Goal: Task Accomplishment & Management: Complete application form

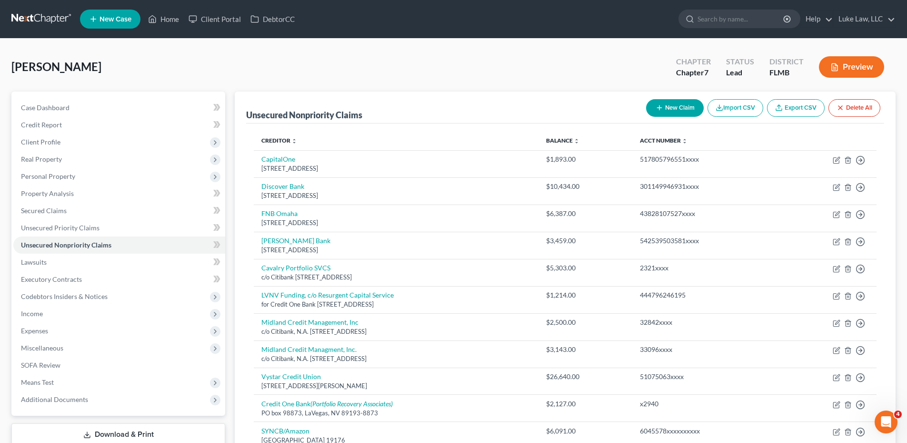
click at [682, 109] on button "New Claim" at bounding box center [675, 108] width 58 height 18
select select "2"
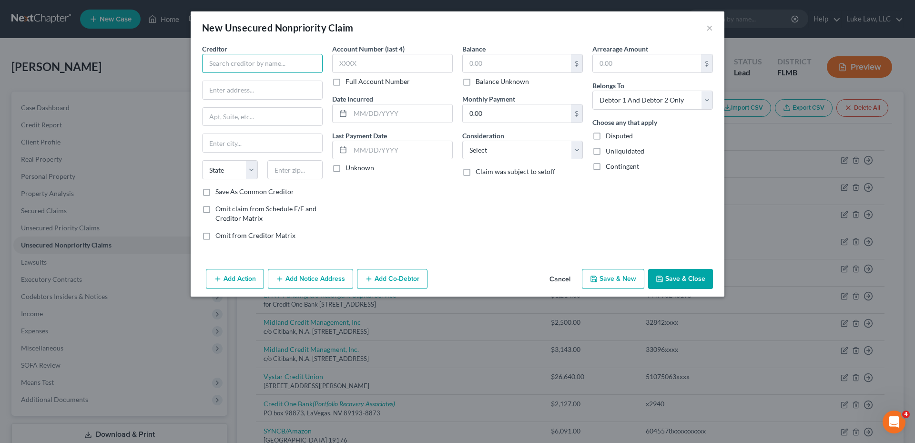
click at [257, 64] on input "text" at bounding box center [262, 63] width 121 height 19
type input "SYNCB/PayPal Credit Card"
type input "PO Box 965005"
type input "Orlando"
select select "9"
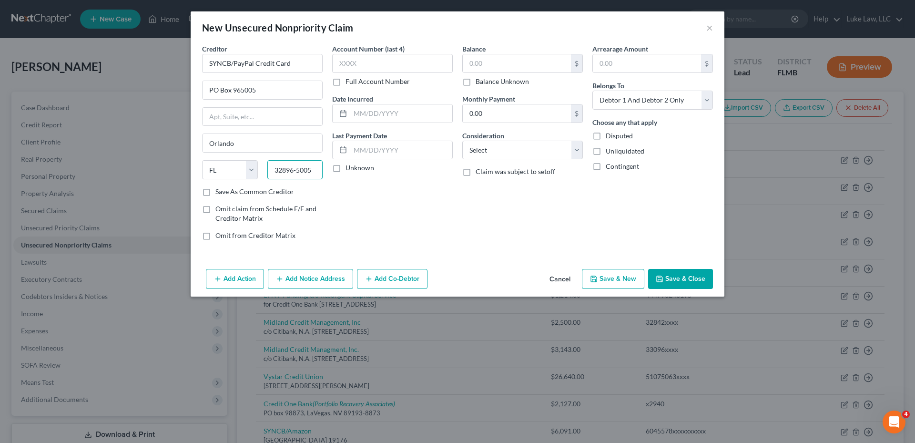
type input "32896-5005"
click at [345, 81] on label "Full Account Number" at bounding box center [377, 82] width 64 height 10
click at [349, 81] on input "Full Account Number" at bounding box center [352, 80] width 6 height 6
click at [348, 58] on input "text" at bounding box center [392, 63] width 121 height 19
type input "521853141117xxxx"
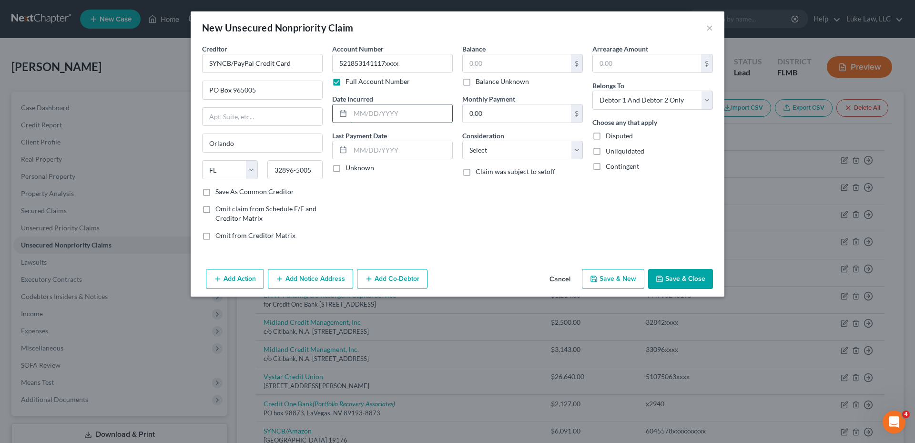
click at [355, 111] on input "text" at bounding box center [401, 113] width 102 height 18
type input "05/2020"
click at [496, 62] on input "text" at bounding box center [517, 63] width 108 height 18
type input "5,350.00"
click at [575, 151] on select "Select Cable / Satellite Services Collection Agency Credit Card Debt Debt Couns…" at bounding box center [522, 150] width 121 height 19
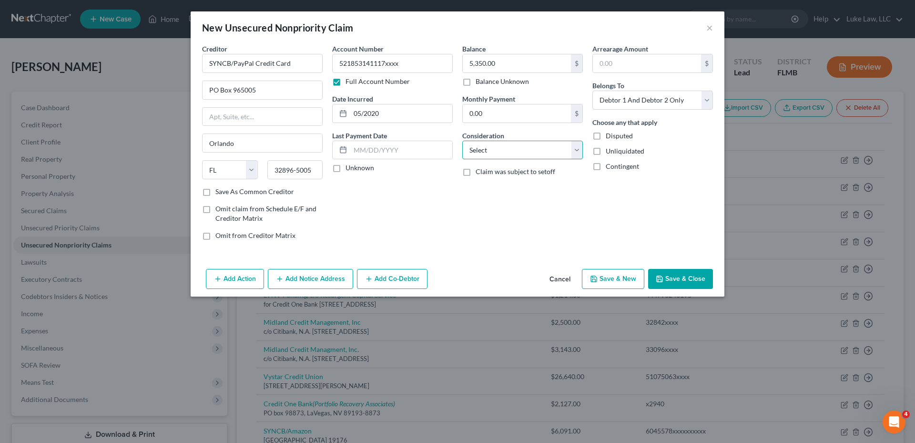
select select "2"
click at [462, 141] on select "Select Cable / Satellite Services Collection Agency Credit Card Debt Debt Couns…" at bounding box center [522, 150] width 121 height 19
click at [657, 95] on select "Select Debtor 1 Only Debtor 2 Only Debtor 1 And Debtor 2 Only At Least One Of T…" at bounding box center [652, 100] width 121 height 19
select select "0"
click at [592, 91] on select "Select Debtor 1 Only Debtor 2 Only Debtor 1 And Debtor 2 Only At Least One Of T…" at bounding box center [652, 100] width 121 height 19
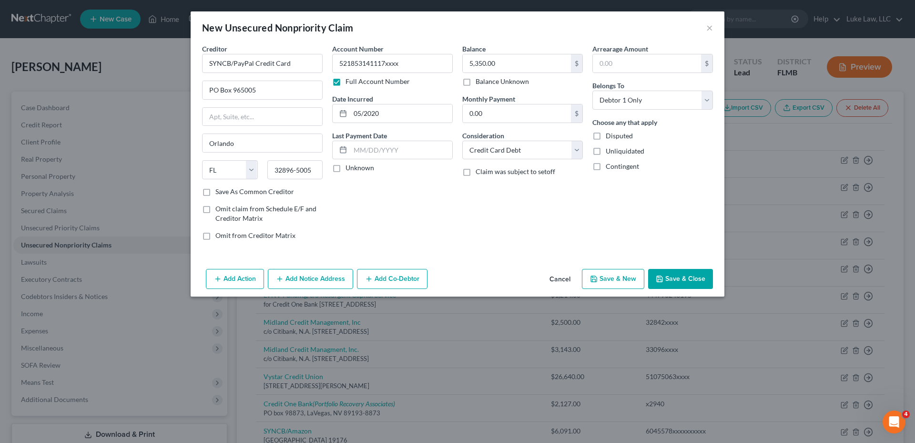
click at [681, 281] on button "Save & Close" at bounding box center [680, 279] width 65 height 20
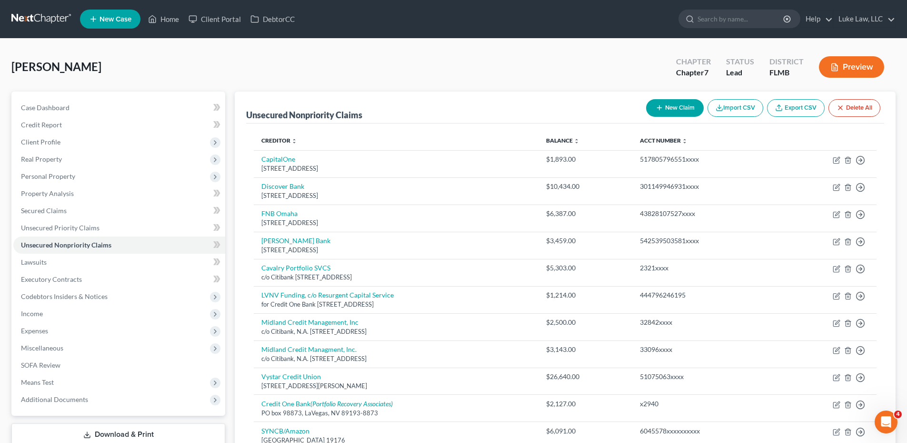
click at [669, 100] on button "New Claim" at bounding box center [675, 108] width 58 height 18
select select "2"
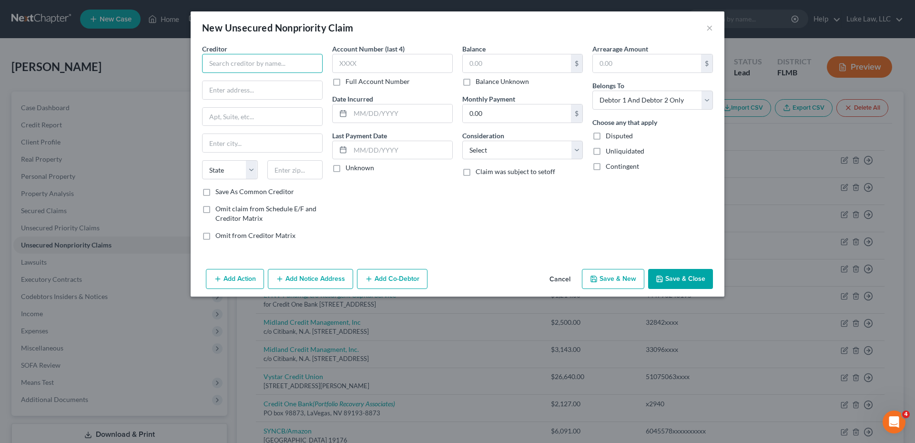
click at [277, 65] on input "text" at bounding box center [262, 63] width 121 height 19
type input "SYNCB/PPC"
type input "PO box 965005"
type input "Orlando"
select select "9"
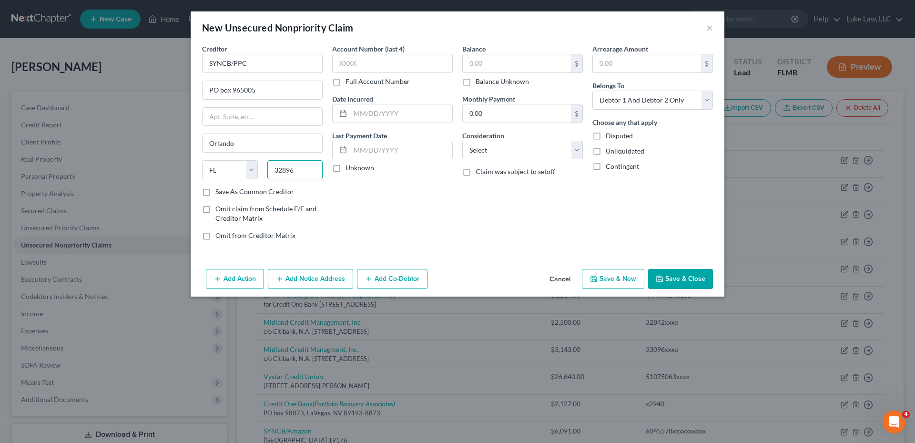
type input "32896"
click at [345, 79] on label "Full Account Number" at bounding box center [377, 82] width 64 height 10
click at [349, 79] on input "Full Account Number" at bounding box center [352, 80] width 6 height 6
click at [341, 66] on input "text" at bounding box center [392, 63] width 121 height 19
type input "604419218714"
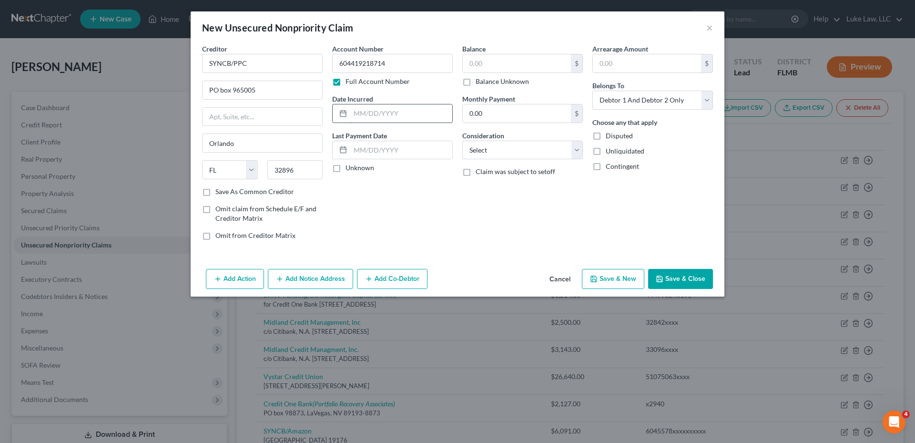
click at [353, 109] on input "text" at bounding box center [401, 113] width 102 height 18
type input "02/2018"
click at [490, 66] on input "text" at bounding box center [517, 63] width 108 height 18
type input "4,335.00"
click at [510, 153] on select "Select Cable / Satellite Services Collection Agency Credit Card Debt Debt Couns…" at bounding box center [522, 150] width 121 height 19
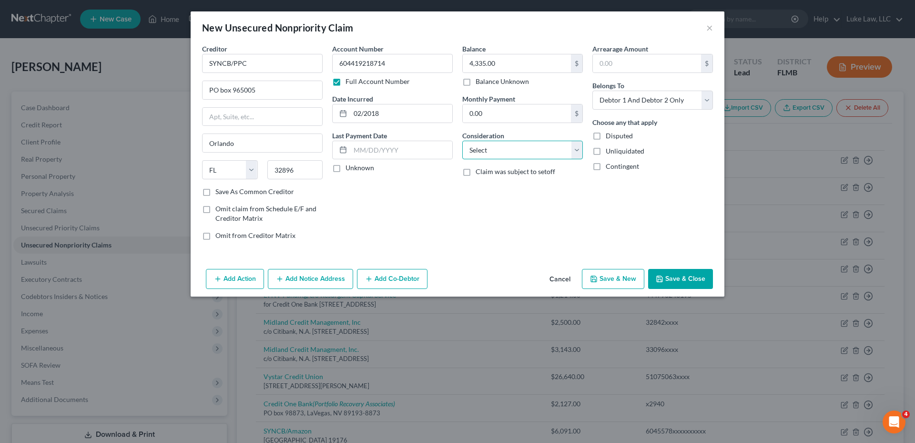
select select "2"
click at [462, 141] on select "Select Cable / Satellite Services Collection Agency Credit Card Debt Debt Couns…" at bounding box center [522, 150] width 121 height 19
drag, startPoint x: 655, startPoint y: 98, endPoint x: 651, endPoint y: 109, distance: 11.8
click at [655, 98] on select "Select Debtor 1 Only Debtor 2 Only Debtor 1 And Debtor 2 Only At Least One Of T…" at bounding box center [652, 100] width 121 height 19
select select "0"
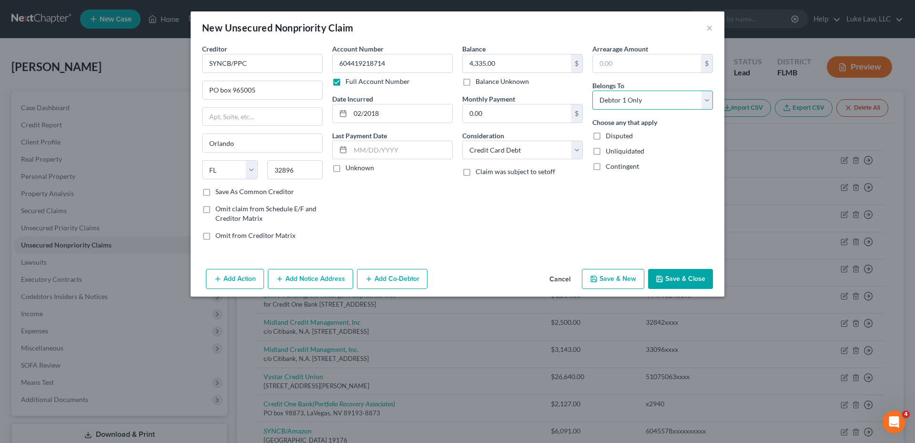
click at [592, 91] on select "Select Debtor 1 Only Debtor 2 Only Debtor 1 And Debtor 2 Only At Least One Of T…" at bounding box center [652, 100] width 121 height 19
drag, startPoint x: 669, startPoint y: 276, endPoint x: 672, endPoint y: 271, distance: 6.2
click at [669, 276] on button "Save & Close" at bounding box center [680, 279] width 65 height 20
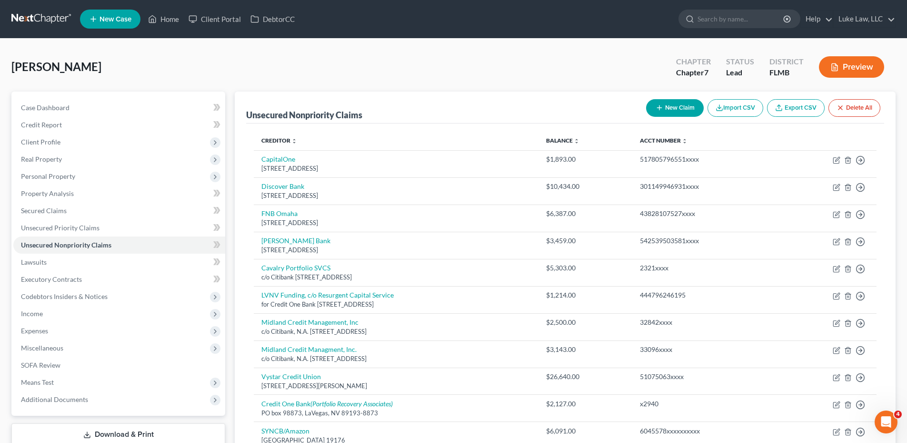
click at [684, 109] on button "New Claim" at bounding box center [675, 108] width 58 height 18
select select "2"
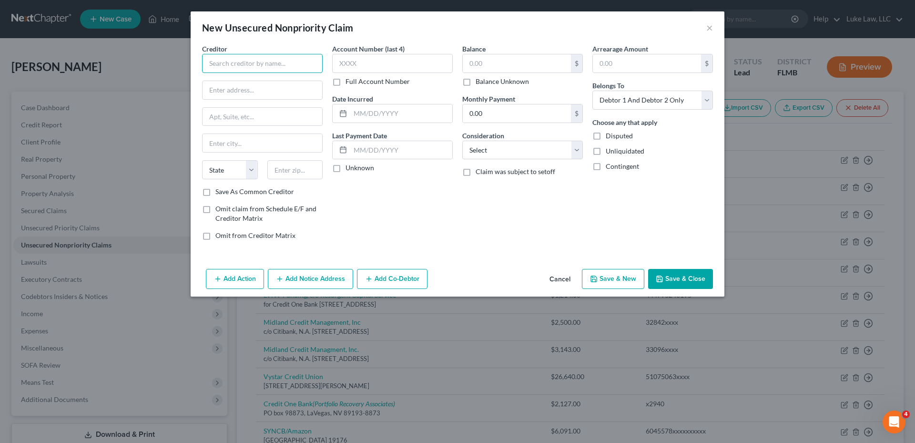
click at [271, 63] on input "text" at bounding box center [262, 63] width 121 height 19
type input "[PERSON_NAME] Fargo Card Services"
type input "PO box 393"
type input "[GEOGRAPHIC_DATA]"
select select "24"
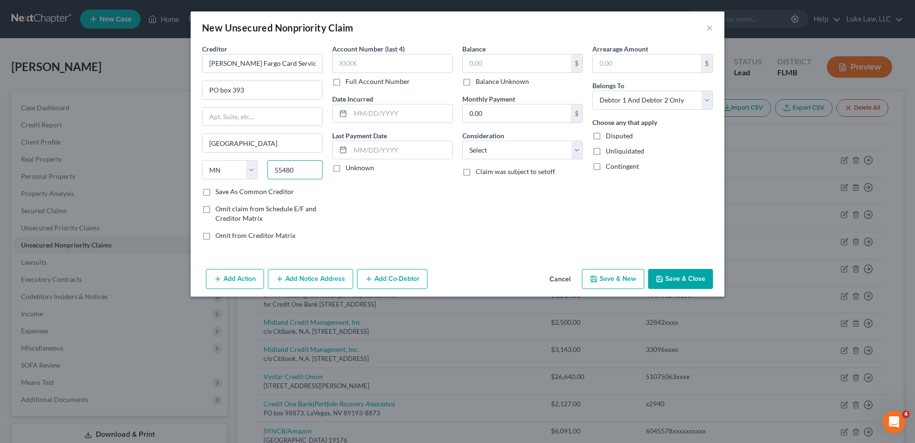
type input "55480"
click at [345, 82] on label "Full Account Number" at bounding box center [377, 82] width 64 height 10
click at [349, 82] on input "Full Account Number" at bounding box center [352, 80] width 6 height 6
click at [344, 66] on input "text" at bounding box center [392, 63] width 121 height 19
type input "577442237530xxxx"
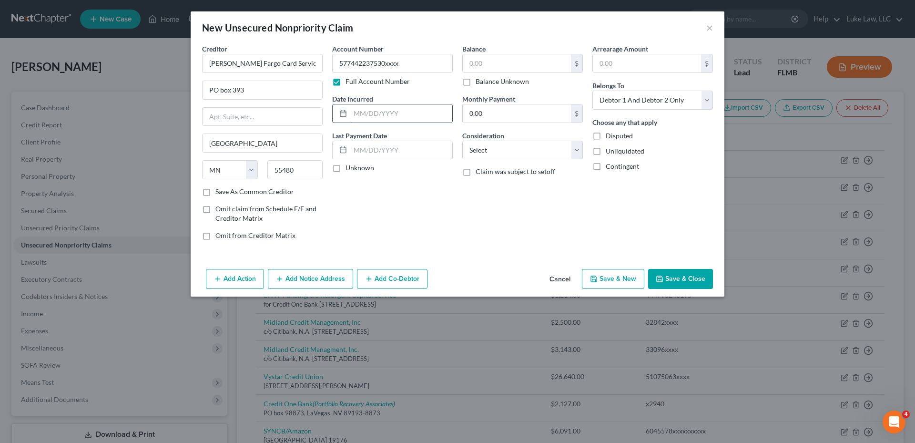
click at [364, 115] on input "text" at bounding box center [401, 113] width 102 height 18
type input "10/2021"
click at [487, 57] on input "text" at bounding box center [517, 63] width 108 height 18
type input "6,676.00"
click at [503, 147] on select "Select Cable / Satellite Services Collection Agency Credit Card Debt Debt Couns…" at bounding box center [522, 150] width 121 height 19
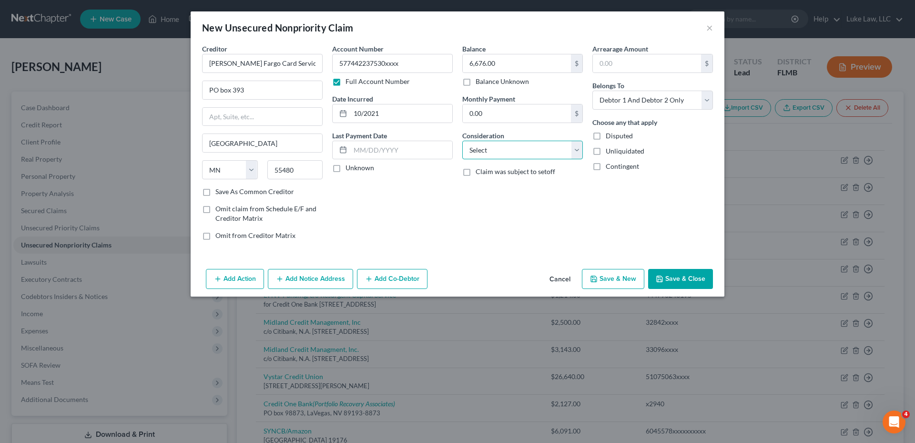
select select "2"
click at [462, 141] on select "Select Cable / Satellite Services Collection Agency Credit Card Debt Debt Couns…" at bounding box center [522, 150] width 121 height 19
drag, startPoint x: 640, startPoint y: 98, endPoint x: 639, endPoint y: 107, distance: 8.6
click at [640, 98] on select "Select Debtor 1 Only Debtor 2 Only Debtor 1 And Debtor 2 Only At Least One Of T…" at bounding box center [652, 100] width 121 height 19
select select "0"
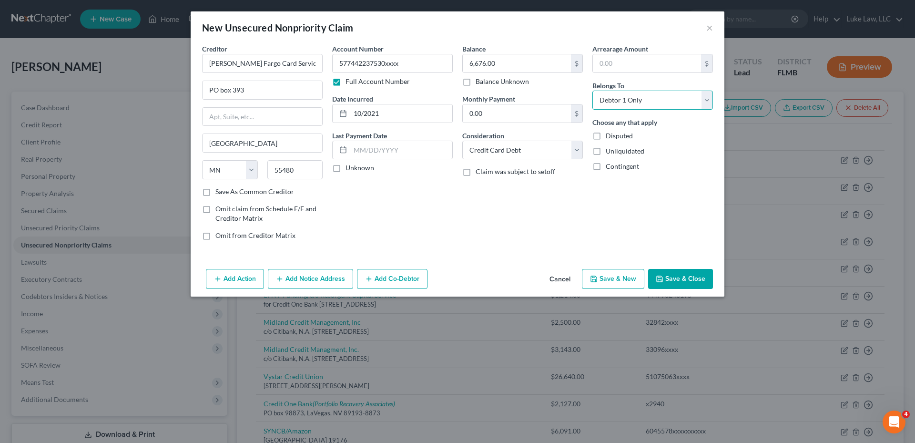
click at [592, 91] on select "Select Debtor 1 Only Debtor 2 Only Debtor 1 And Debtor 2 Only At Least One Of T…" at bounding box center [652, 100] width 121 height 19
click at [670, 274] on button "Save & Close" at bounding box center [680, 279] width 65 height 20
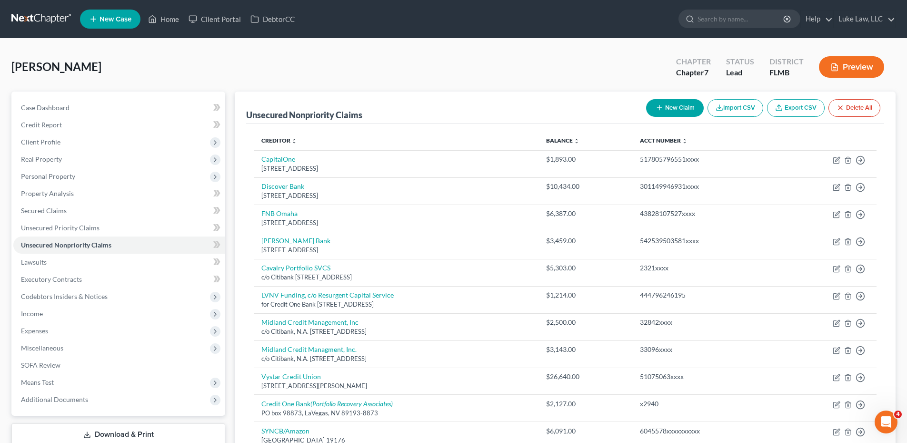
click at [664, 111] on button "New Claim" at bounding box center [675, 108] width 58 height 18
select select "2"
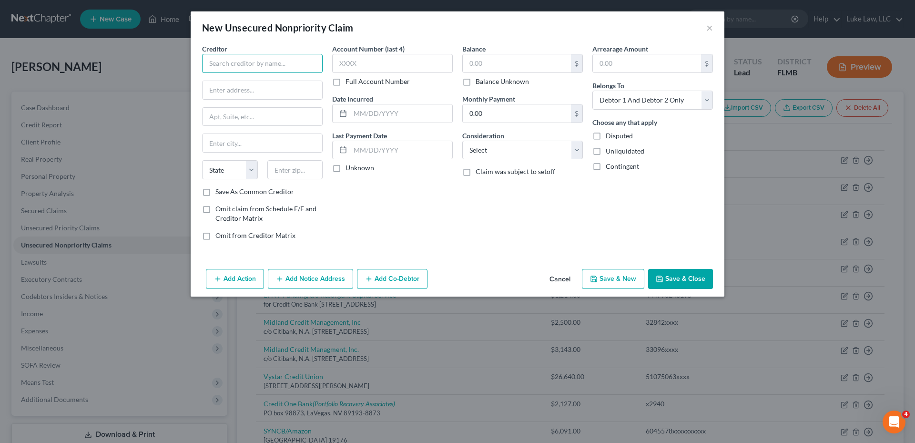
click at [285, 62] on input "text" at bounding box center [262, 63] width 121 height 19
type input "Credit One Bank"
type input "PO box 98872"
type input "[GEOGRAPHIC_DATA]"
select select "31"
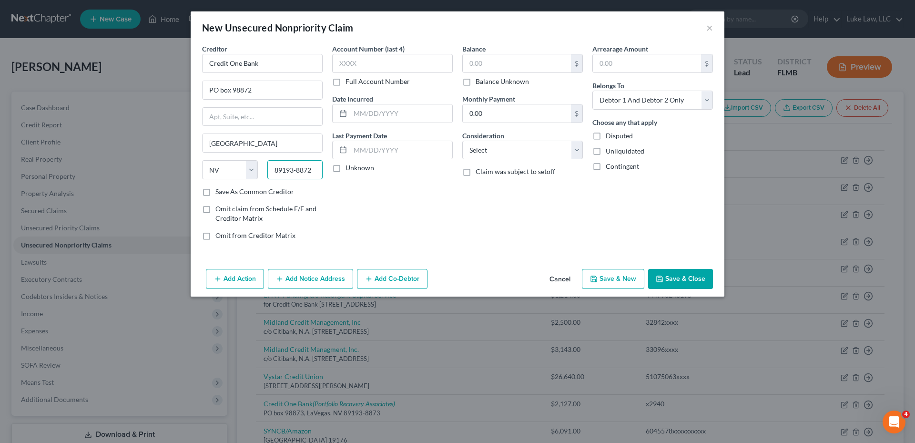
type input "89193-8872"
click at [345, 80] on label "Full Account Number" at bounding box center [377, 82] width 64 height 10
click at [349, 80] on input "Full Account Number" at bounding box center [352, 80] width 6 height 6
click at [341, 59] on input "text" at bounding box center [392, 63] width 121 height 19
type input "470793056836xxxx"
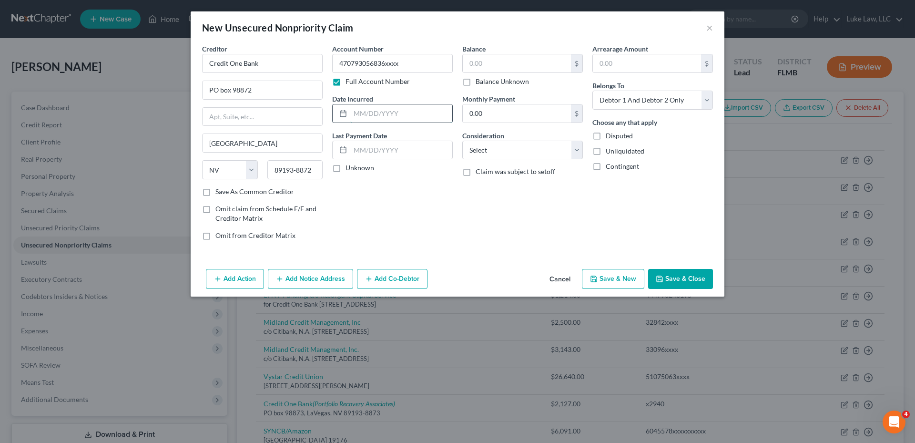
click at [375, 114] on input "text" at bounding box center [401, 113] width 102 height 18
type input "01/2025"
click at [492, 65] on input "text" at bounding box center [517, 63] width 108 height 18
type input "490.00"
click at [502, 141] on div "Consideration Select Cable / Satellite Services Collection Agency Credit Card D…" at bounding box center [522, 145] width 121 height 29
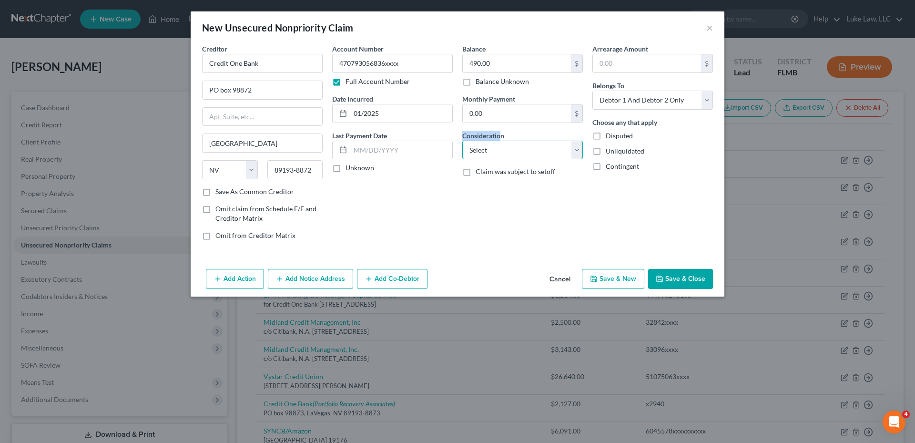
click at [500, 147] on select "Select Cable / Satellite Services Collection Agency Credit Card Debt Debt Couns…" at bounding box center [522, 150] width 121 height 19
select select "2"
click at [462, 141] on select "Select Cable / Satellite Services Collection Agency Credit Card Debt Debt Couns…" at bounding box center [522, 150] width 121 height 19
drag, startPoint x: 639, startPoint y: 101, endPoint x: 637, endPoint y: 109, distance: 8.3
click at [639, 101] on select "Select Debtor 1 Only Debtor 2 Only Debtor 1 And Debtor 2 Only At Least One Of T…" at bounding box center [652, 100] width 121 height 19
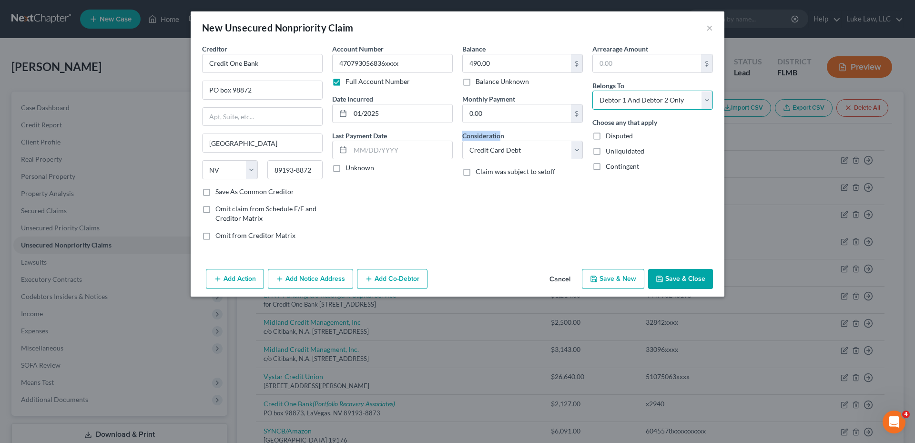
select select "0"
click at [592, 91] on select "Select Debtor 1 Only Debtor 2 Only Debtor 1 And Debtor 2 Only At Least One Of T…" at bounding box center [652, 100] width 121 height 19
click at [673, 278] on button "Save & Close" at bounding box center [680, 279] width 65 height 20
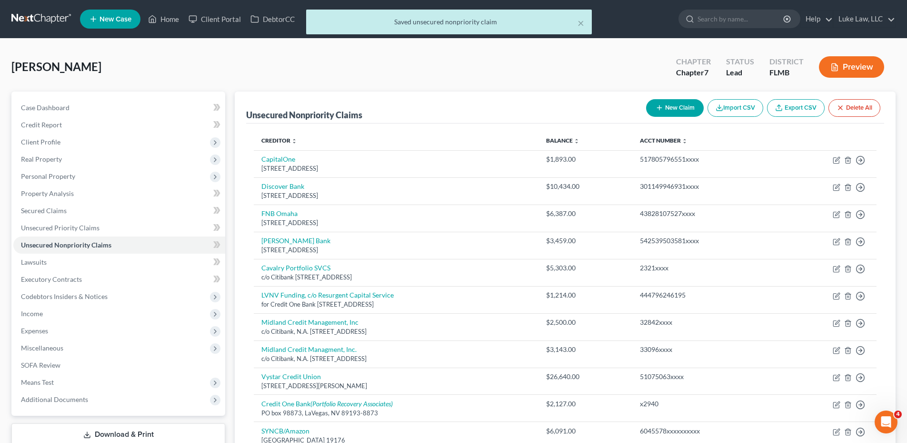
click at [667, 110] on button "New Claim" at bounding box center [675, 108] width 58 height 18
select select "2"
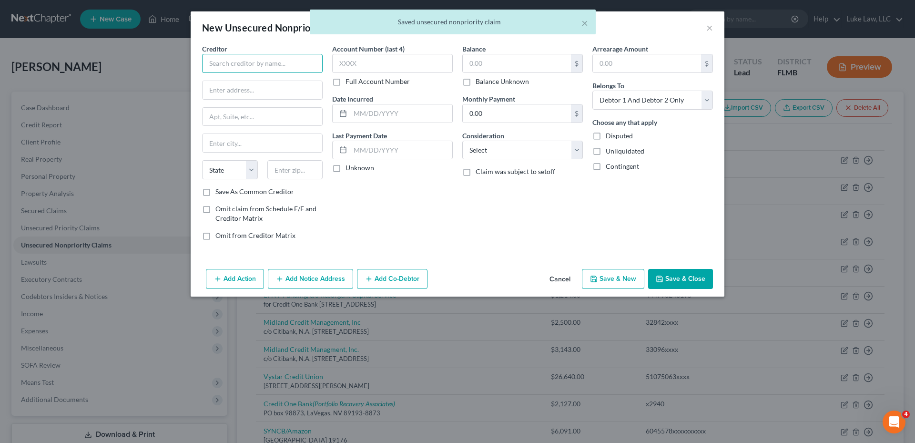
click at [242, 65] on input "text" at bounding box center [262, 63] width 121 height 19
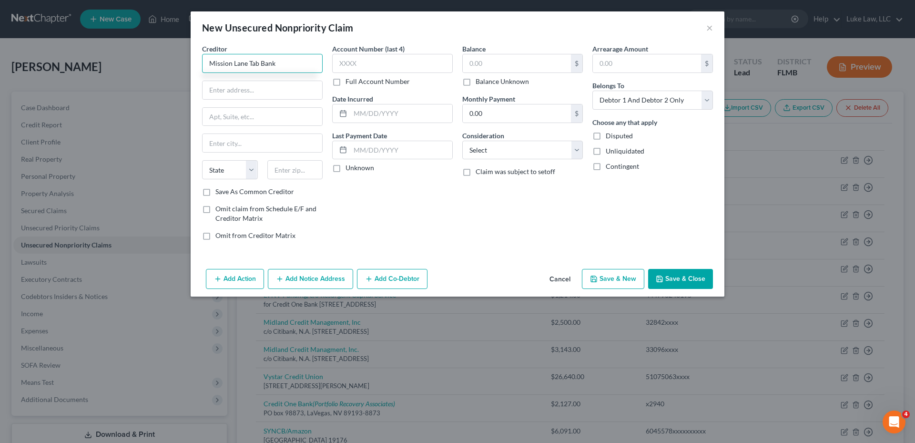
type input "Mission Lane Tab Bank"
type input "[STREET_ADDRESS]"
type input "[GEOGRAPHIC_DATA]"
select select "10"
type input "30348"
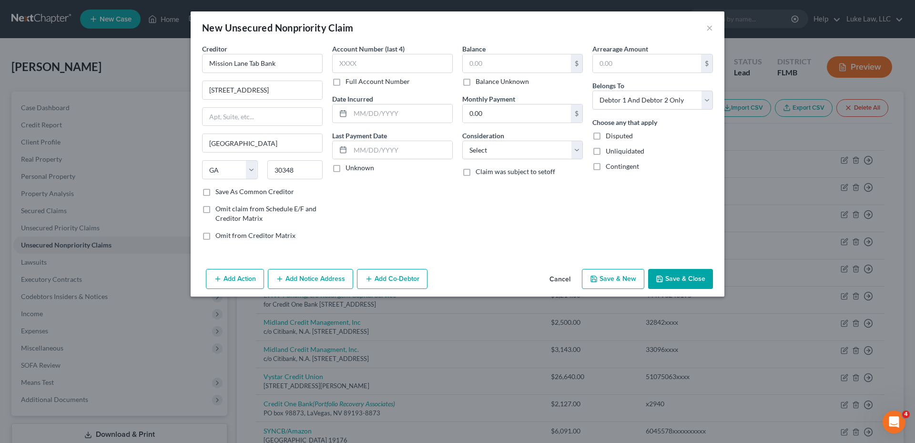
click at [345, 82] on label "Full Account Number" at bounding box center [377, 82] width 64 height 10
click at [349, 82] on input "Full Account Number" at bounding box center [352, 80] width 6 height 6
click at [356, 57] on input "text" at bounding box center [392, 63] width 121 height 19
type input "431335000037xxxx"
click at [377, 113] on input "text" at bounding box center [401, 113] width 102 height 18
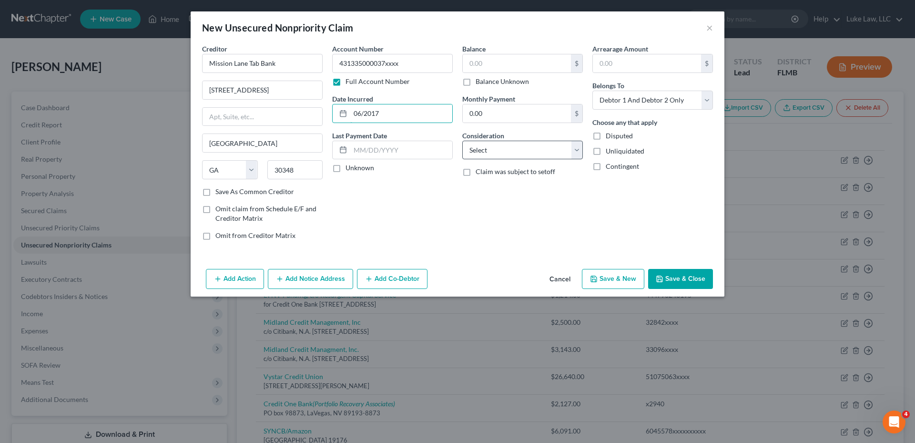
type input "06/2017"
click at [487, 155] on select "Select Cable / Satellite Services Collection Agency Credit Card Debt Debt Couns…" at bounding box center [522, 150] width 121 height 19
select select "2"
click at [462, 141] on select "Select Cable / Satellite Services Collection Agency Credit Card Debt Debt Couns…" at bounding box center [522, 150] width 121 height 19
click at [485, 62] on input "text" at bounding box center [517, 63] width 108 height 18
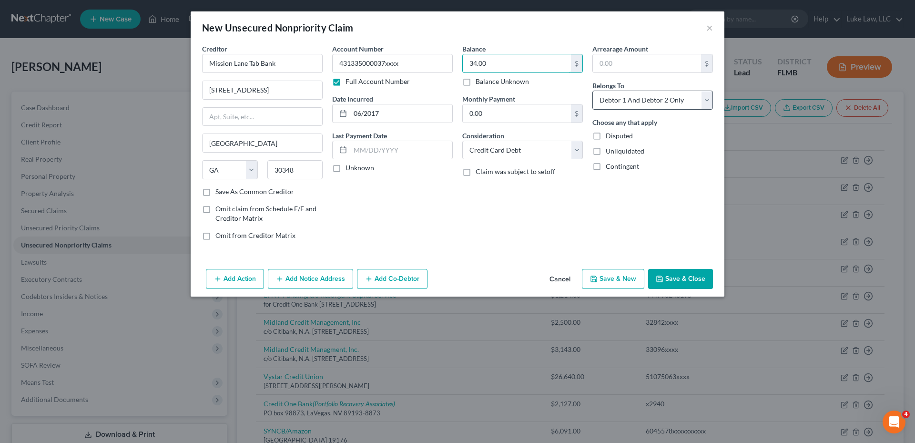
type input "34.00"
drag, startPoint x: 606, startPoint y: 102, endPoint x: 609, endPoint y: 108, distance: 6.4
click at [606, 102] on select "Select Debtor 1 Only Debtor 2 Only Debtor 1 And Debtor 2 Only At Least One Of T…" at bounding box center [652, 100] width 121 height 19
select select "0"
click at [592, 91] on select "Select Debtor 1 Only Debtor 2 Only Debtor 1 And Debtor 2 Only At Least One Of T…" at bounding box center [652, 100] width 121 height 19
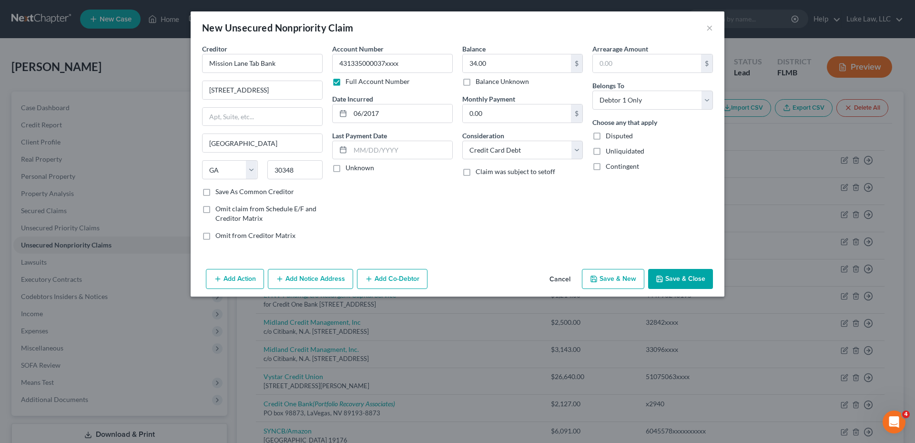
click at [672, 280] on button "Save & Close" at bounding box center [680, 279] width 65 height 20
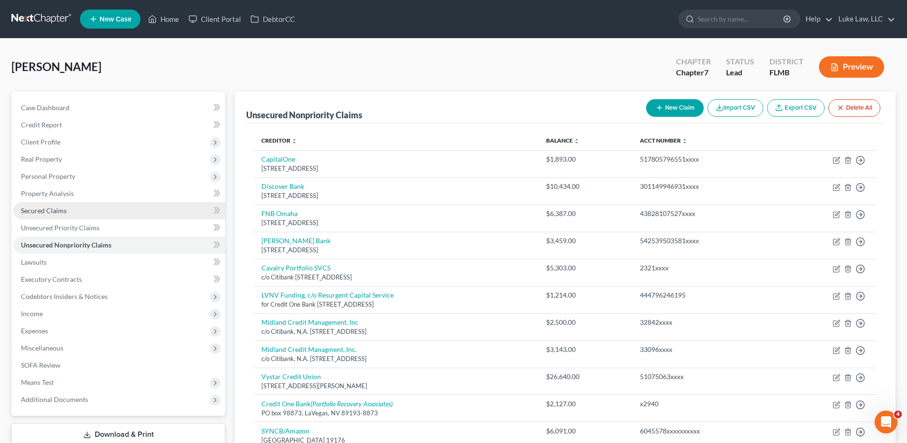
click at [68, 214] on link "Secured Claims" at bounding box center [119, 210] width 212 height 17
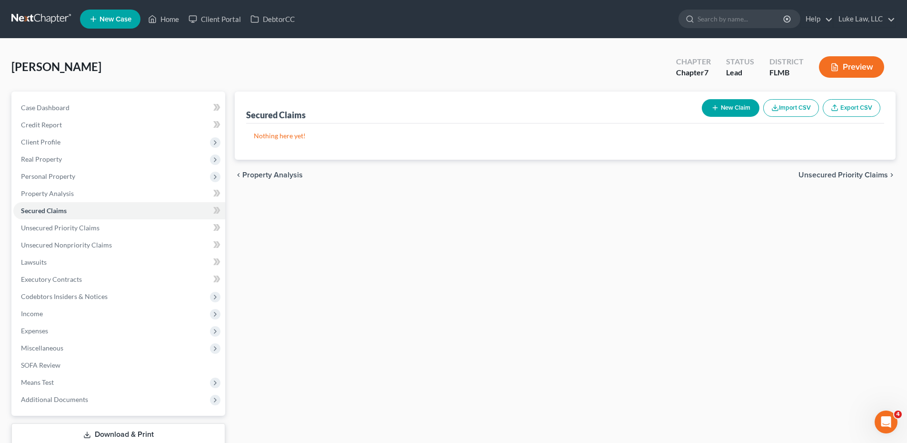
click at [723, 102] on button "New Claim" at bounding box center [731, 108] width 58 height 18
select select "0"
select select "2"
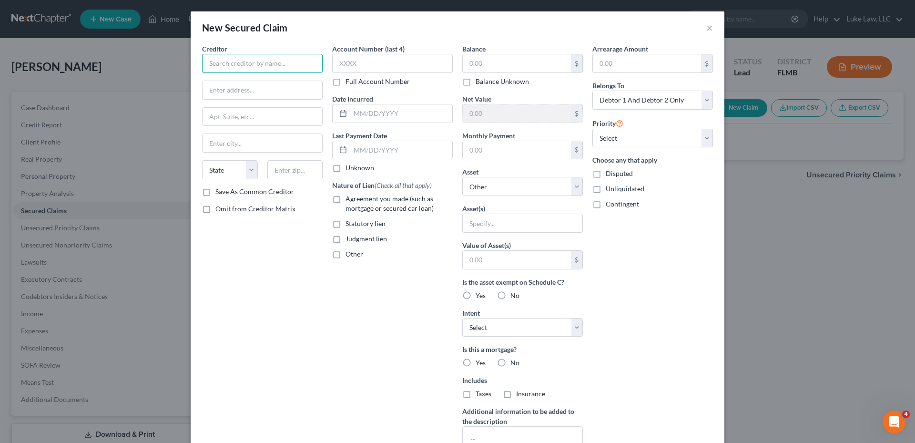
click at [233, 61] on input "text" at bounding box center [262, 63] width 121 height 19
type input "Solar Mosaic, LLC"
type input "[STREET_ADDRESS]"
type input "[GEOGRAPHIC_DATA]"
select select "4"
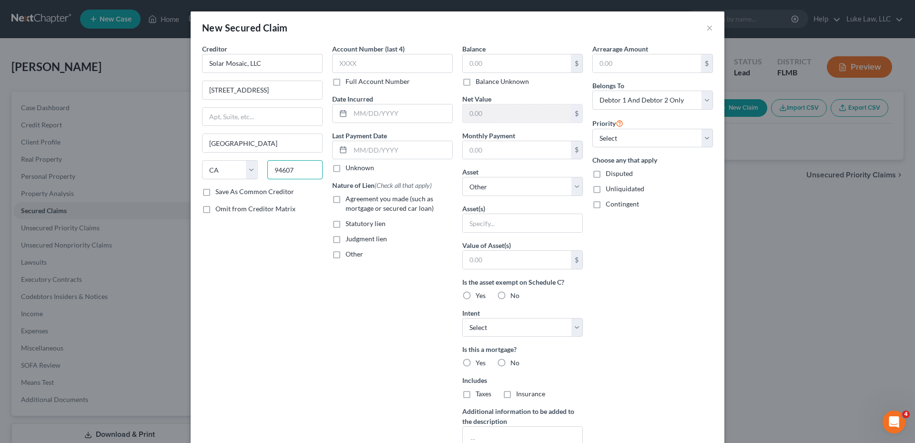
type input "94607"
click at [345, 82] on label "Full Account Number" at bounding box center [377, 82] width 64 height 10
click at [349, 82] on input "Full Account Number" at bounding box center [352, 80] width 6 height 6
click at [338, 62] on input "text" at bounding box center [392, 63] width 121 height 19
type input "3601xx"
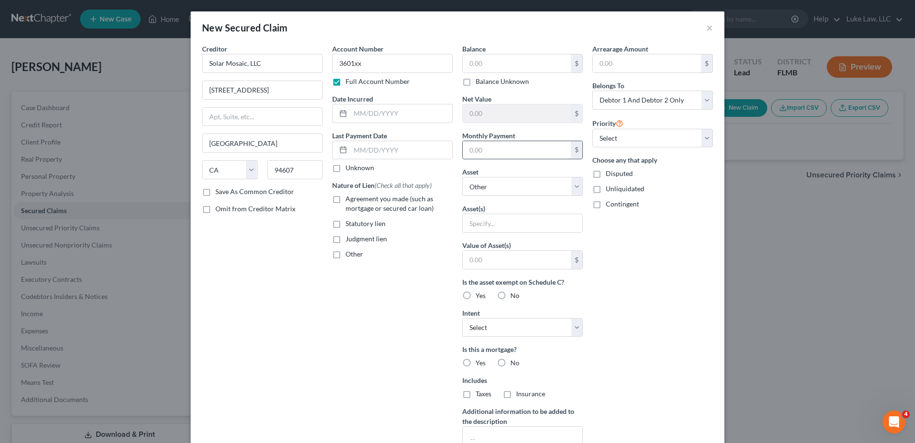
click at [485, 152] on input "text" at bounding box center [517, 150] width 108 height 18
type input "269.00"
click at [574, 188] on select "Select Other Multiple Assets [STREET_ADDRESS] - $348100.0 2018 Chevrolet Equino…" at bounding box center [522, 186] width 121 height 19
click at [338, 296] on div "Account Number 3601xx Full Account Number Date Incurred Last Payment Date Unkno…" at bounding box center [392, 256] width 130 height 425
click at [360, 119] on input "text" at bounding box center [401, 113] width 102 height 18
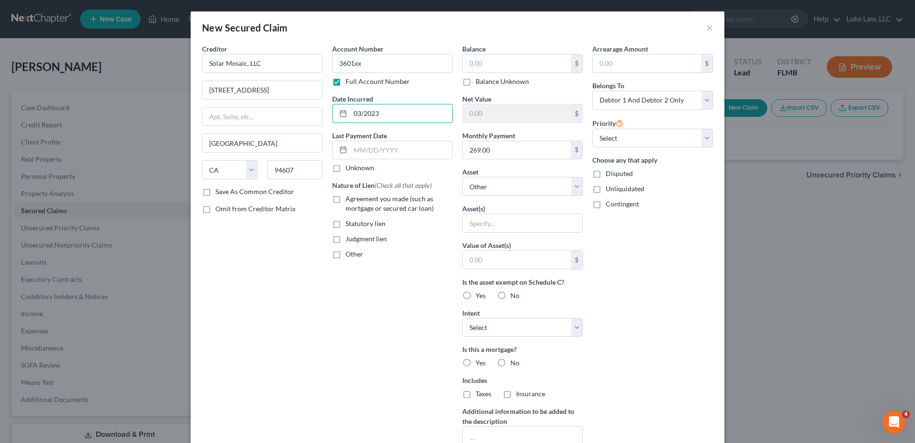
type input "03/2023"
click at [345, 201] on label "Agreement you made (such as mortgage or secured car loan)" at bounding box center [398, 203] width 107 height 19
click at [349, 200] on input "Agreement you made (such as mortgage or secured car loan)" at bounding box center [352, 197] width 6 height 6
checkbox input "true"
click at [472, 64] on input "text" at bounding box center [517, 63] width 108 height 18
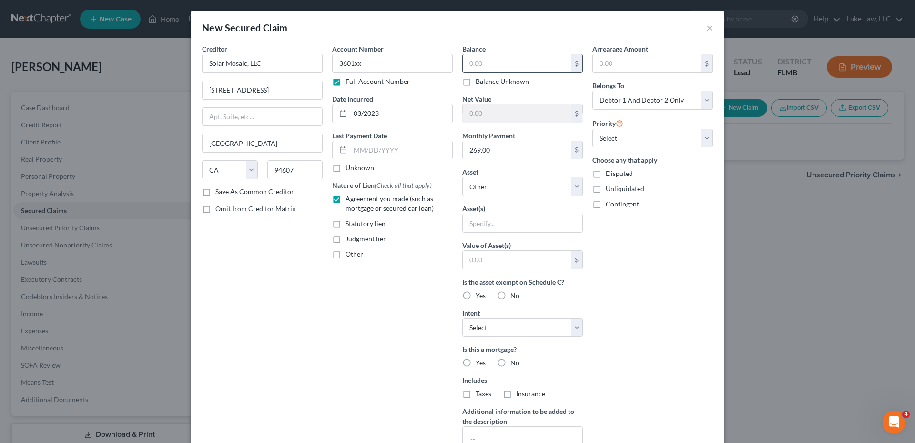
click at [488, 61] on input "text" at bounding box center [517, 63] width 108 height 18
type input "53,368.00"
click at [492, 219] on input "text" at bounding box center [523, 223] width 120 height 18
type input "solar panels"
click at [510, 296] on label "No" at bounding box center [514, 296] width 9 height 10
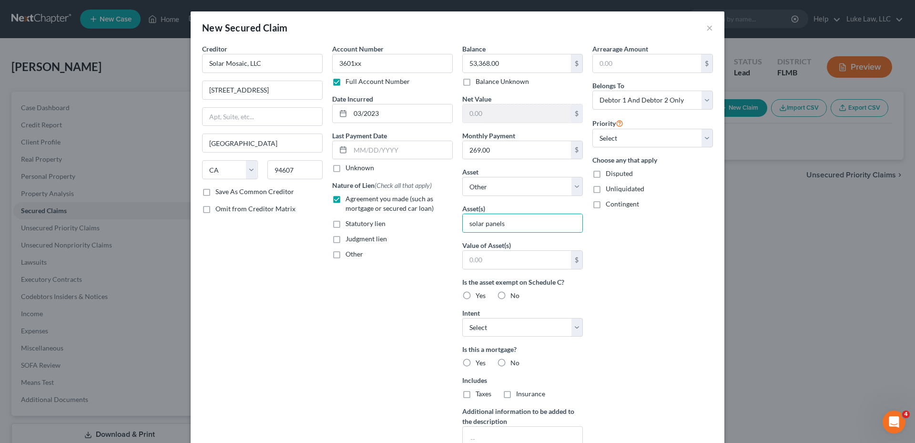
click at [514, 296] on input "No" at bounding box center [517, 294] width 6 height 6
radio input "true"
click at [573, 330] on select "Select Surrender Redeem Reaffirm Avoid Other" at bounding box center [522, 327] width 121 height 19
select select "0"
click at [462, 318] on select "Select Surrender Redeem Reaffirm Avoid Other" at bounding box center [522, 327] width 121 height 19
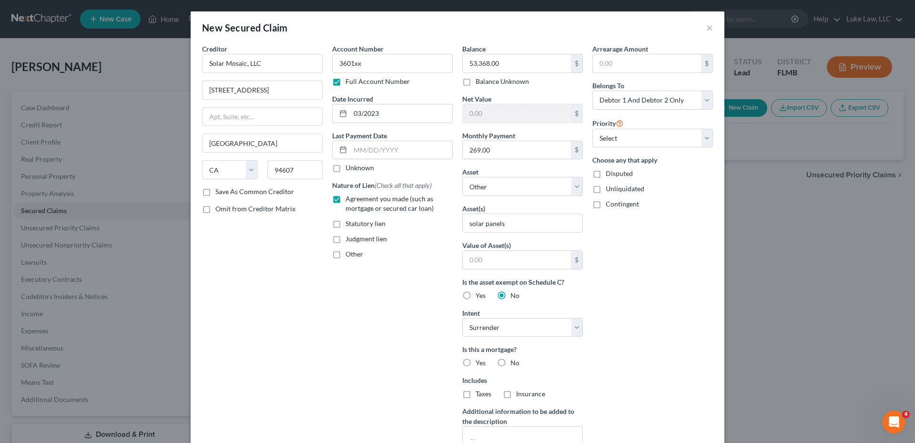
click at [510, 362] on label "No" at bounding box center [514, 363] width 9 height 10
click at [514, 362] on input "No" at bounding box center [517, 361] width 6 height 6
radio input "true"
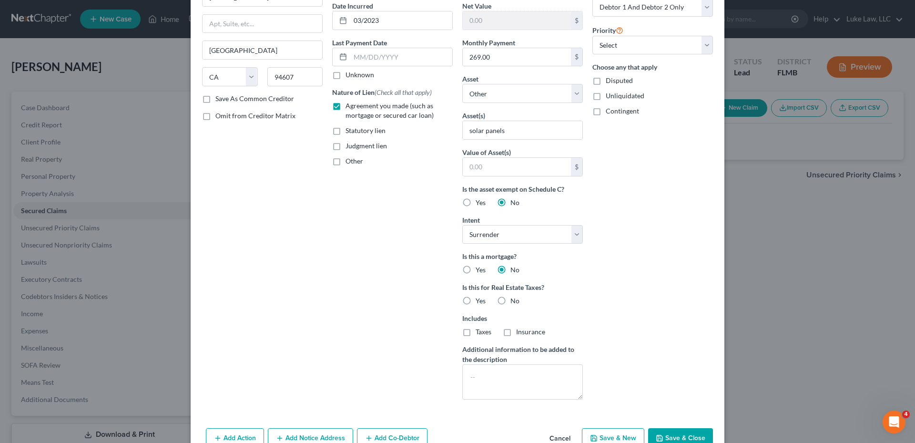
scroll to position [95, 0]
click at [510, 300] on label "No" at bounding box center [514, 298] width 9 height 10
click at [514, 300] on input "No" at bounding box center [517, 296] width 6 height 6
radio input "true"
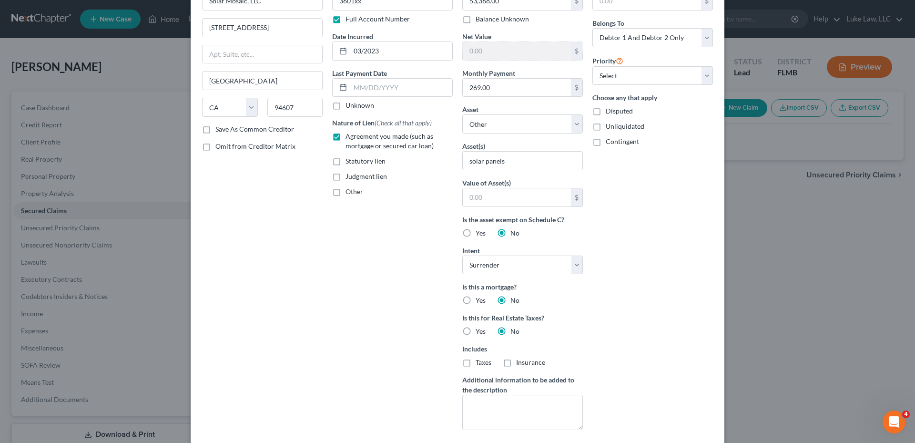
scroll to position [0, 0]
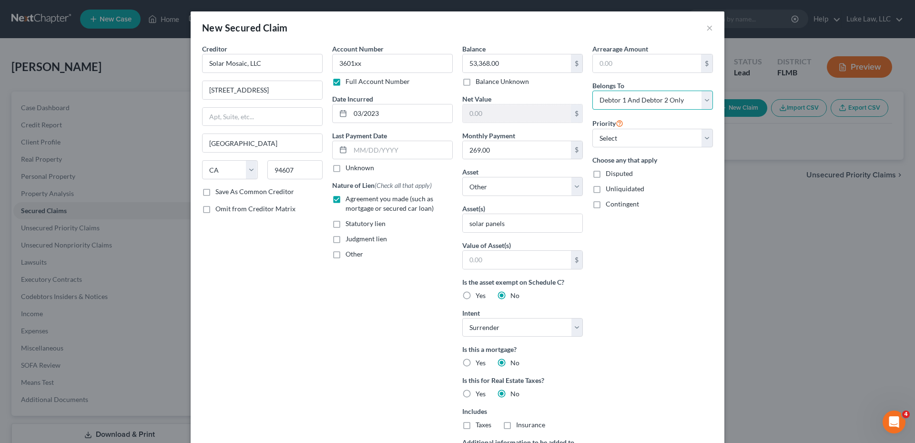
click at [678, 103] on select "Select Debtor 1 Only Debtor 2 Only Debtor 1 And Debtor 2 Only At Least One Of T…" at bounding box center [652, 100] width 121 height 19
select select "0"
click at [592, 91] on select "Select Debtor 1 Only Debtor 2 Only Debtor 1 And Debtor 2 Only At Least One Of T…" at bounding box center [652, 100] width 121 height 19
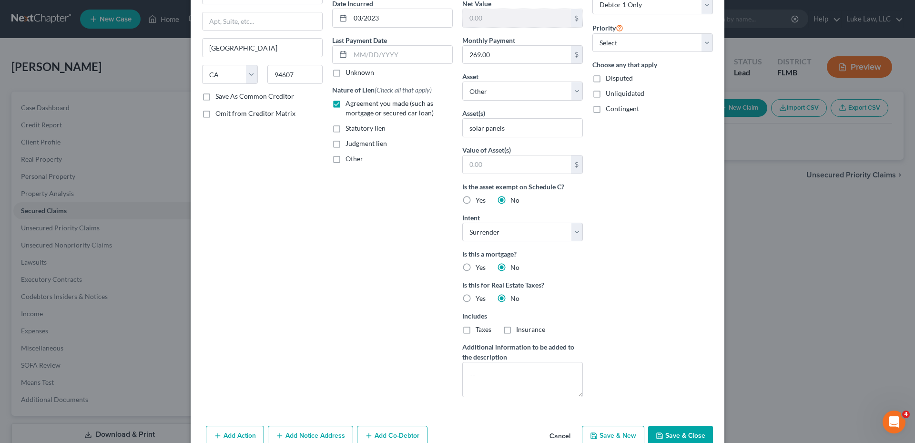
click at [679, 434] on button "Save & Close" at bounding box center [680, 435] width 65 height 20
select select
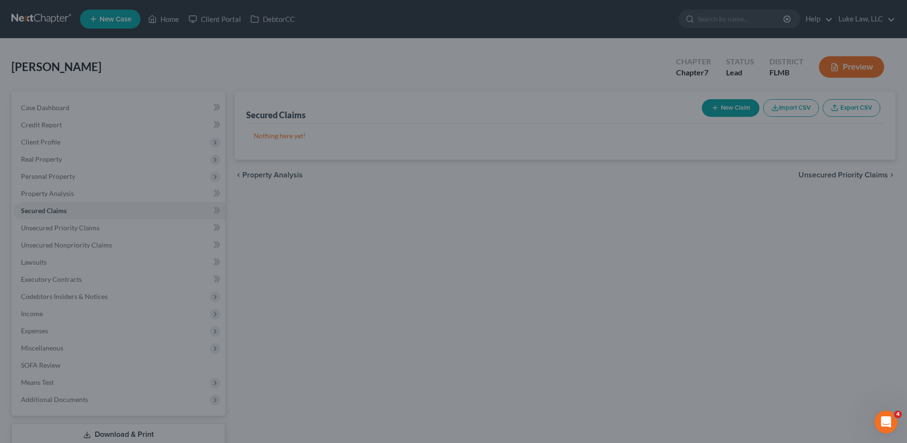
scroll to position [0, 0]
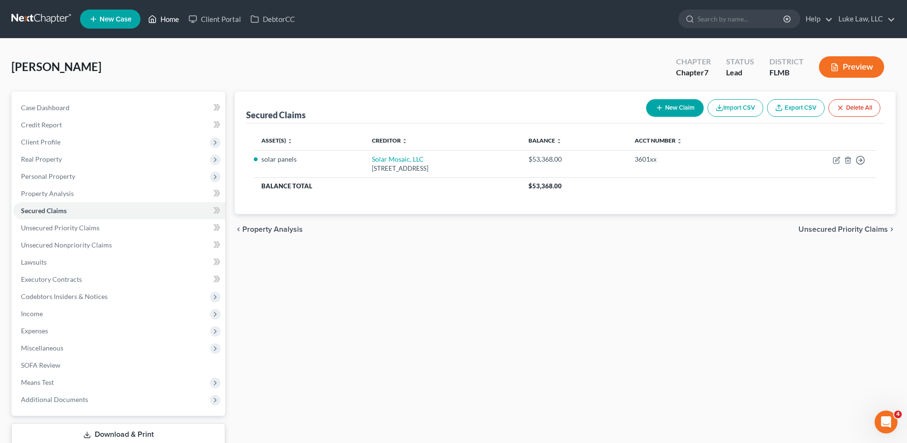
click at [174, 17] on link "Home" at bounding box center [163, 18] width 40 height 17
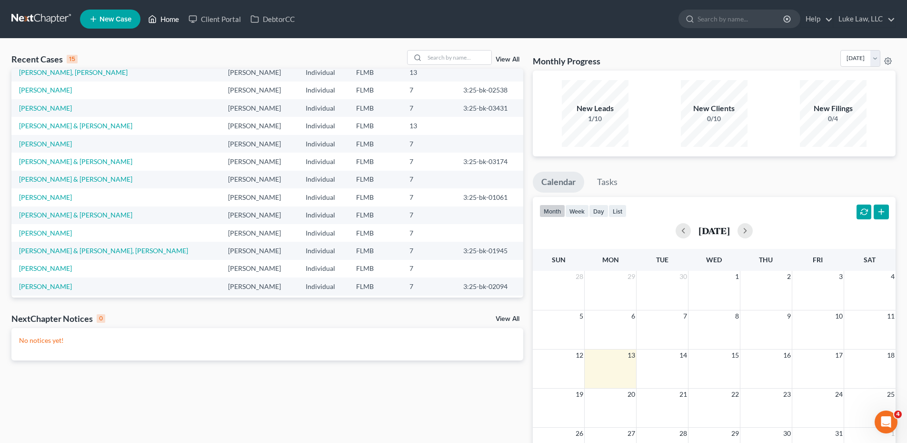
scroll to position [65, 0]
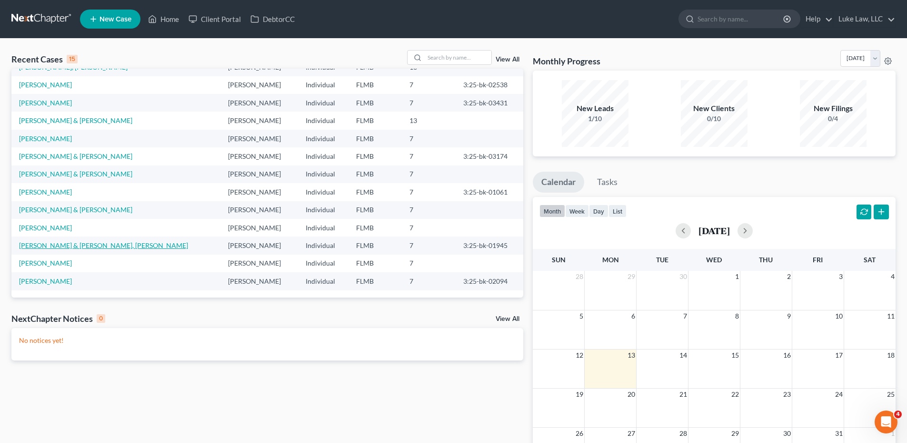
click at [95, 248] on link "[PERSON_NAME] & [PERSON_NAME], [PERSON_NAME]" at bounding box center [103, 245] width 169 height 8
select select "6"
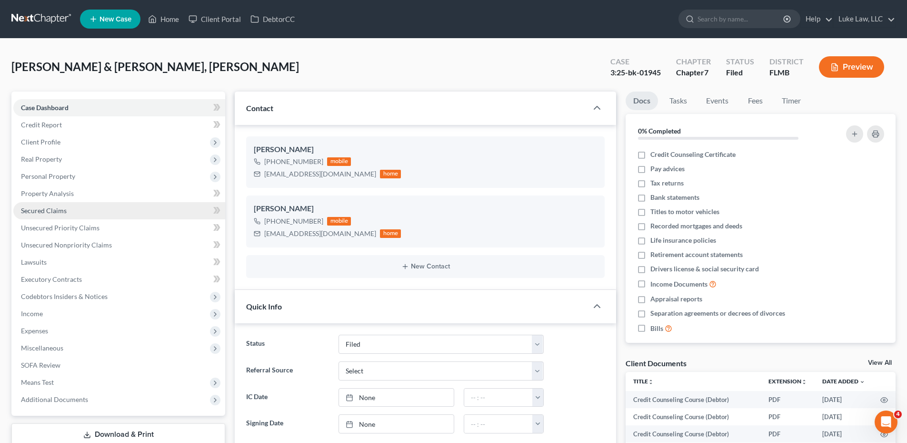
click at [79, 209] on link "Secured Claims" at bounding box center [119, 210] width 212 height 17
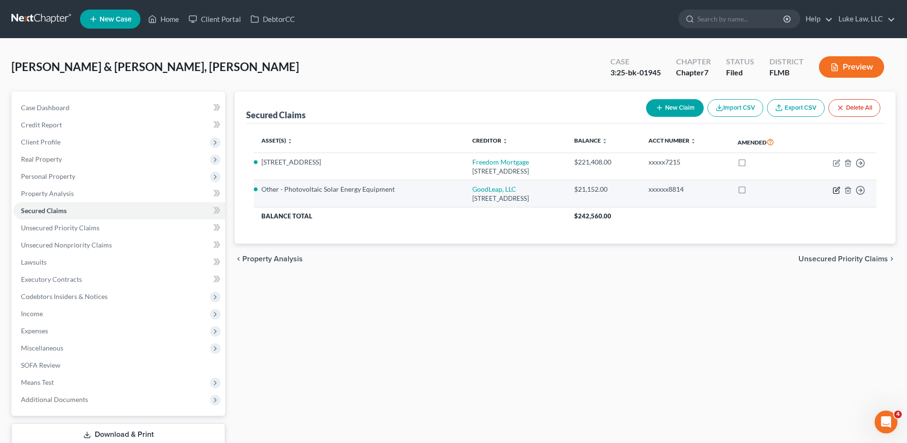
click at [837, 191] on icon "button" at bounding box center [837, 189] width 4 height 4
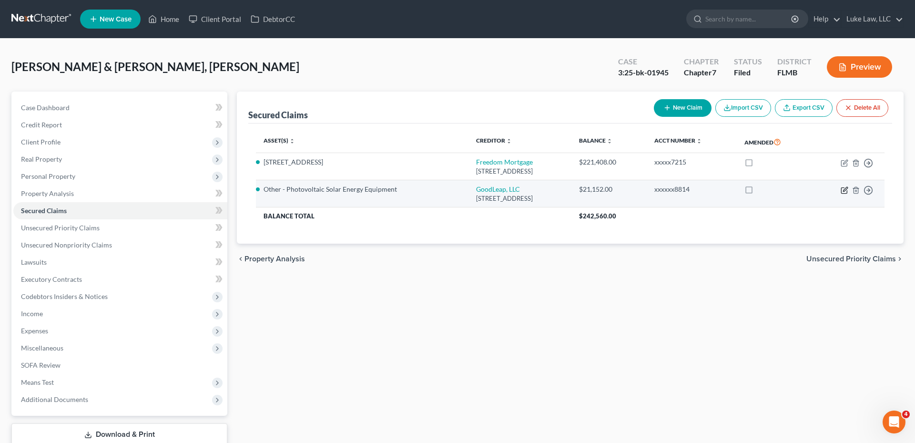
select select "4"
select select "16"
select select "1"
select select "0"
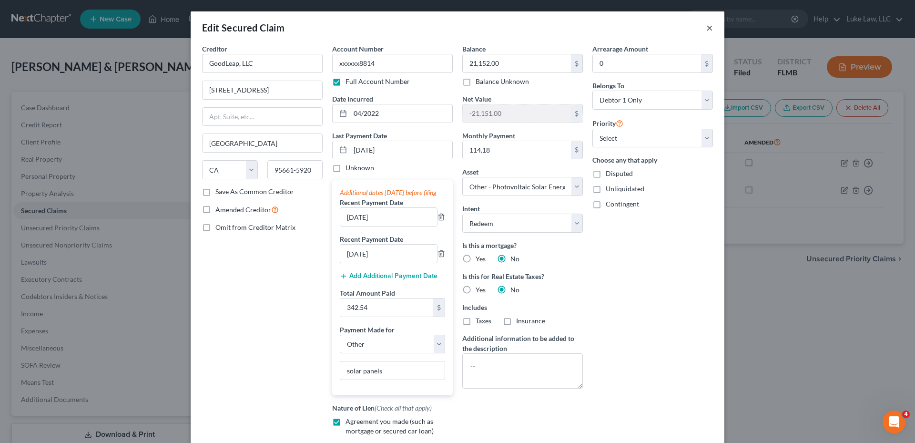
click at [706, 29] on button "×" at bounding box center [709, 27] width 7 height 11
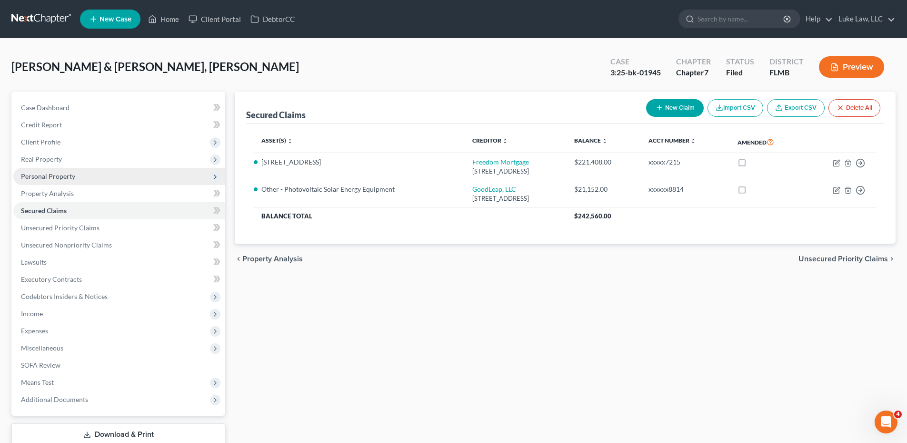
click at [66, 178] on span "Personal Property" at bounding box center [48, 176] width 54 height 8
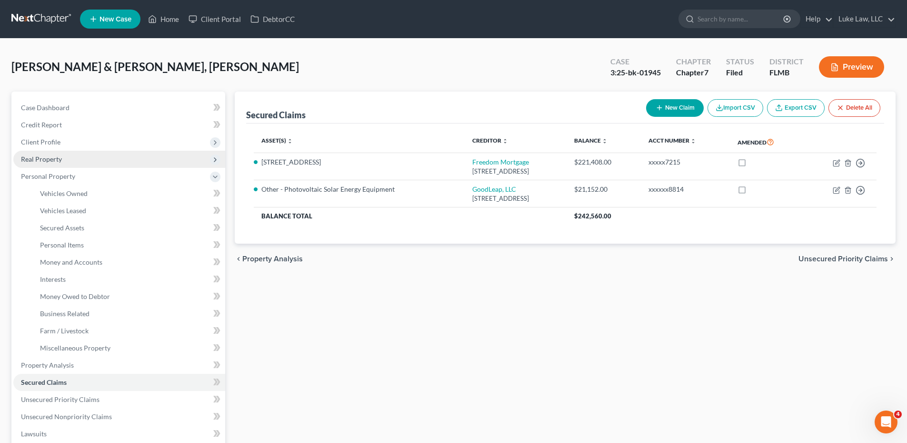
click at [65, 161] on span "Real Property" at bounding box center [119, 159] width 212 height 17
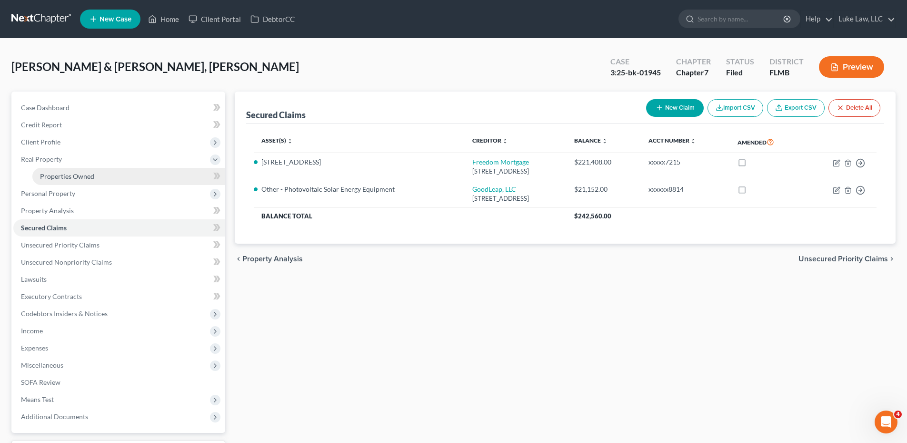
click at [67, 176] on span "Properties Owned" at bounding box center [67, 176] width 54 height 8
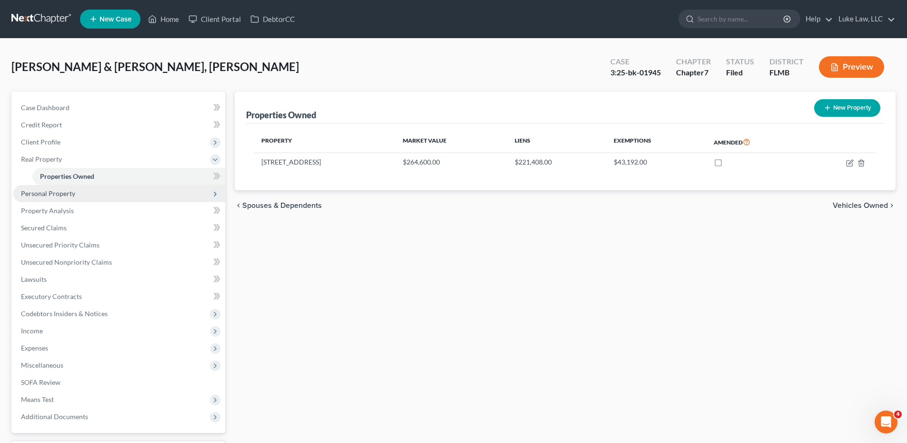
click at [61, 195] on span "Personal Property" at bounding box center [48, 193] width 54 height 8
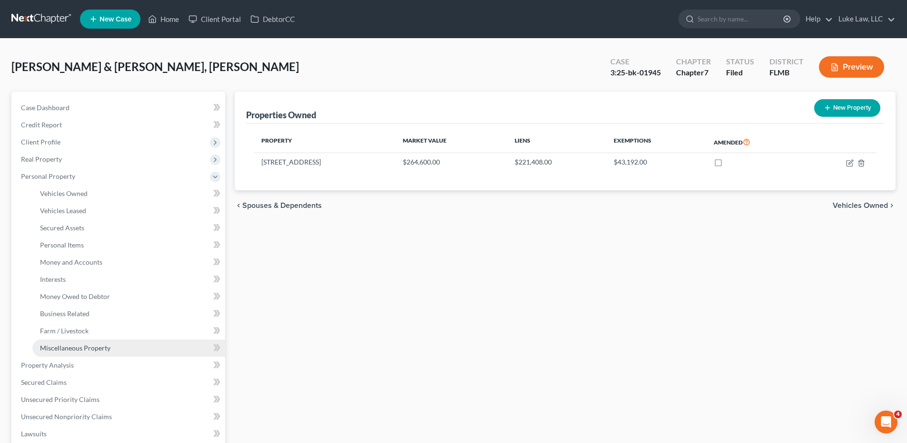
click at [69, 347] on span "Miscellaneous Property" at bounding box center [75, 347] width 70 height 8
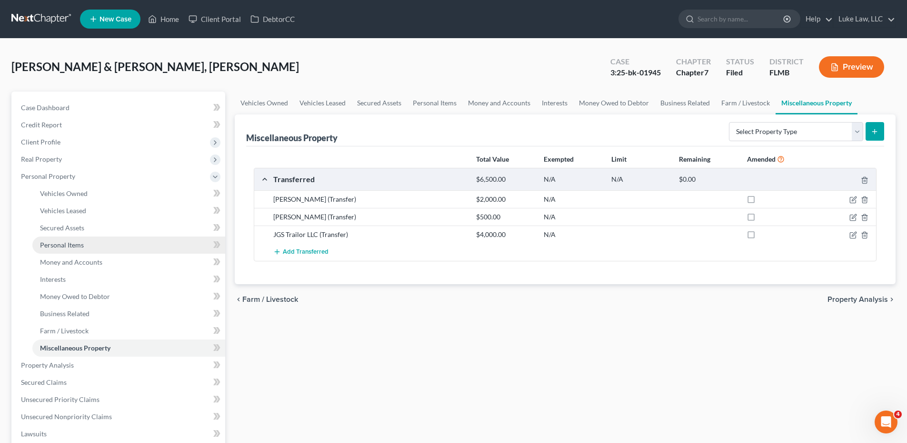
click at [70, 242] on span "Personal Items" at bounding box center [62, 245] width 44 height 8
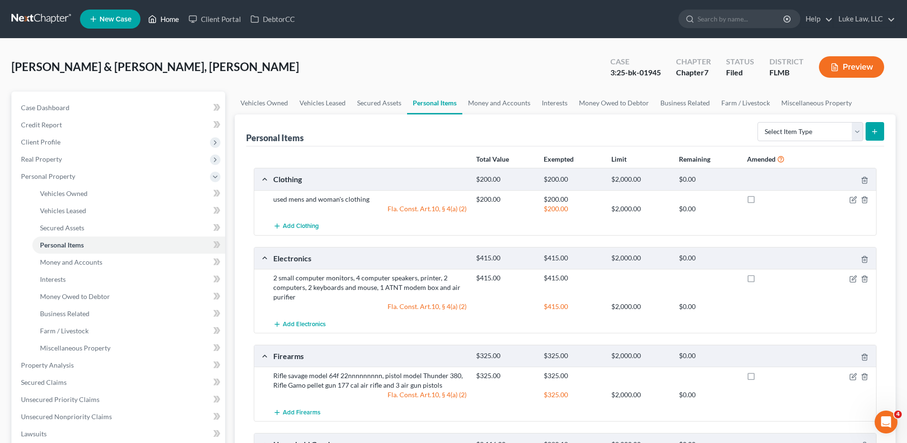
click at [163, 16] on link "Home" at bounding box center [163, 18] width 40 height 17
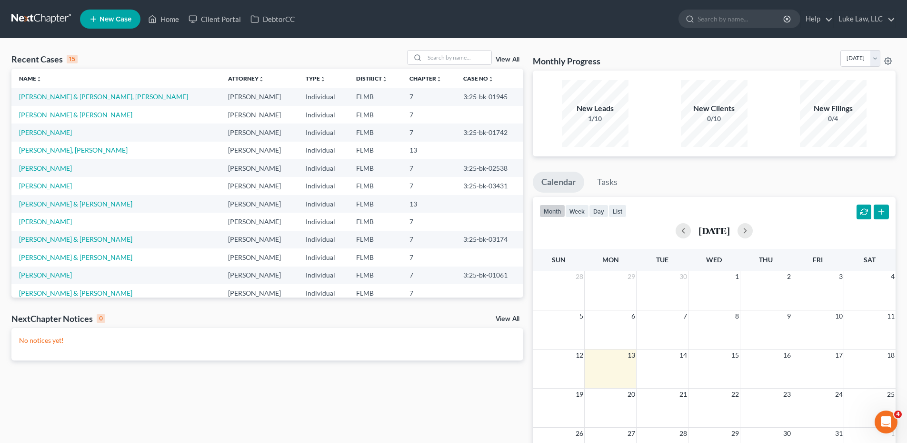
click at [74, 116] on link "[PERSON_NAME] & [PERSON_NAME]" at bounding box center [75, 115] width 113 height 8
select select "10"
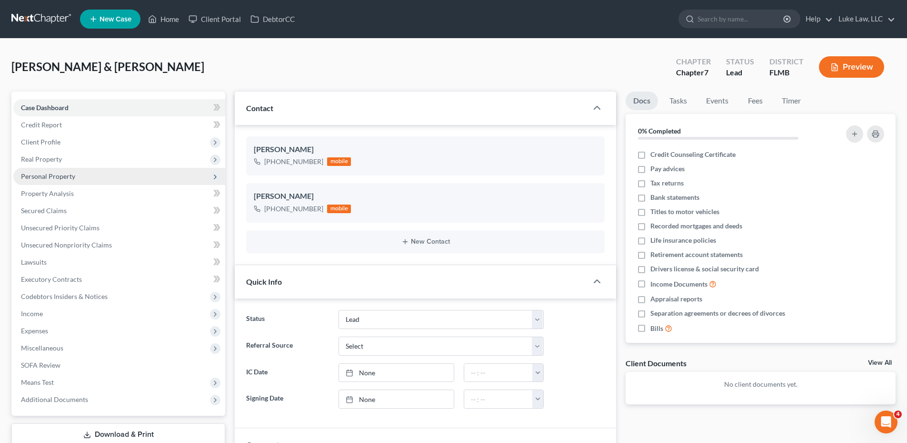
click at [65, 178] on span "Personal Property" at bounding box center [48, 176] width 54 height 8
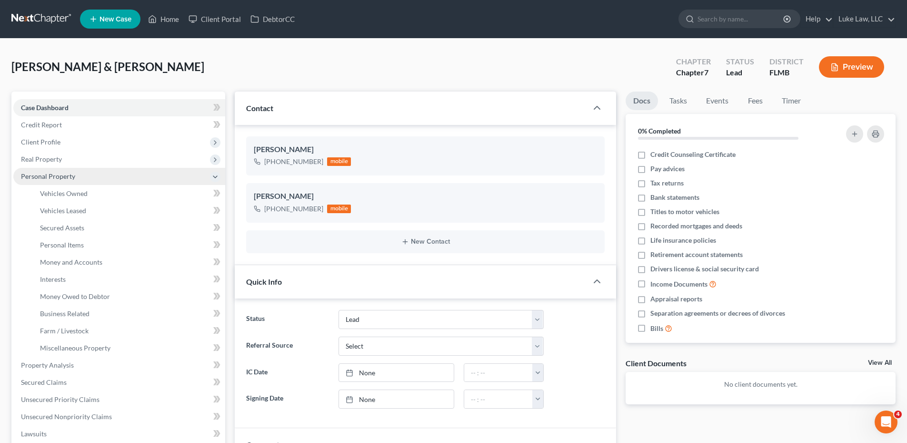
click at [69, 176] on span "Personal Property" at bounding box center [48, 176] width 54 height 8
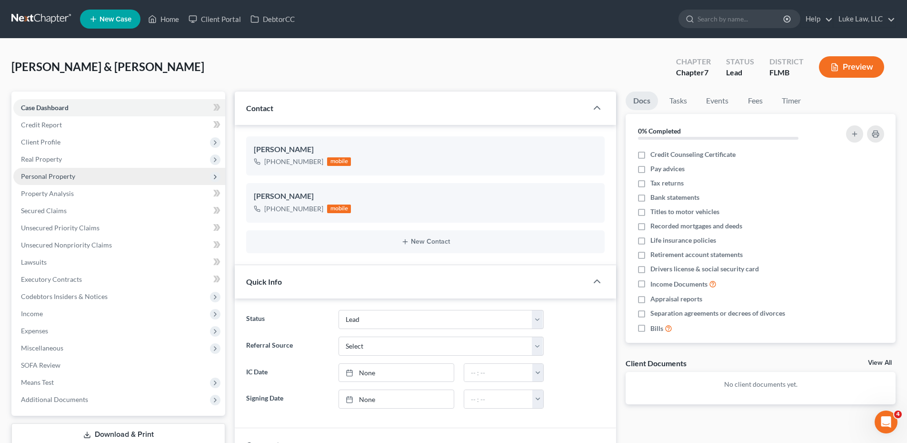
click at [69, 176] on span "Personal Property" at bounding box center [48, 176] width 54 height 8
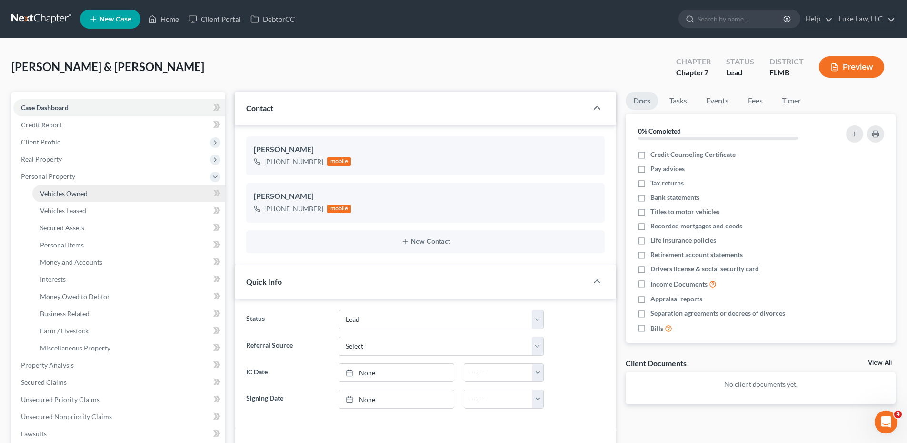
click at [70, 191] on span "Vehicles Owned" at bounding box center [64, 193] width 48 height 8
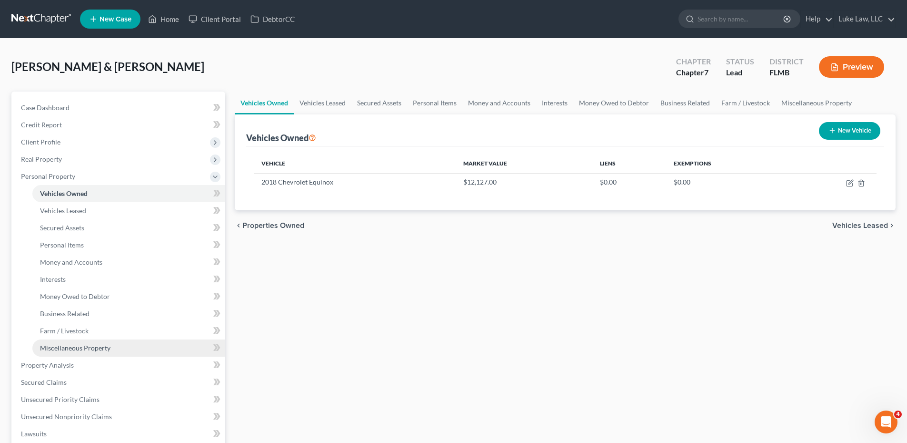
click at [88, 345] on span "Miscellaneous Property" at bounding box center [75, 347] width 70 height 8
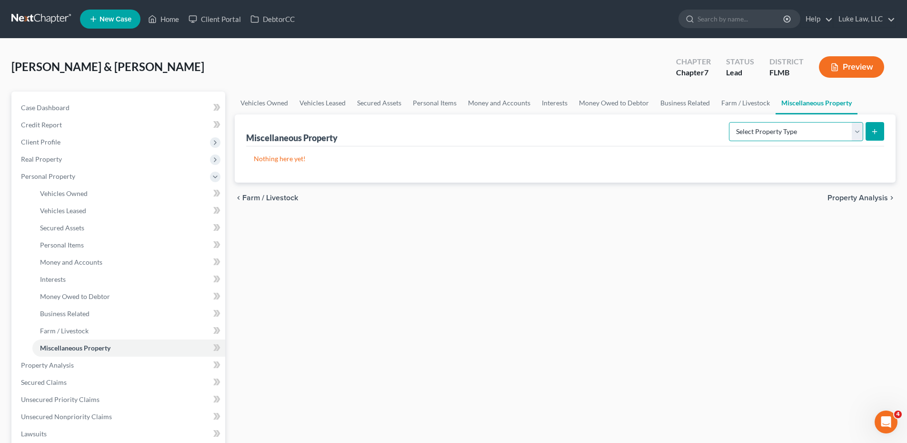
click at [860, 132] on select "Select Property Type Assigned for Creditor Benefit [DATE] Holding for Another N…" at bounding box center [796, 131] width 134 height 19
click at [620, 81] on div "[PERSON_NAME] & [PERSON_NAME] Upgraded Chapter Chapter 7 Status Lead District […" at bounding box center [453, 70] width 885 height 41
click at [428, 101] on link "Personal Items" at bounding box center [434, 102] width 55 height 23
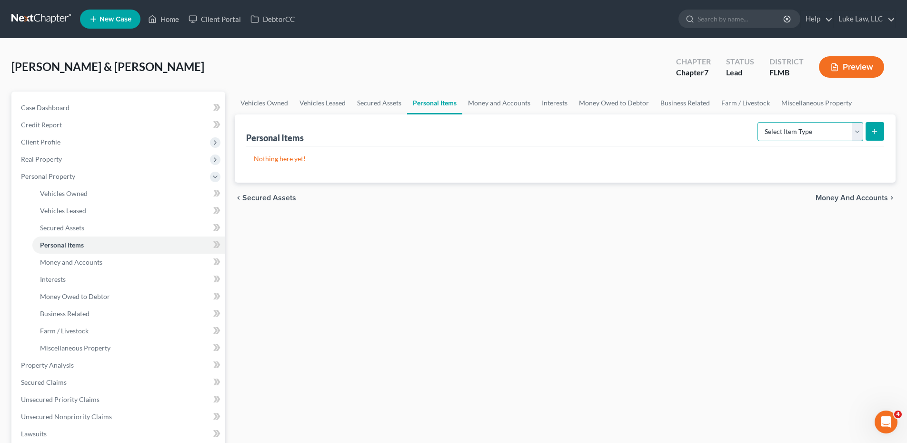
click at [851, 135] on select "Select Item Type Clothing Collectibles Of Value Electronics Firearms Household …" at bounding box center [811, 131] width 106 height 19
select select "other"
click at [759, 122] on select "Select Item Type Clothing Collectibles Of Value Electronics Firearms Household …" at bounding box center [811, 131] width 106 height 19
click at [872, 134] on icon "submit" at bounding box center [875, 132] width 8 height 8
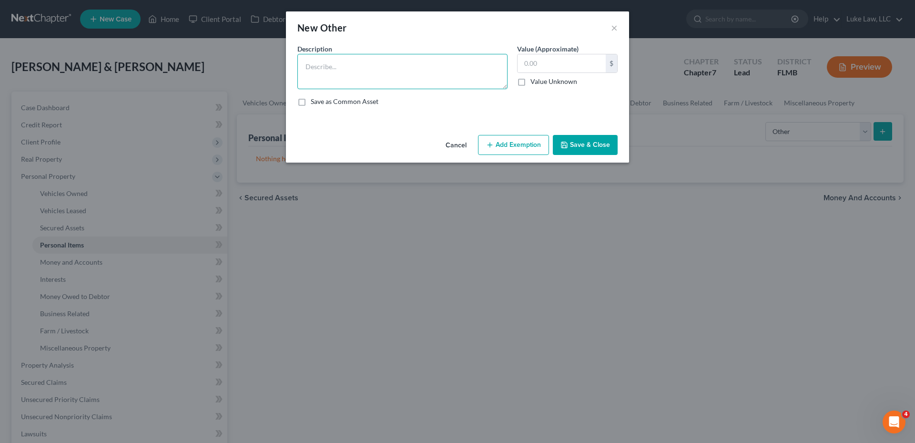
click at [327, 68] on textarea at bounding box center [402, 71] width 210 height 35
type textarea "Solar panels"
drag, startPoint x: 515, startPoint y: 67, endPoint x: 520, endPoint y: 63, distance: 6.5
click at [520, 63] on div "Value (Approximate) $ Value Unknown Balance Undetermined $ Value Unknown" at bounding box center [567, 66] width 110 height 45
click at [524, 62] on input "text" at bounding box center [561, 63] width 88 height 18
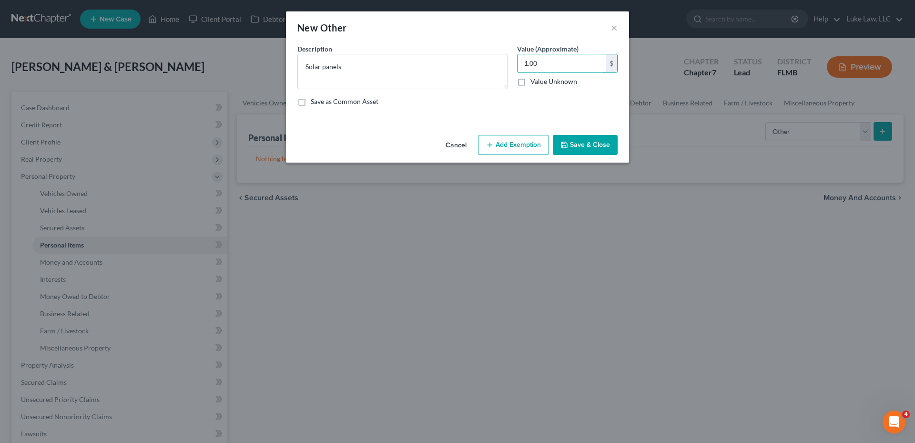
type input "1.00"
click at [584, 151] on button "Save & Close" at bounding box center [585, 145] width 65 height 20
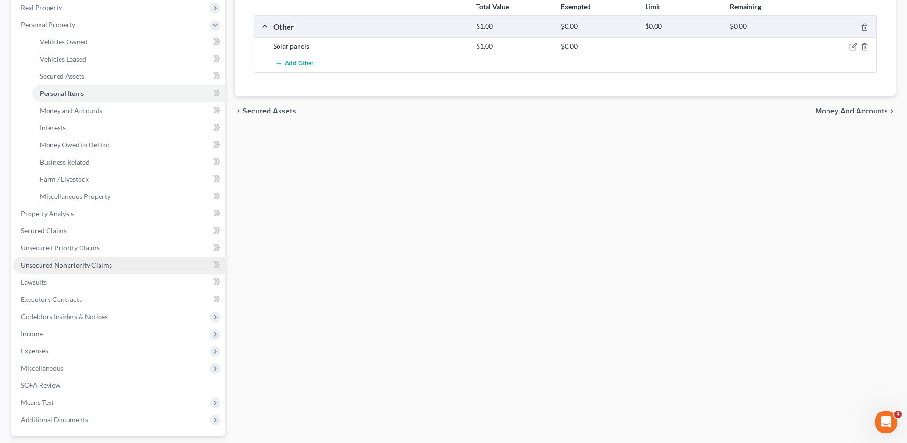
scroll to position [191, 0]
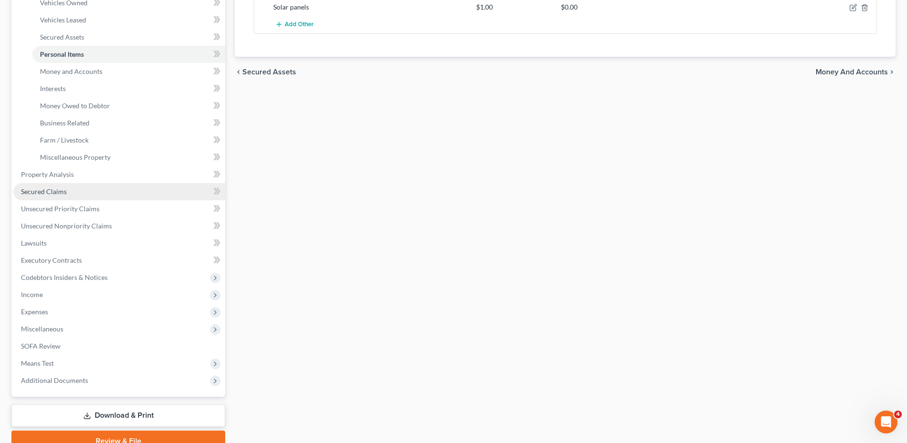
click at [46, 191] on span "Secured Claims" at bounding box center [44, 191] width 46 height 8
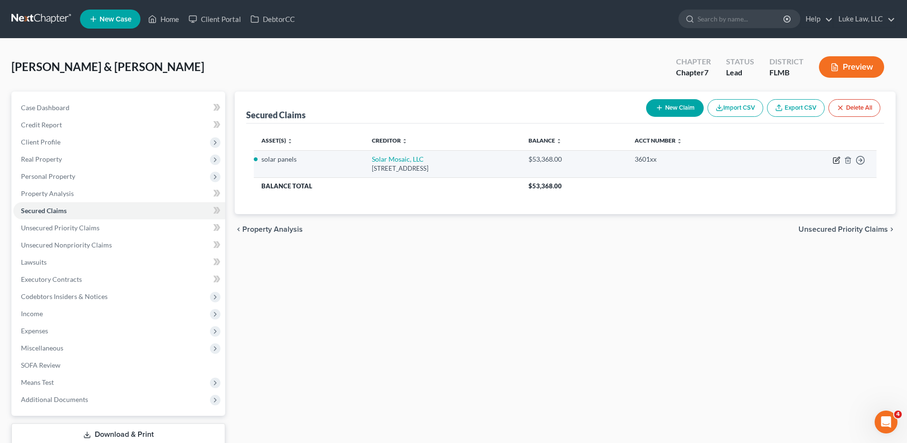
click at [836, 161] on icon "button" at bounding box center [837, 160] width 8 height 8
select select "4"
select select "0"
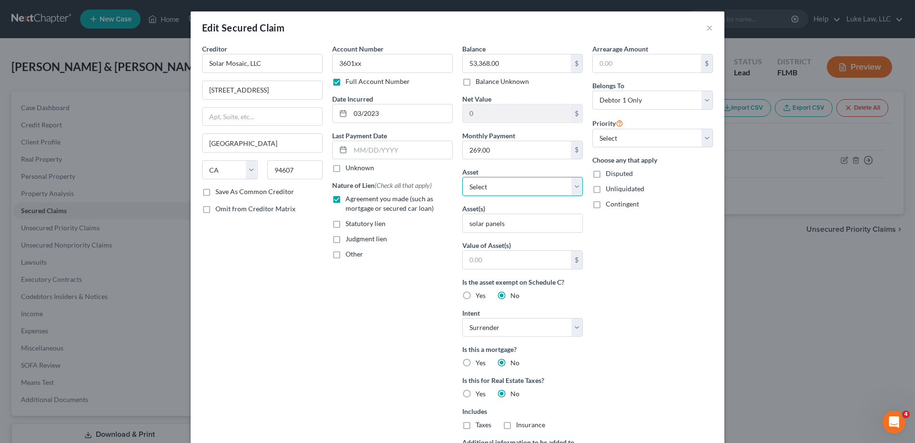
click at [572, 189] on select "Select Other Multiple Assets [STREET_ADDRESS] - $348100.0 2018 Chevrolet Equino…" at bounding box center [522, 186] width 121 height 19
select select "6"
click at [462, 177] on select "Select Other Multiple Assets [STREET_ADDRESS] - $348100.0 2018 Chevrolet Equino…" at bounding box center [522, 186] width 121 height 19
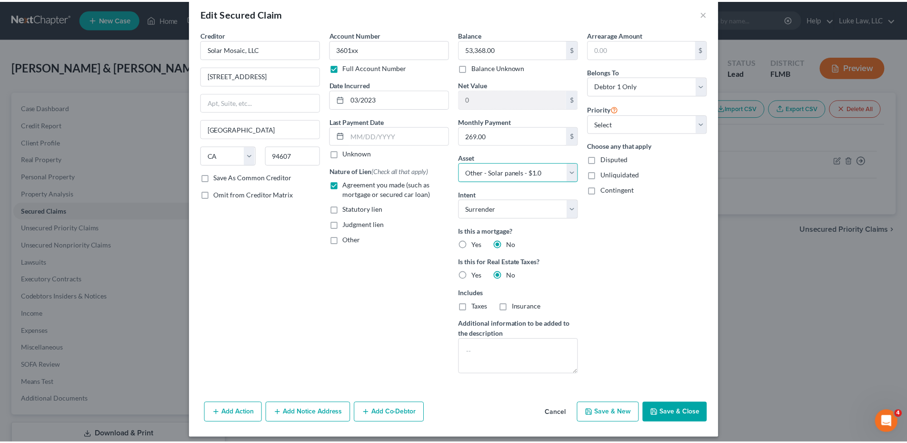
scroll to position [21, 0]
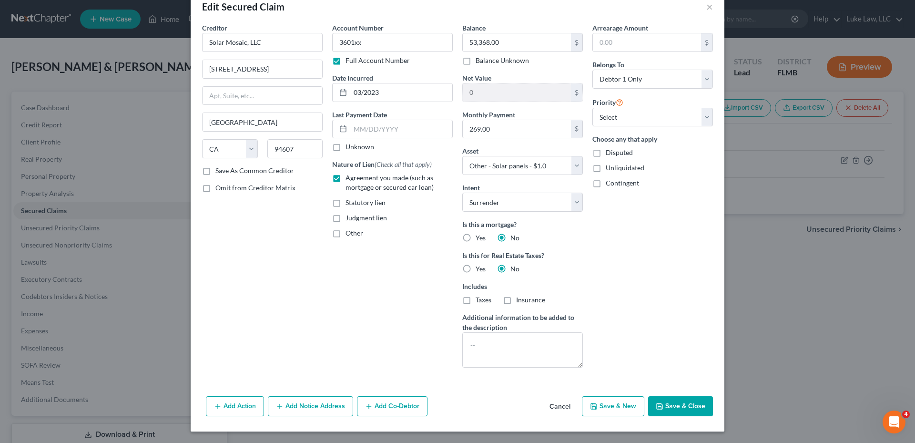
click at [663, 403] on button "Save & Close" at bounding box center [680, 406] width 65 height 20
select select
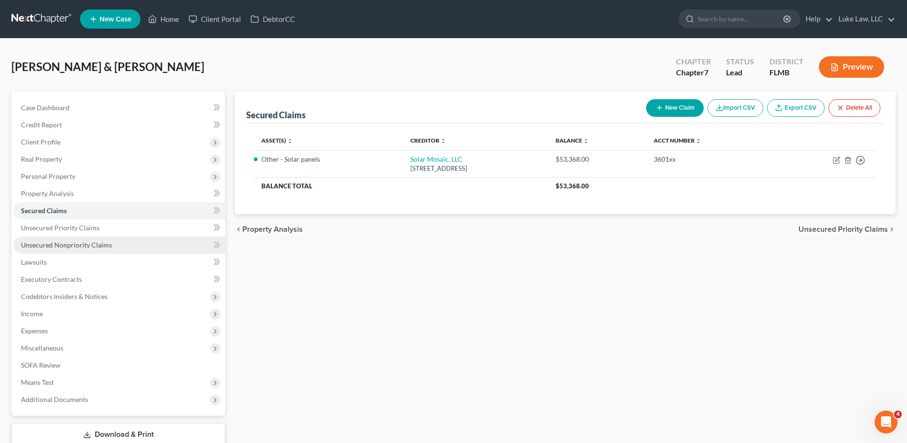
click at [101, 246] on span "Unsecured Nonpriority Claims" at bounding box center [66, 245] width 91 height 8
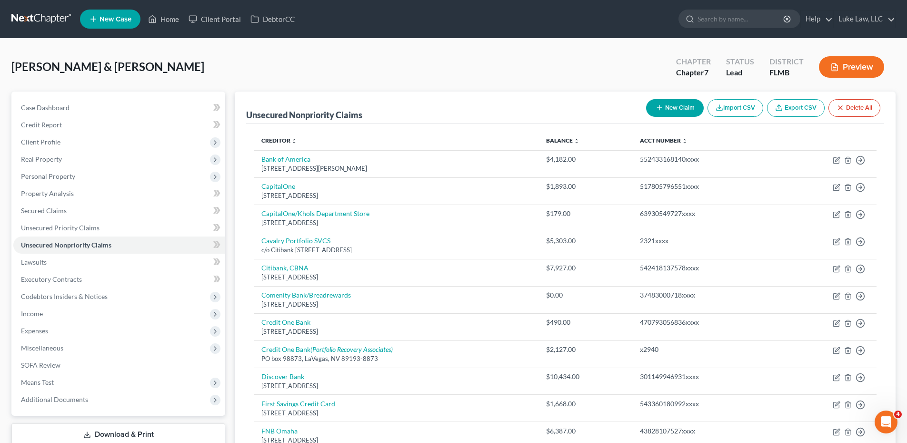
click at [662, 109] on button "New Claim" at bounding box center [675, 108] width 58 height 18
select select "2"
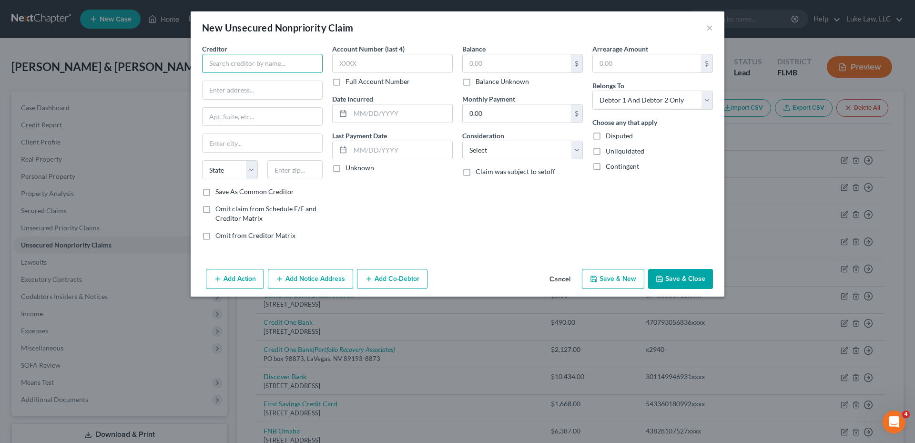
click at [240, 59] on input "text" at bounding box center [262, 63] width 121 height 19
type input "SYNCB/Amazon"
type input "PO Box 71737"
type input "[GEOGRAPHIC_DATA]"
select select "39"
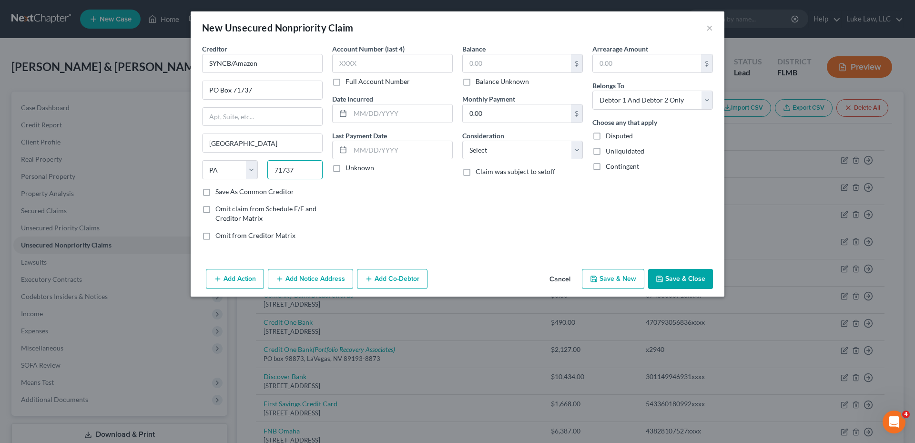
type input "71737"
click at [345, 83] on label "Full Account Number" at bounding box center [377, 82] width 64 height 10
click at [349, 83] on input "Full Account Number" at bounding box center [352, 80] width 6 height 6
click at [345, 64] on input "text" at bounding box center [392, 63] width 121 height 19
type input "604578163726xxxx"
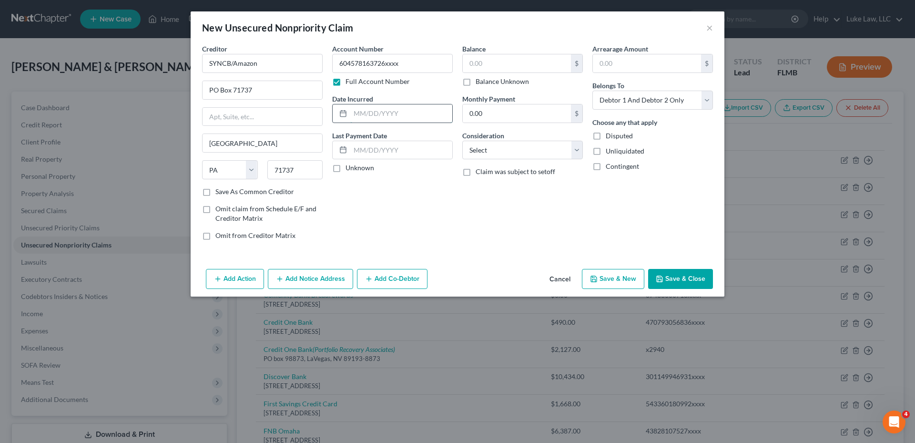
click at [366, 111] on input "text" at bounding box center [401, 113] width 102 height 18
type input "11/2024"
click at [480, 62] on input "text" at bounding box center [517, 63] width 108 height 18
type input "4,739.00"
drag, startPoint x: 651, startPoint y: 101, endPoint x: 649, endPoint y: 108, distance: 6.4
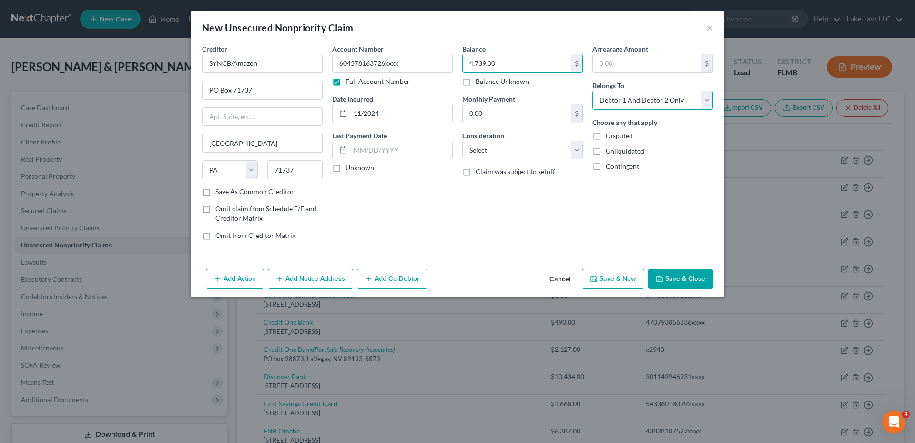
click at [651, 101] on select "Select Debtor 1 Only Debtor 2 Only Debtor 1 And Debtor 2 Only At Least One Of T…" at bounding box center [652, 100] width 121 height 19
select select "0"
click at [592, 91] on select "Select Debtor 1 Only Debtor 2 Only Debtor 1 And Debtor 2 Only At Least One Of T…" at bounding box center [652, 100] width 121 height 19
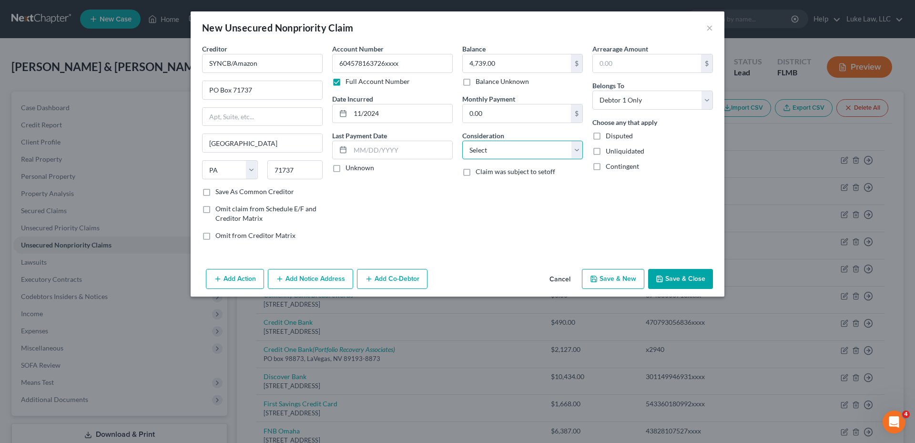
drag, startPoint x: 574, startPoint y: 154, endPoint x: 573, endPoint y: 159, distance: 4.9
click at [574, 154] on select "Select Cable / Satellite Services Collection Agency Credit Card Debt Debt Couns…" at bounding box center [522, 150] width 121 height 19
select select "2"
click at [462, 141] on select "Select Cable / Satellite Services Collection Agency Credit Card Debt Debt Couns…" at bounding box center [522, 150] width 121 height 19
click at [674, 277] on button "Save & Close" at bounding box center [680, 279] width 65 height 20
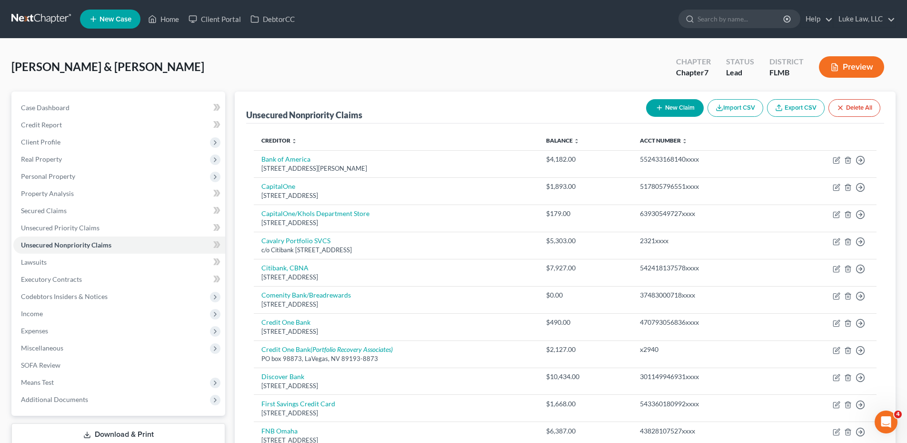
click at [662, 107] on button "New Claim" at bounding box center [675, 108] width 58 height 18
select select "2"
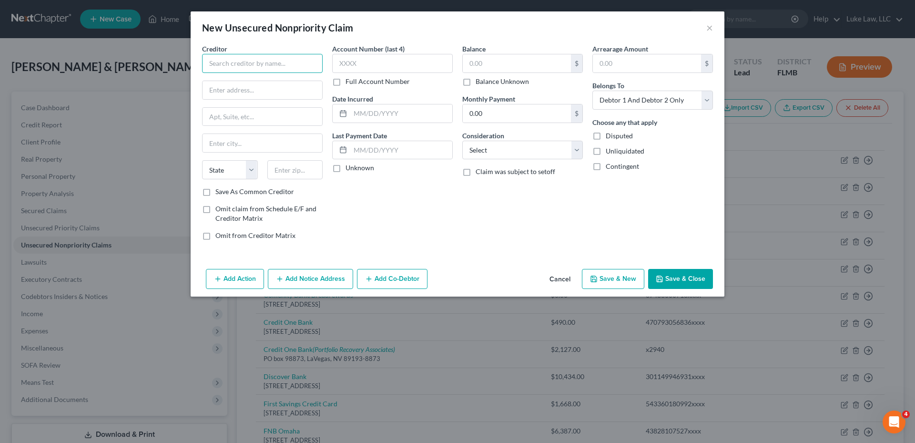
click at [250, 64] on input "text" at bounding box center [262, 63] width 121 height 19
type input "The Home Depot/CBNA"
click at [345, 82] on label "Full Account Number" at bounding box center [377, 82] width 64 height 10
click at [349, 82] on input "Full Account Number" at bounding box center [352, 80] width 6 height 6
click at [347, 66] on input "text" at bounding box center [392, 63] width 121 height 19
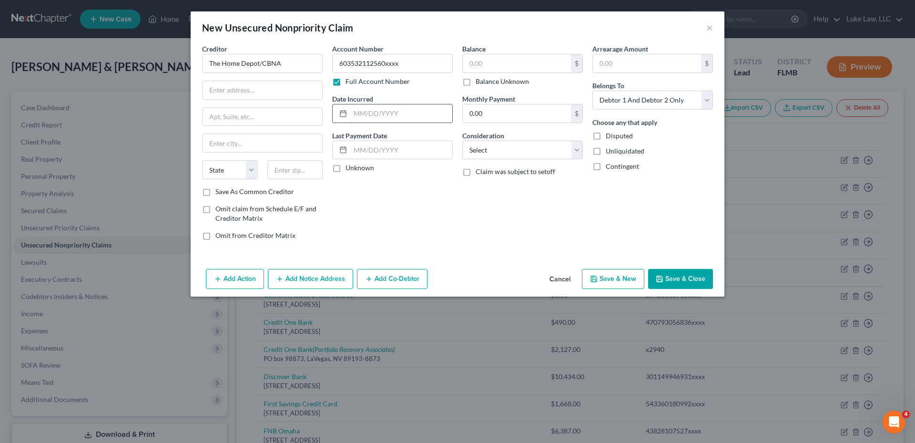
type input "603532112560xxxx"
click at [371, 118] on input "text" at bounding box center [401, 113] width 102 height 18
click at [261, 92] on input "text" at bounding box center [262, 90] width 120 height 18
type input "5800 Corporate Place"
type input "[GEOGRAPHIC_DATA]"
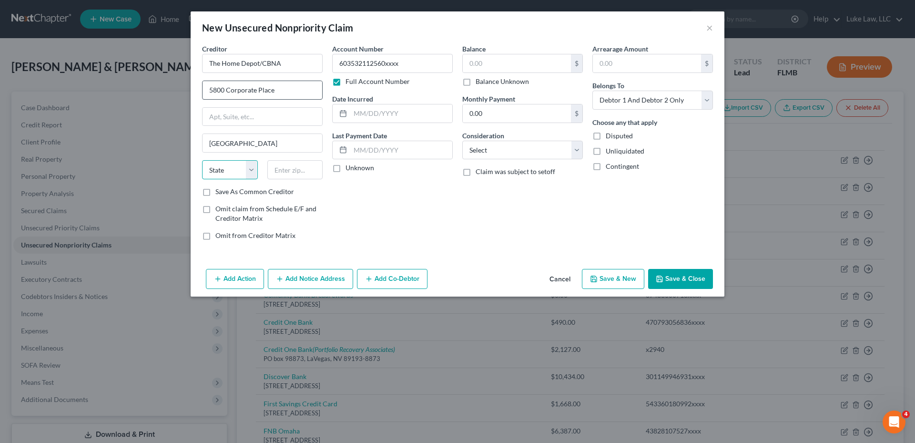
select select "7"
click at [290, 169] on input "text" at bounding box center [295, 169] width 56 height 19
type input "57108"
click at [366, 118] on input "text" at bounding box center [401, 113] width 102 height 18
select select "43"
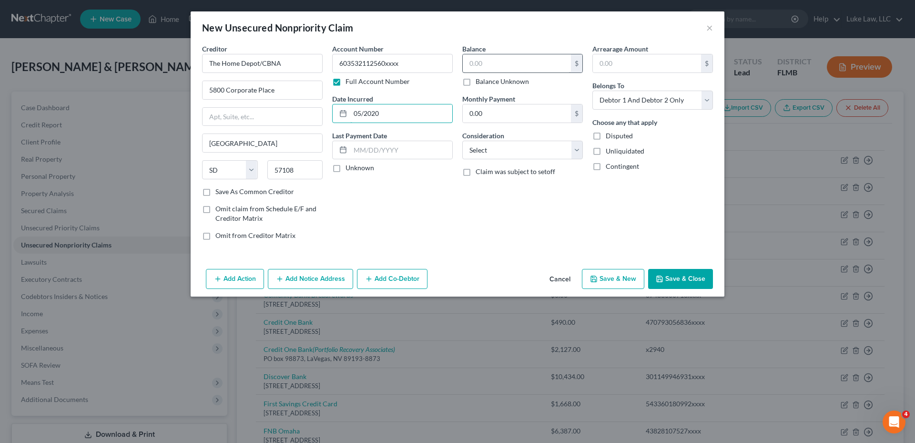
type input "05/2020"
click at [487, 57] on input "text" at bounding box center [517, 63] width 108 height 18
type input "3,411.00"
click at [495, 154] on select "Select Cable / Satellite Services Collection Agency Credit Card Debt Debt Couns…" at bounding box center [522, 150] width 121 height 19
select select "2"
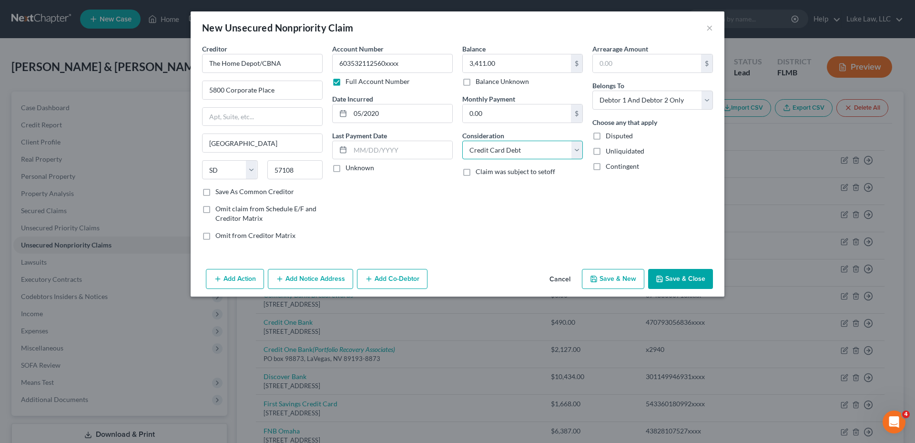
click at [462, 141] on select "Select Cable / Satellite Services Collection Agency Credit Card Debt Debt Couns…" at bounding box center [522, 150] width 121 height 19
drag, startPoint x: 660, startPoint y: 101, endPoint x: 661, endPoint y: 109, distance: 8.6
click at [660, 101] on select "Select Debtor 1 Only Debtor 2 Only Debtor 1 And Debtor 2 Only At Least One Of T…" at bounding box center [652, 100] width 121 height 19
select select "0"
click at [592, 91] on select "Select Debtor 1 Only Debtor 2 Only Debtor 1 And Debtor 2 Only At Least One Of T…" at bounding box center [652, 100] width 121 height 19
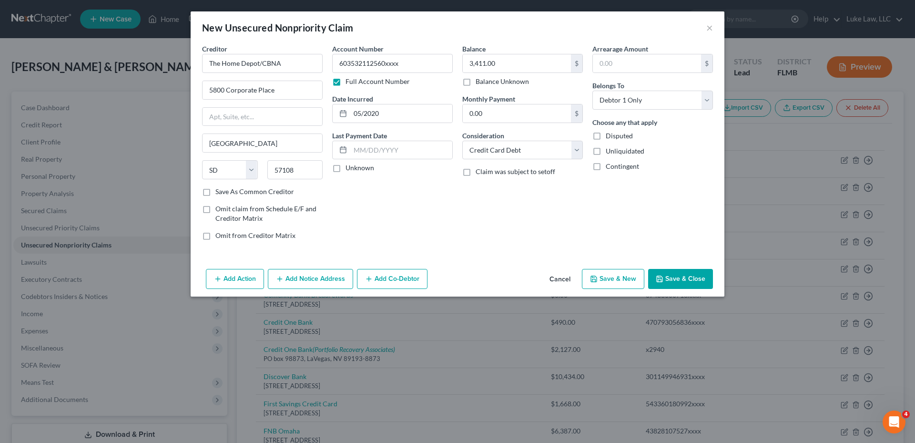
click at [686, 276] on button "Save & Close" at bounding box center [680, 279] width 65 height 20
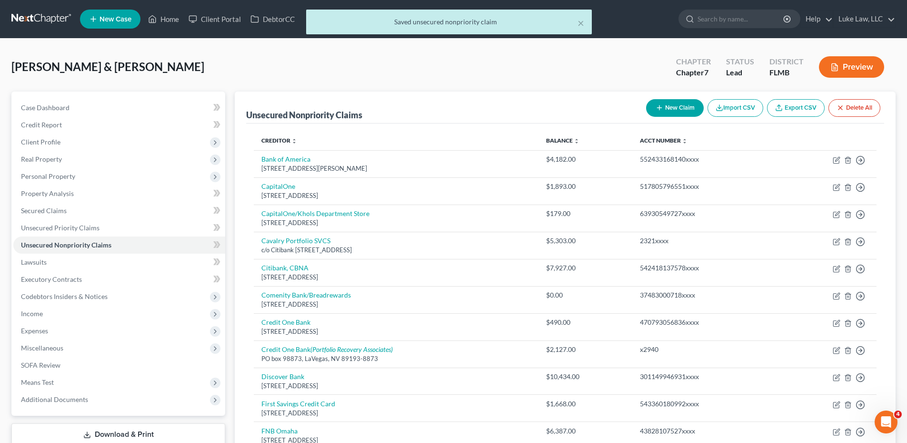
click at [669, 105] on button "New Claim" at bounding box center [675, 108] width 58 height 18
select select "2"
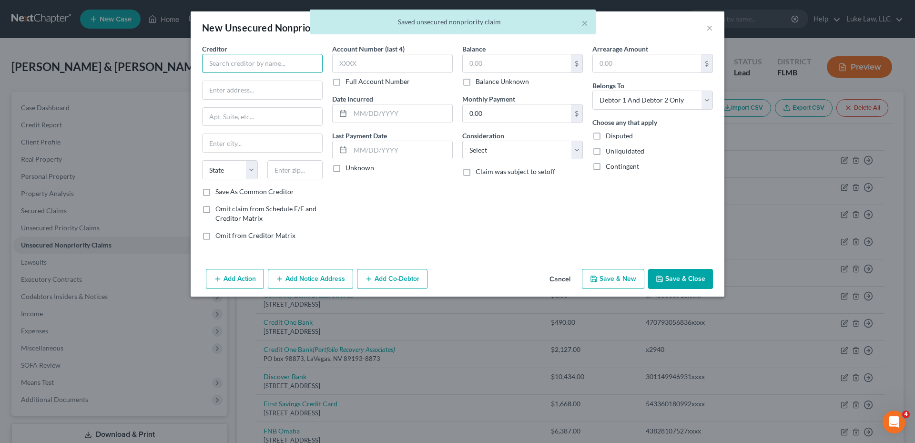
click at [226, 64] on input "text" at bounding box center [262, 63] width 121 height 19
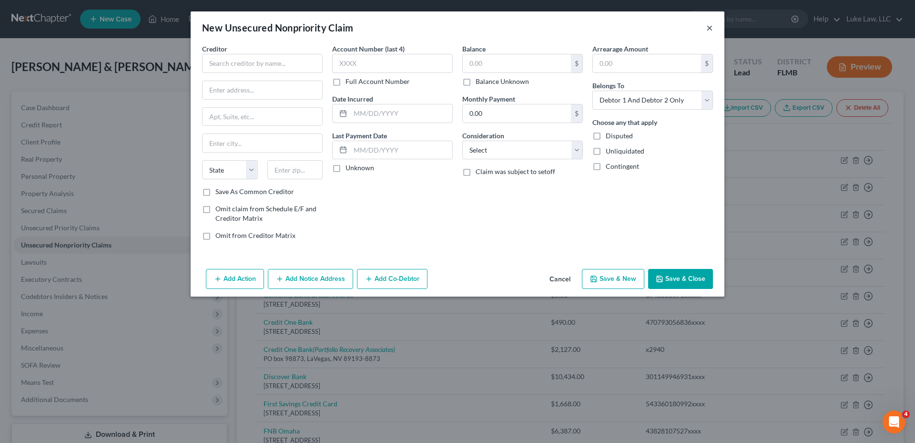
click at [708, 27] on button "×" at bounding box center [709, 27] width 7 height 11
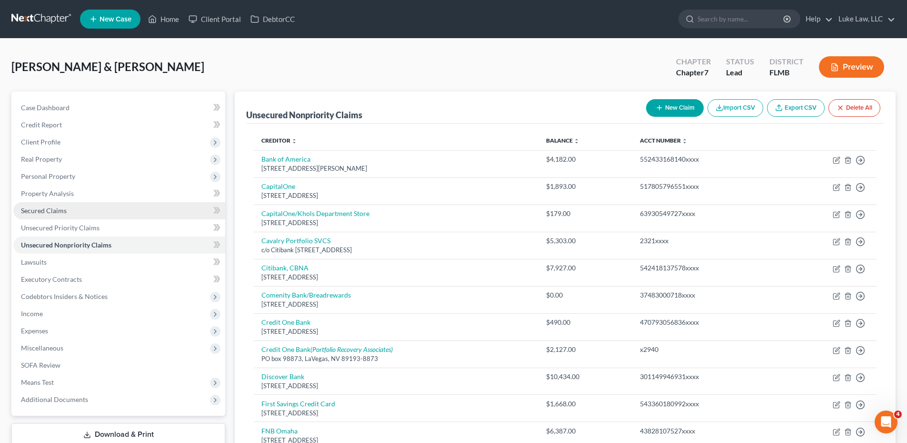
click at [71, 208] on link "Secured Claims" at bounding box center [119, 210] width 212 height 17
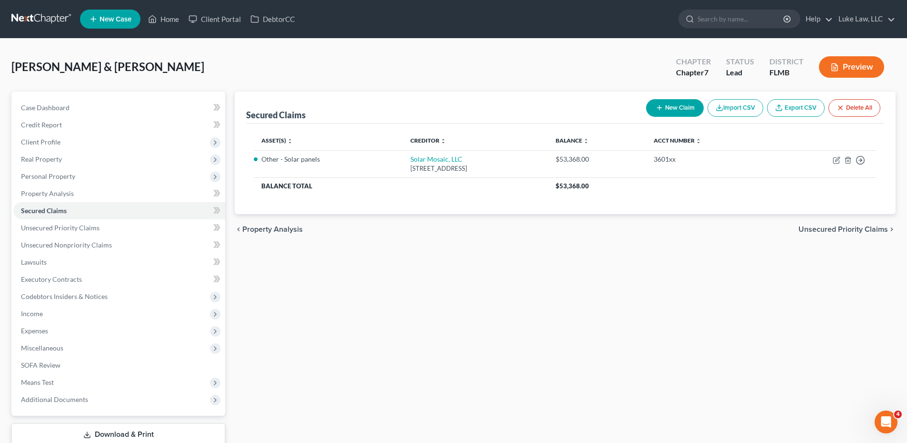
click at [674, 110] on button "New Claim" at bounding box center [675, 108] width 58 height 18
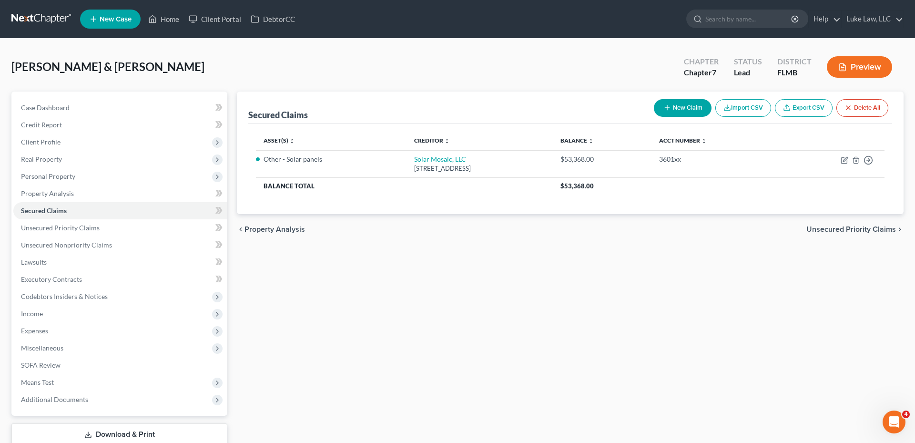
select select "0"
select select "2"
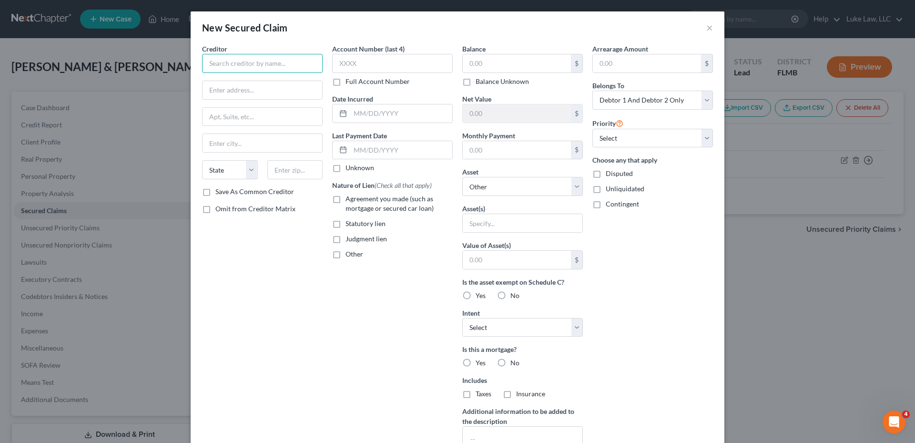
click at [216, 60] on input "text" at bounding box center [262, 63] width 121 height 19
type input "Truist Mortgage"
type input "PO Box 849"
type input "[GEOGRAPHIC_DATA]"
select select "48"
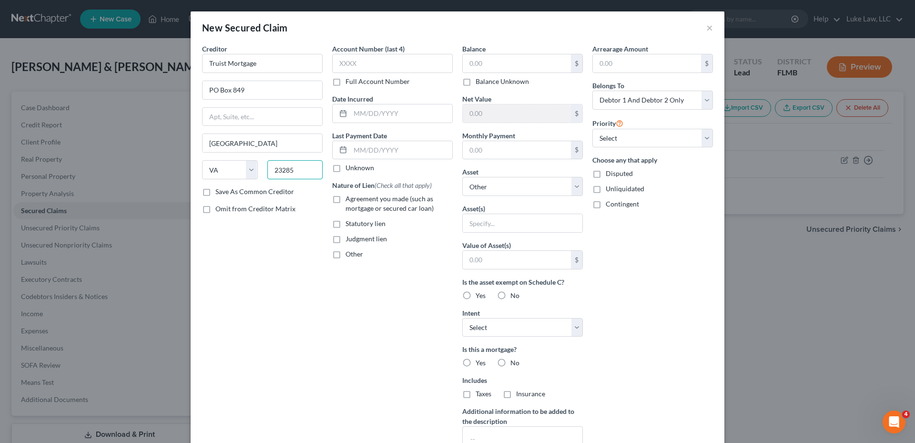
type input "23285"
click at [345, 83] on label "Full Account Number" at bounding box center [377, 82] width 64 height 10
click at [349, 83] on input "Full Account Number" at bounding box center [352, 80] width 6 height 6
click at [345, 63] on input "text" at bounding box center [392, 63] width 121 height 19
type input "942699575xxxx"
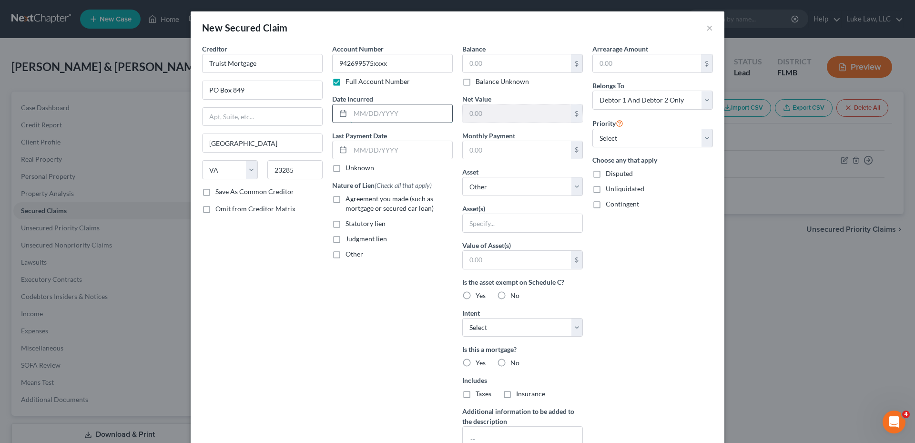
click at [361, 110] on input "text" at bounding box center [401, 113] width 102 height 18
type input "01/2012"
click at [345, 199] on label "Agreement you made (such as mortgage or secured car loan)" at bounding box center [398, 203] width 107 height 19
click at [349, 199] on input "Agreement you made (such as mortgage or secured car loan)" at bounding box center [352, 197] width 6 height 6
checkbox input "true"
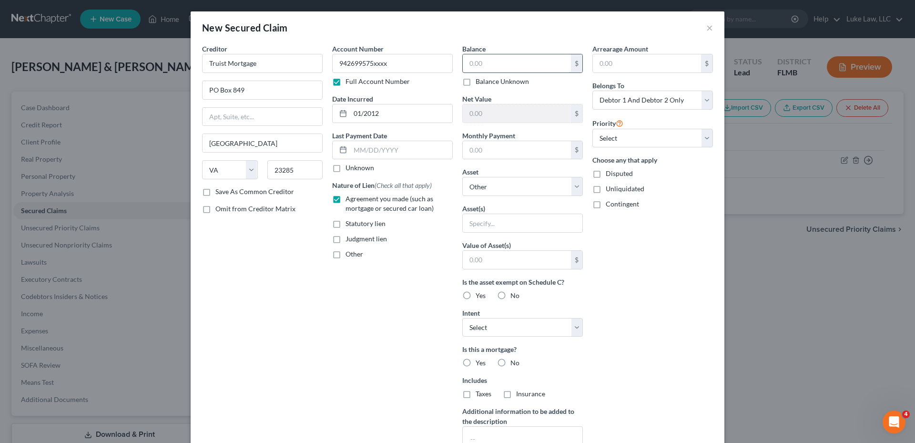
click at [485, 65] on input "text" at bounding box center [517, 63] width 108 height 18
type input "96,925.00"
click at [515, 154] on input "text" at bounding box center [517, 150] width 108 height 18
type input "1,111.00"
click at [572, 186] on select "Select Other Multiple Assets [STREET_ADDRESS] - $348100.0 2018 Chevrolet Equino…" at bounding box center [522, 186] width 121 height 19
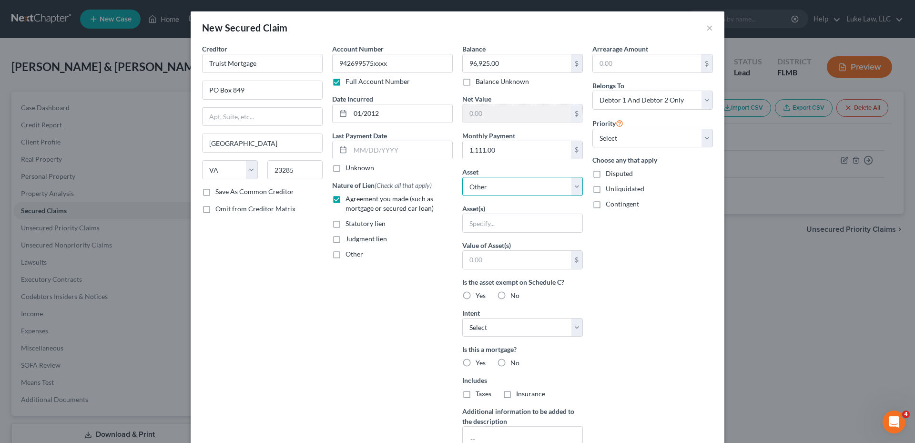
select select "2"
click at [462, 177] on select "Select Other Multiple Assets [STREET_ADDRESS] - $348100.0 2018 Chevrolet Equino…" at bounding box center [522, 186] width 121 height 19
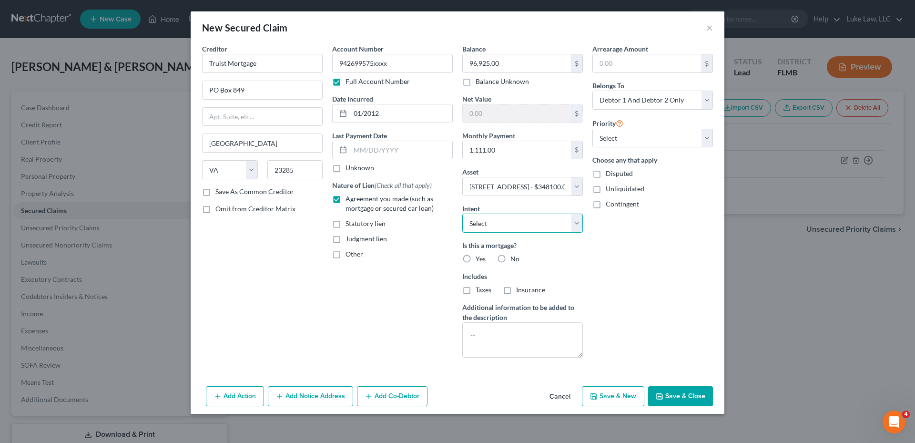
click at [575, 224] on select "Select Surrender Redeem Reaffirm Avoid Other" at bounding box center [522, 222] width 121 height 19
select select "2"
click at [462, 213] on select "Select Surrender Redeem Reaffirm Avoid Other" at bounding box center [522, 222] width 121 height 19
click at [475, 259] on label "Yes" at bounding box center [480, 259] width 10 height 10
click at [479, 259] on input "Yes" at bounding box center [482, 257] width 6 height 6
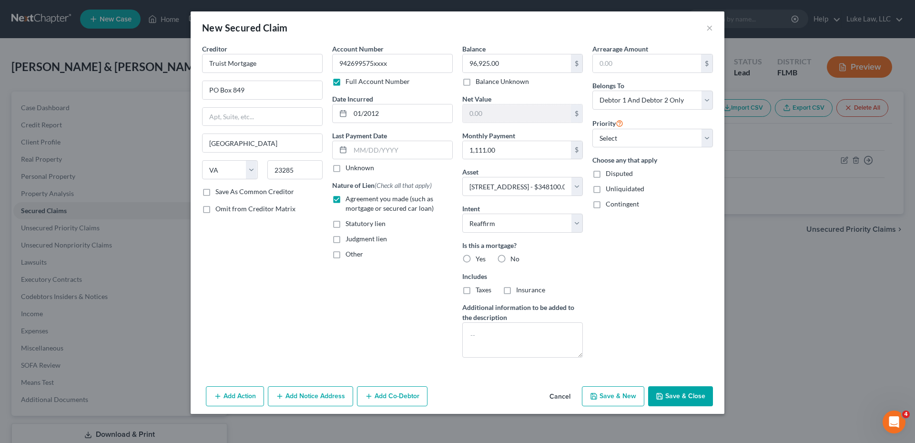
radio input "true"
click at [475, 290] on label "Taxes" at bounding box center [483, 290] width 16 height 10
click at [479, 290] on input "Taxes" at bounding box center [482, 288] width 6 height 6
checkbox input "true"
drag, startPoint x: 507, startPoint y: 291, endPoint x: 635, endPoint y: 181, distance: 168.3
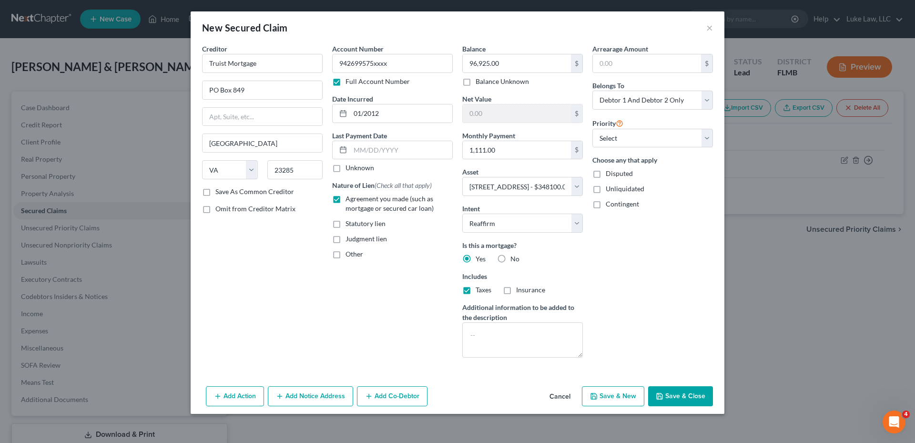
click at [516, 291] on label "Insurance" at bounding box center [530, 290] width 29 height 10
click at [520, 291] on input "Insurance" at bounding box center [523, 288] width 6 height 6
checkbox input "true"
click at [651, 102] on select "Select Debtor 1 Only Debtor 2 Only Debtor 1 And Debtor 2 Only At Least One Of T…" at bounding box center [652, 100] width 121 height 19
select select "0"
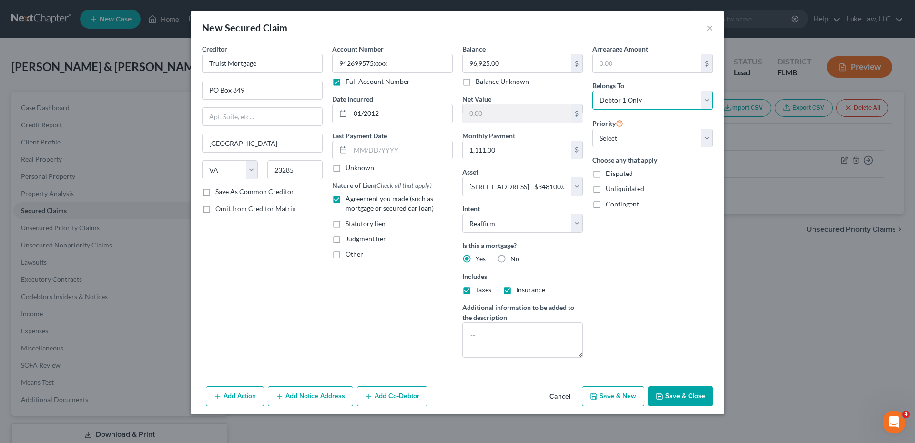
click at [592, 91] on select "Select Debtor 1 Only Debtor 2 Only Debtor 1 And Debtor 2 Only At Least One Of T…" at bounding box center [652, 100] width 121 height 19
click at [682, 400] on button "Save & Close" at bounding box center [680, 396] width 65 height 20
select select
type input "251,175.00"
select select "2"
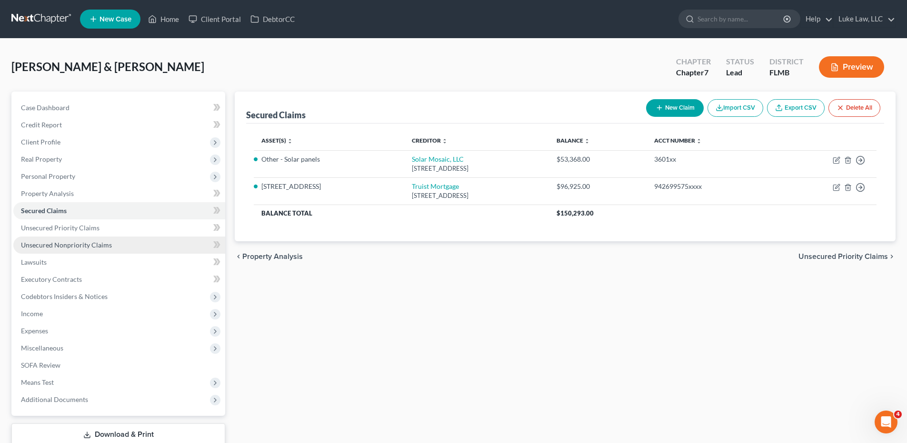
click at [61, 246] on span "Unsecured Nonpriority Claims" at bounding box center [66, 245] width 91 height 8
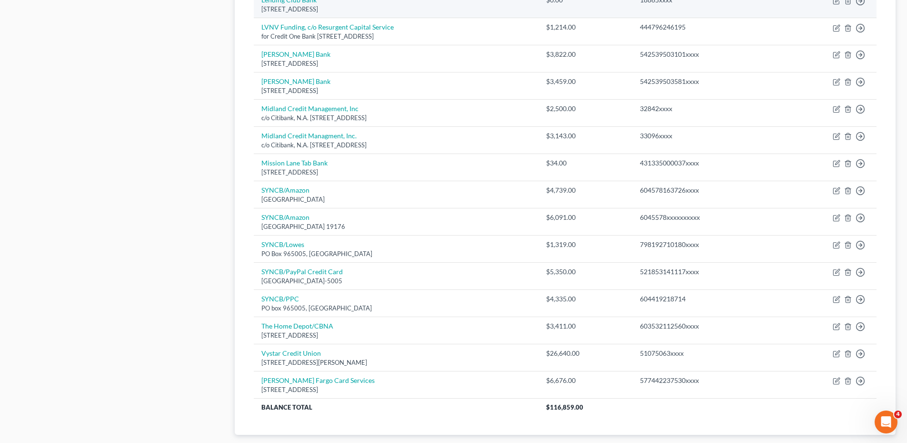
scroll to position [524, 0]
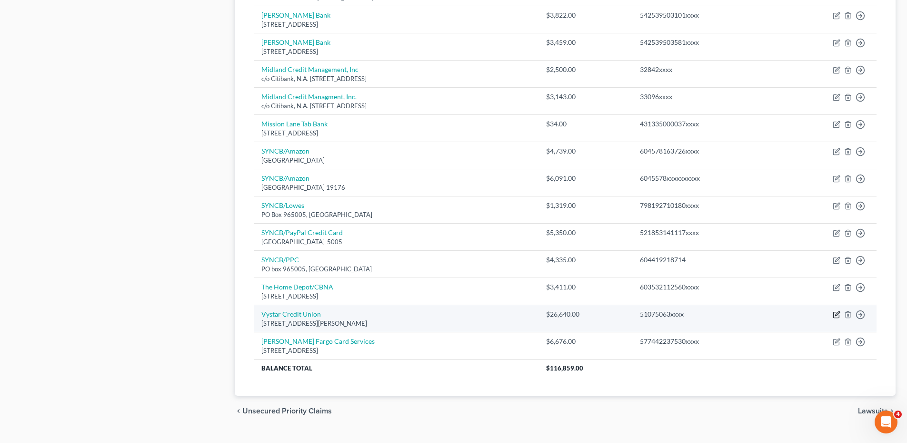
click at [837, 314] on icon "button" at bounding box center [837, 315] width 8 height 8
select select "9"
select select "14"
select select "2"
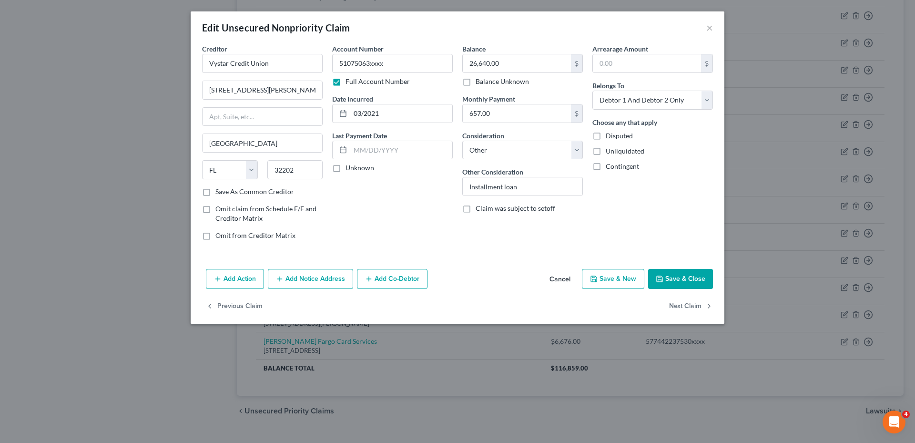
click at [682, 277] on button "Save & Close" at bounding box center [680, 279] width 65 height 20
type input "0"
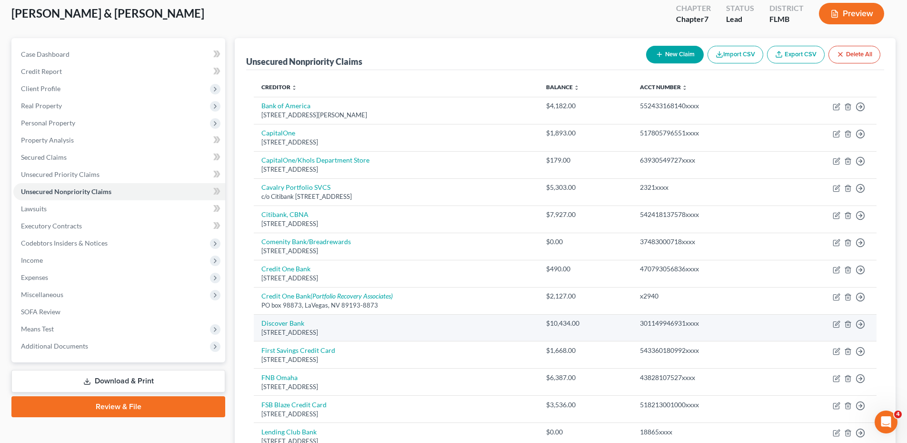
scroll to position [0, 0]
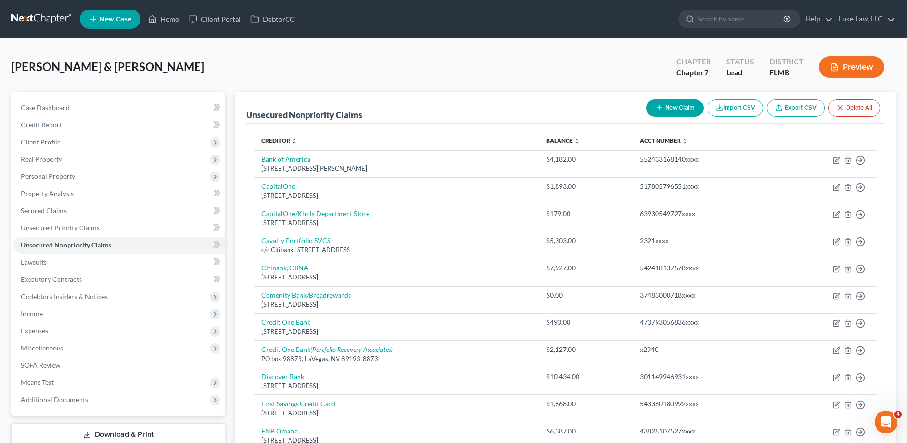
click at [684, 108] on button "New Claim" at bounding box center [675, 108] width 58 height 18
select select "2"
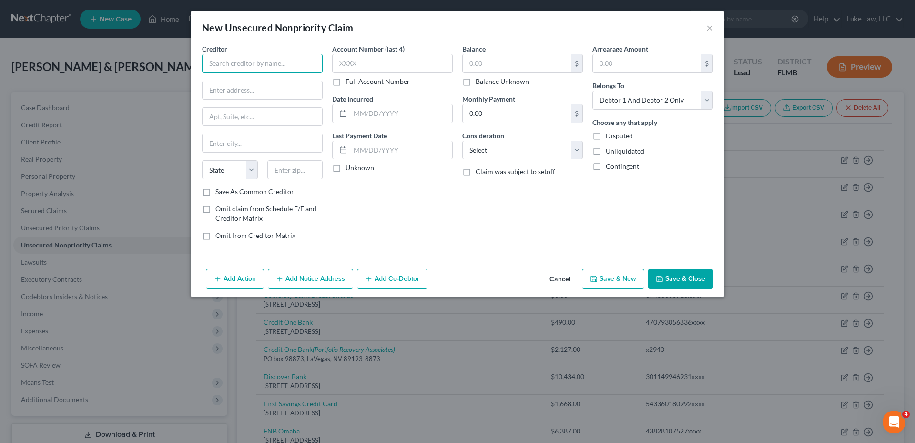
click at [231, 67] on input "text" at bounding box center [262, 63] width 121 height 19
type input "Affirm"
click at [273, 89] on input "[STREET_ADDRESS][US_STATE]" at bounding box center [262, 90] width 120 height 18
type input "[STREET_ADDRESS][US_STATE]"
click at [247, 139] on input "text" at bounding box center [262, 143] width 120 height 18
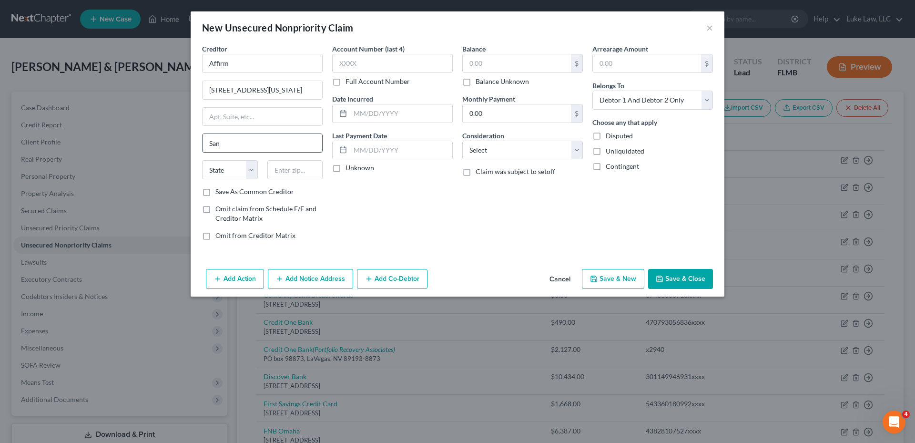
type input "[GEOGRAPHIC_DATA]"
click at [212, 173] on select "State [US_STATE] AK AR AZ CA CO CT DE DC [GEOGRAPHIC_DATA] [GEOGRAPHIC_DATA] GU…" at bounding box center [230, 169] width 56 height 19
select select "4"
click at [276, 178] on input "text" at bounding box center [295, 169] width 56 height 19
type input "94108"
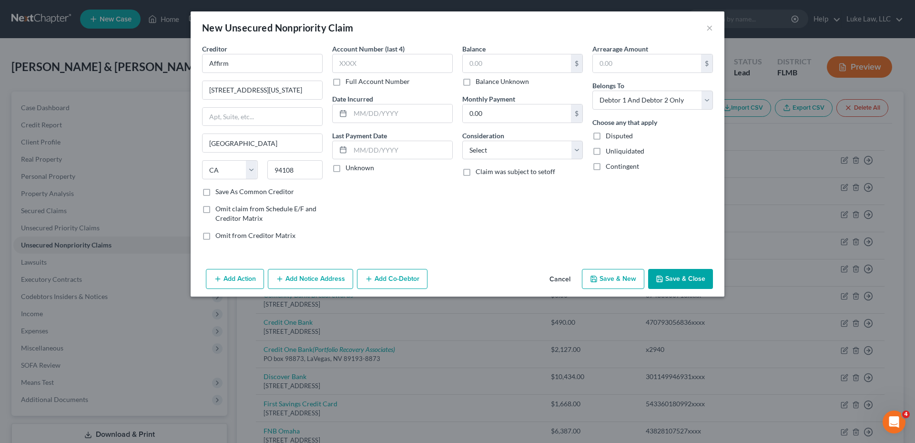
click at [345, 83] on label "Full Account Number" at bounding box center [377, 82] width 64 height 10
click at [349, 83] on input "Full Account Number" at bounding box center [352, 80] width 6 height 6
click at [359, 57] on input "text" at bounding box center [392, 63] width 121 height 19
type input "1Z29xxxx"
click at [349, 111] on div at bounding box center [341, 113] width 18 height 18
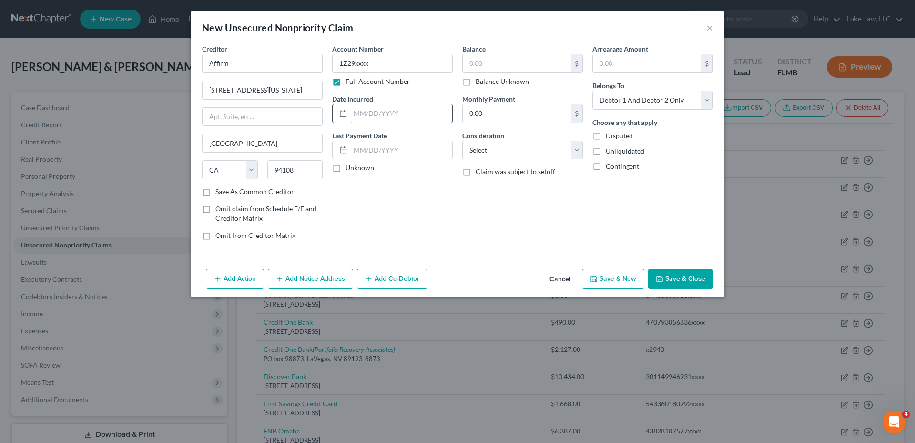
click at [359, 112] on input "text" at bounding box center [401, 113] width 102 height 18
type input "12/2024"
click at [489, 63] on input "text" at bounding box center [517, 63] width 108 height 18
type input "321.00"
click at [556, 153] on select "Select Cable / Satellite Services Collection Agency Credit Card Debt Debt Couns…" at bounding box center [522, 150] width 121 height 19
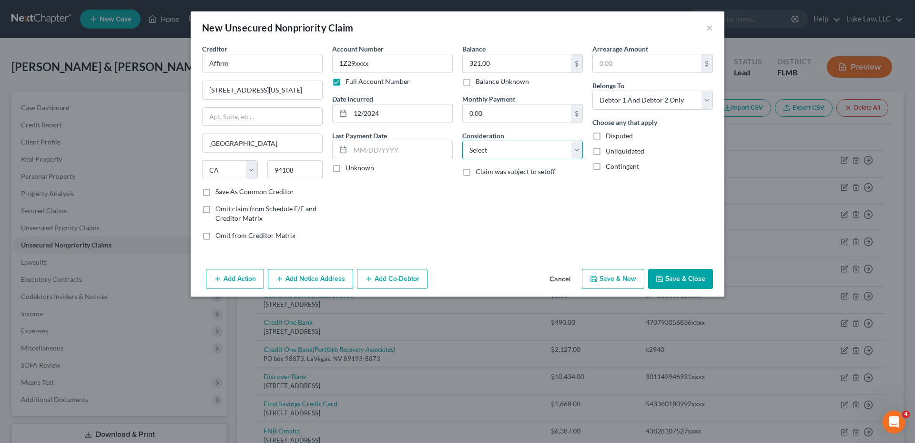
select select "14"
click at [462, 141] on select "Select Cable / Satellite Services Collection Agency Credit Card Debt Debt Couns…" at bounding box center [522, 150] width 121 height 19
click at [505, 188] on input "text" at bounding box center [523, 186] width 120 height 18
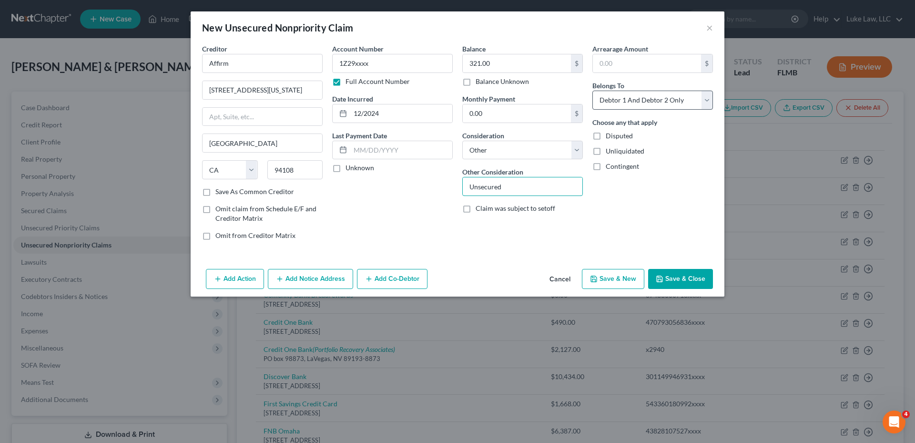
type input "Unsecured"
drag, startPoint x: 651, startPoint y: 101, endPoint x: 650, endPoint y: 109, distance: 7.7
click at [651, 101] on select "Select Debtor 1 Only Debtor 2 Only Debtor 1 And Debtor 2 Only At Least One Of T…" at bounding box center [652, 100] width 121 height 19
select select "0"
click at [592, 91] on select "Select Debtor 1 Only Debtor 2 Only Debtor 1 And Debtor 2 Only At Least One Of T…" at bounding box center [652, 100] width 121 height 19
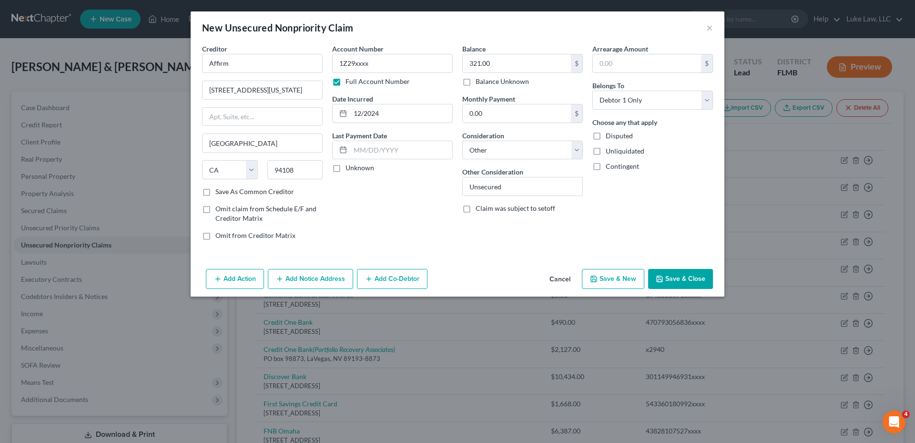
click at [697, 282] on button "Save & Close" at bounding box center [680, 279] width 65 height 20
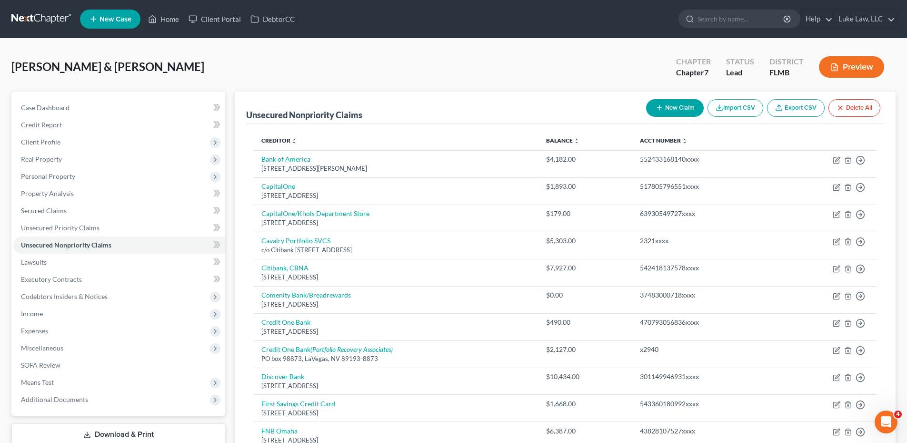
click at [674, 108] on button "New Claim" at bounding box center [675, 108] width 58 height 18
select select "2"
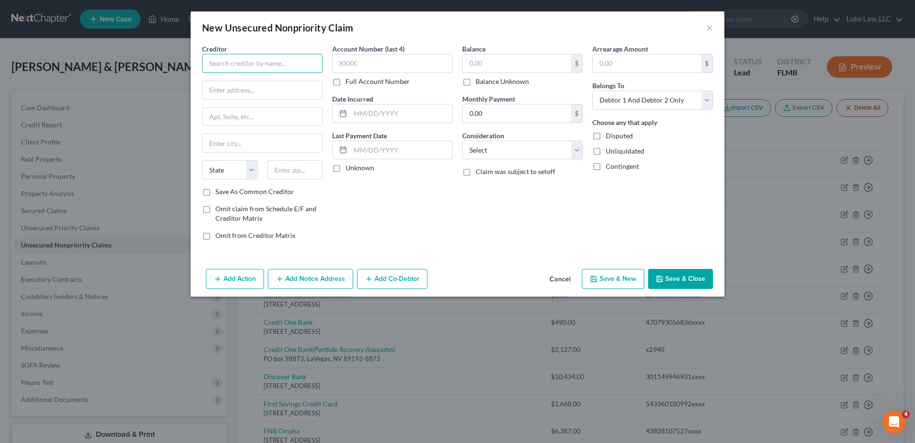
click at [273, 64] on input "text" at bounding box center [262, 63] width 121 height 19
type input "Affirm"
type input "[STREET_ADDRESS][US_STATE]"
type input "[GEOGRAPHIC_DATA]"
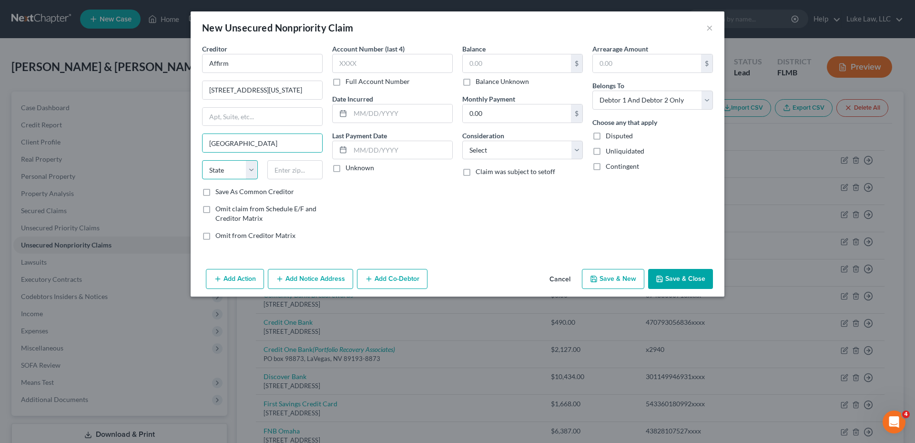
drag, startPoint x: 227, startPoint y: 171, endPoint x: 220, endPoint y: 167, distance: 8.1
click at [227, 171] on select "State [US_STATE] AK AR AZ CA CO CT DE DC [GEOGRAPHIC_DATA] [GEOGRAPHIC_DATA] GU…" at bounding box center [230, 169] width 56 height 19
select select "4"
click at [298, 167] on input "text" at bounding box center [295, 169] width 56 height 19
type input "94108"
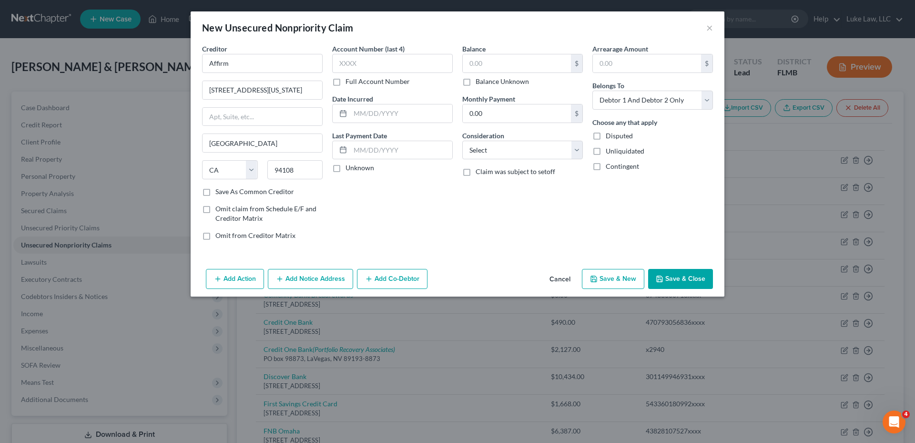
click at [345, 84] on label "Full Account Number" at bounding box center [377, 82] width 64 height 10
click at [349, 83] on input "Full Account Number" at bounding box center [352, 80] width 6 height 6
click at [351, 65] on input "text" at bounding box center [392, 63] width 121 height 19
type input "JEI0xxxx"
click at [369, 110] on input "text" at bounding box center [401, 113] width 102 height 18
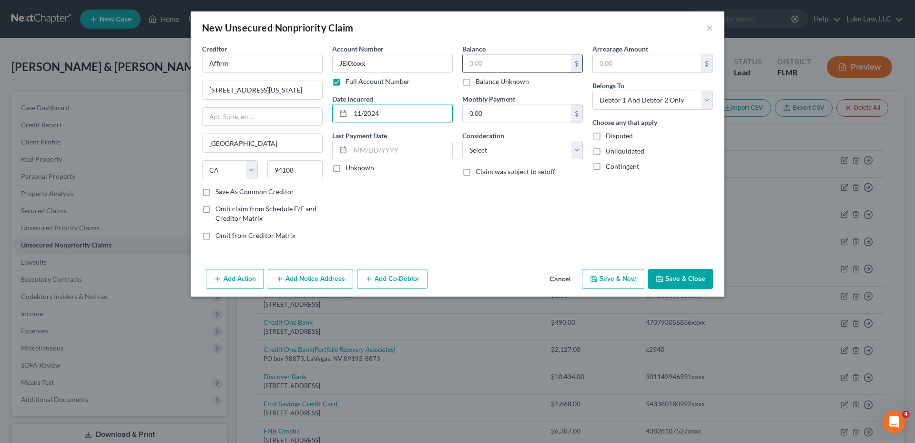
type input "11/2024"
click at [492, 62] on input "text" at bounding box center [517, 63] width 108 height 18
type input "525.00"
click at [576, 149] on select "Select Cable / Satellite Services Collection Agency Credit Card Debt Debt Couns…" at bounding box center [522, 150] width 121 height 19
select select "14"
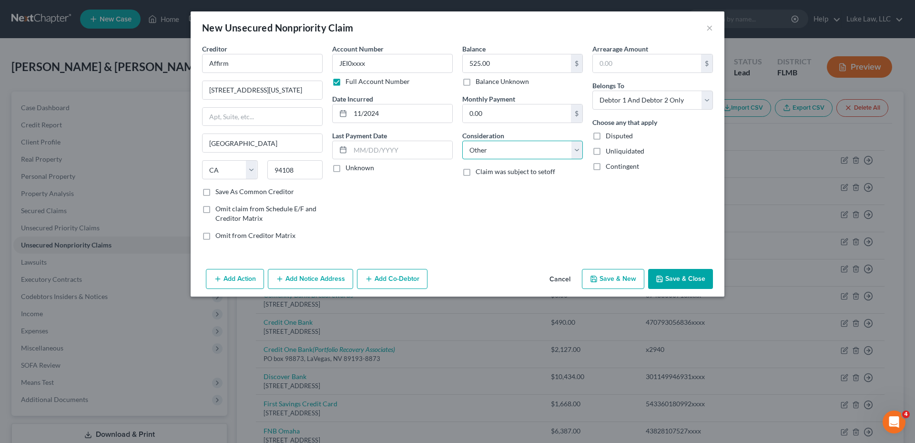
click at [462, 141] on select "Select Cable / Satellite Services Collection Agency Credit Card Debt Debt Couns…" at bounding box center [522, 150] width 121 height 19
click at [495, 187] on input "text" at bounding box center [523, 186] width 120 height 18
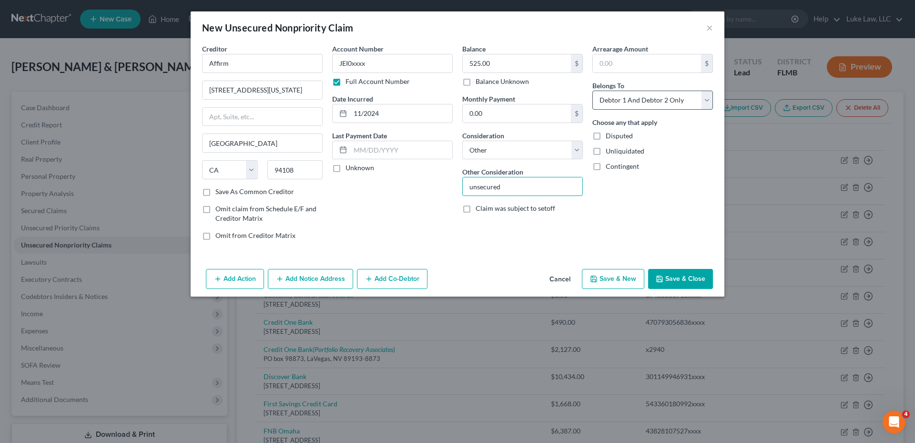
type input "unsecured"
click at [648, 104] on select "Select Debtor 1 Only Debtor 2 Only Debtor 1 And Debtor 2 Only At Least One Of T…" at bounding box center [652, 100] width 121 height 19
select select "0"
click at [592, 91] on select "Select Debtor 1 Only Debtor 2 Only Debtor 1 And Debtor 2 Only At Least One Of T…" at bounding box center [652, 100] width 121 height 19
click at [677, 279] on button "Save & Close" at bounding box center [680, 279] width 65 height 20
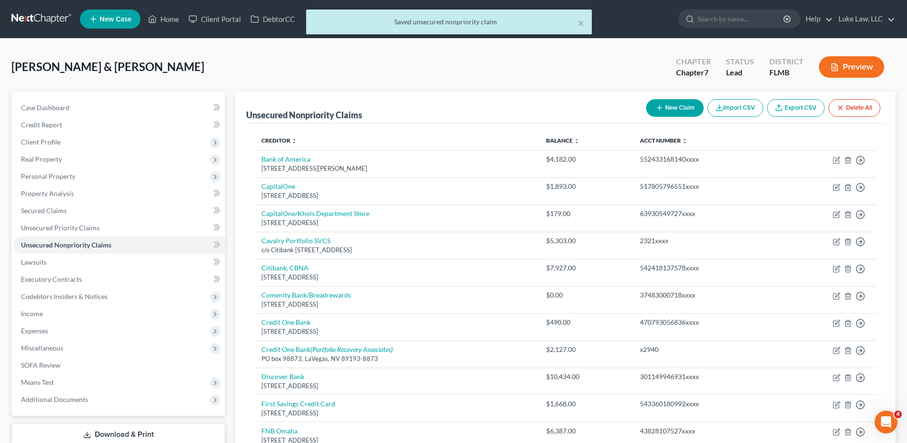
click at [657, 107] on icon "button" at bounding box center [660, 108] width 8 height 8
select select "2"
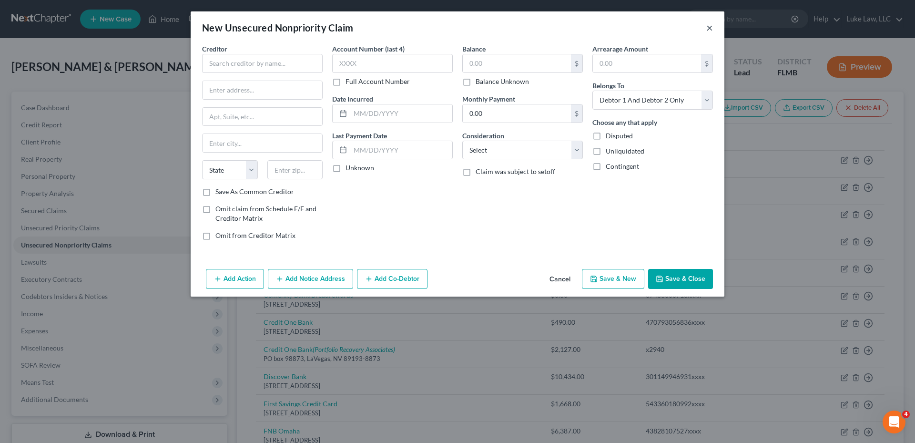
click at [710, 27] on button "×" at bounding box center [709, 27] width 7 height 11
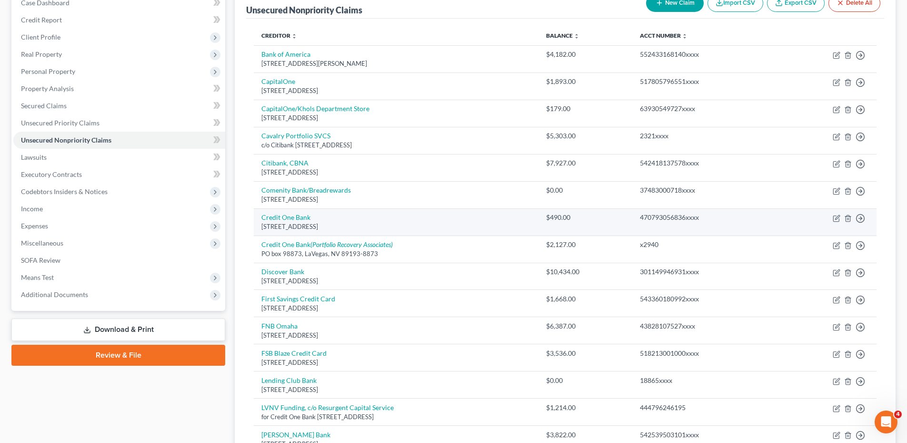
scroll to position [95, 0]
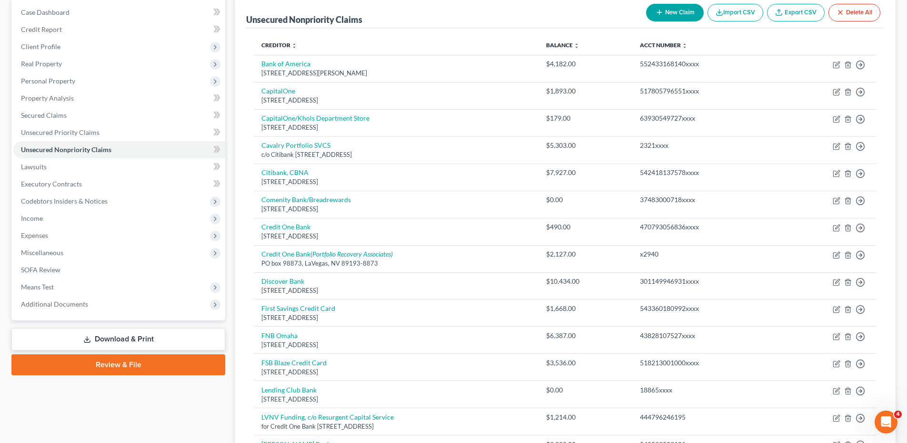
click at [675, 10] on button "New Claim" at bounding box center [675, 13] width 58 height 18
select select "2"
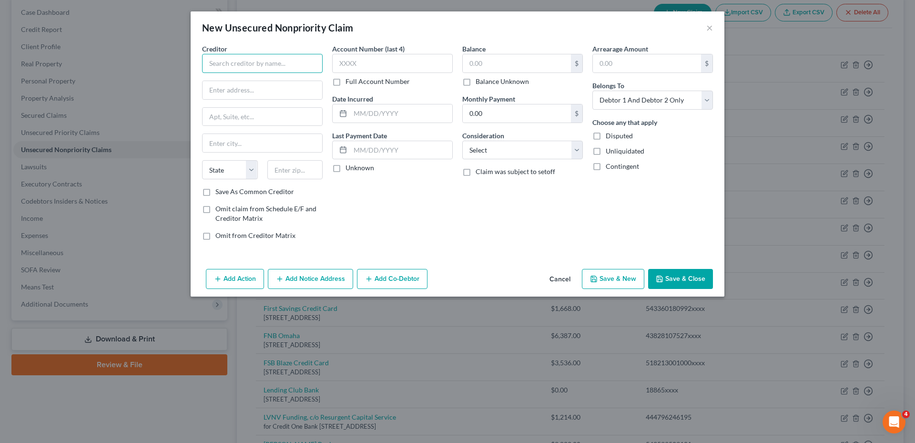
click at [274, 59] on input "text" at bounding box center [262, 63] width 121 height 19
type input "CapitalOne"
type input "PO Box 31293"
click at [232, 143] on input "text" at bounding box center [262, 143] width 120 height 18
type input "[GEOGRAPHIC_DATA]"
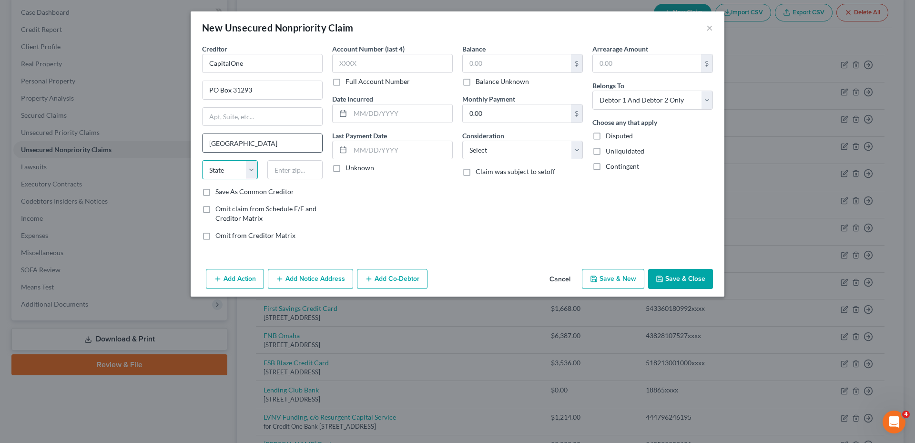
select select "46"
type input "84131"
click at [345, 81] on label "Full Account Number" at bounding box center [377, 82] width 64 height 10
click at [349, 81] on input "Full Account Number" at bounding box center [352, 80] width 6 height 6
click at [361, 60] on input "text" at bounding box center [392, 63] width 121 height 19
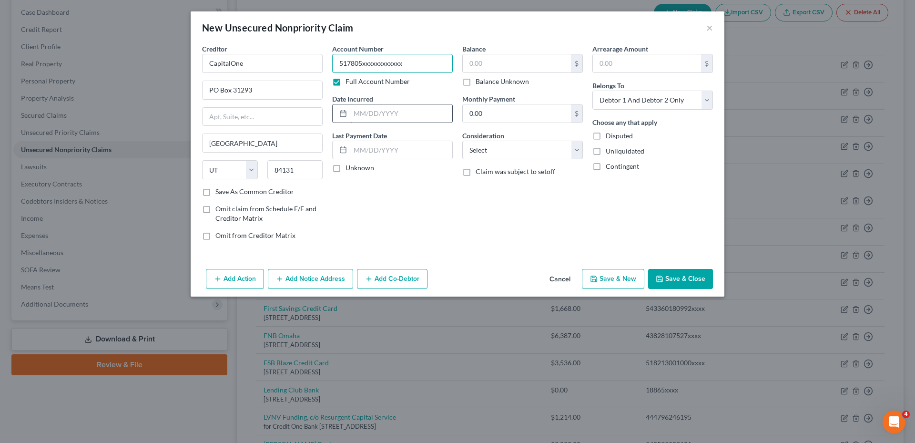
type input "517805xxxxxxxxxxxx"
drag, startPoint x: 376, startPoint y: 117, endPoint x: 378, endPoint y: 131, distance: 14.4
click at [376, 118] on input "text" at bounding box center [401, 113] width 102 height 18
click at [557, 277] on button "Cancel" at bounding box center [560, 279] width 36 height 19
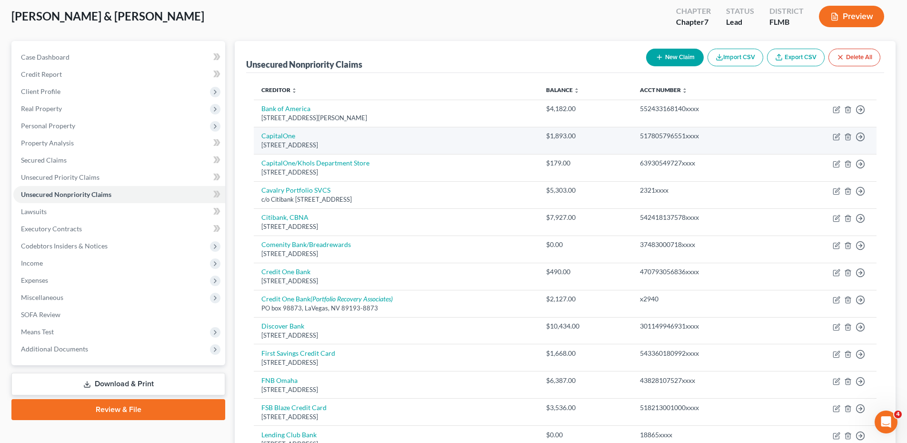
scroll to position [0, 0]
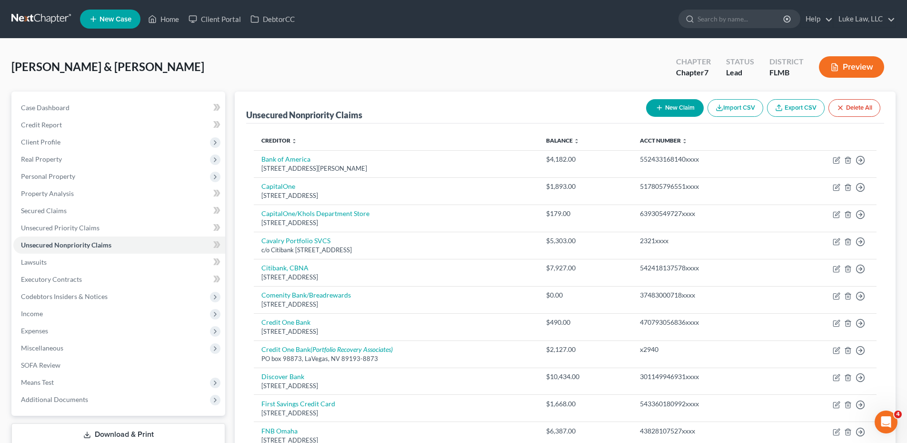
click at [670, 107] on button "New Claim" at bounding box center [675, 108] width 58 height 18
select select "2"
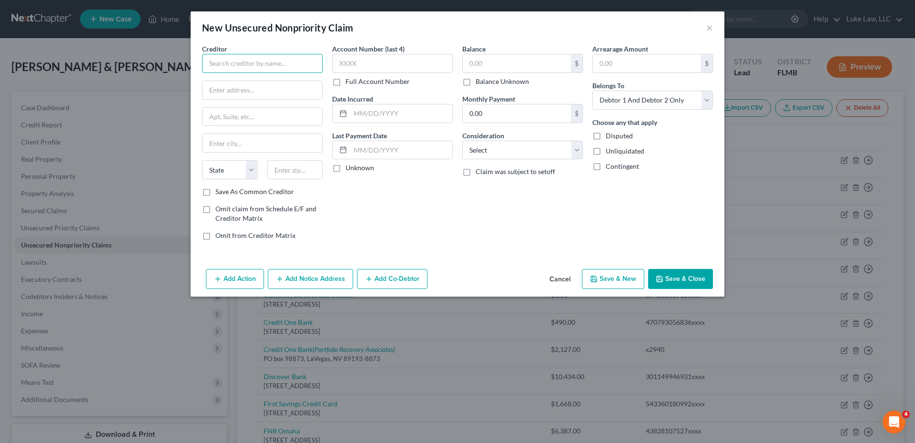
click at [272, 64] on input "text" at bounding box center [262, 63] width 121 height 19
type input "Lending Club Corp"
type input "[STREET_ADDRESS][PERSON_NAME]"
type input "[GEOGRAPHIC_DATA]"
click at [225, 166] on select "State [US_STATE] AK AR AZ CA CO CT DE DC [GEOGRAPHIC_DATA] [GEOGRAPHIC_DATA] GU…" at bounding box center [230, 169] width 56 height 19
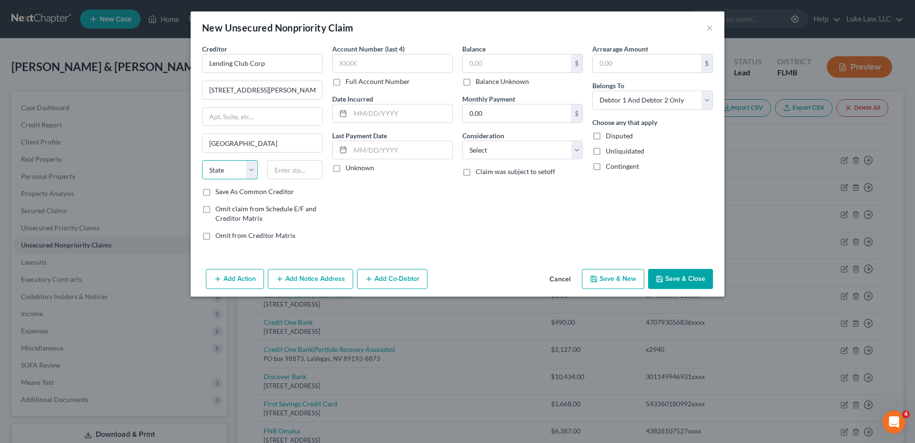
select select "4"
click at [202, 160] on select "State [US_STATE] AK AR AZ CA CO CT DE DC [GEOGRAPHIC_DATA] [GEOGRAPHIC_DATA] GU…" at bounding box center [230, 169] width 56 height 19
click at [296, 169] on input "text" at bounding box center [295, 169] width 56 height 19
type input "94105"
click at [345, 81] on label "Full Account Number" at bounding box center [377, 82] width 64 height 10
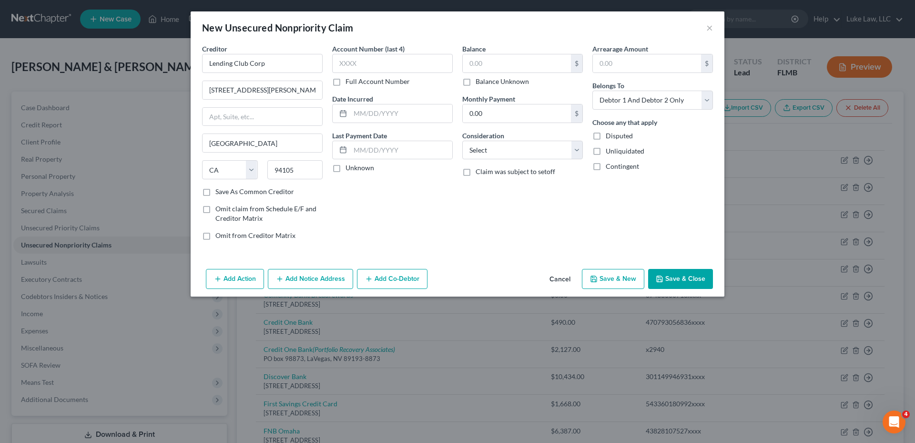
click at [349, 81] on input "Full Account Number" at bounding box center [352, 80] width 6 height 6
click at [352, 63] on input "text" at bounding box center [392, 63] width 121 height 19
type input "18865xxxxx"
click at [392, 110] on input "text" at bounding box center [401, 113] width 102 height 18
type input "04/2022"
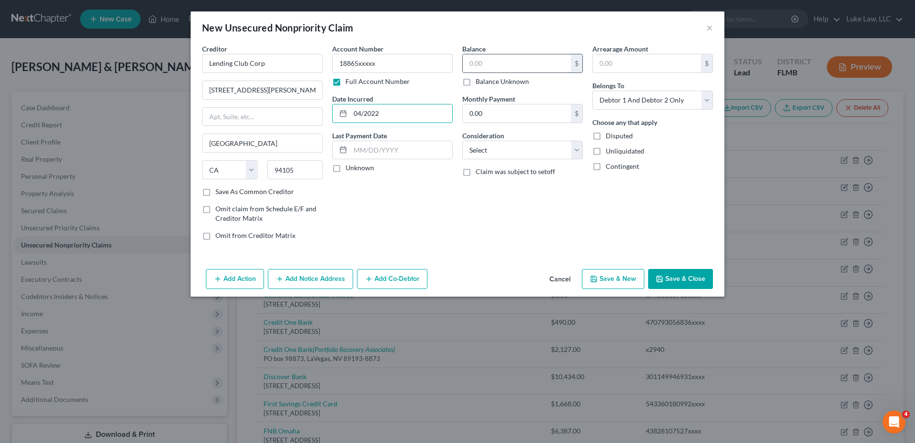
click at [488, 63] on input "text" at bounding box center [517, 63] width 108 height 18
type input "24,632.00"
click at [538, 145] on select "Select Cable / Satellite Services Collection Agency Credit Card Debt Debt Couns…" at bounding box center [522, 150] width 121 height 19
select select "14"
click at [462, 141] on select "Select Cable / Satellite Services Collection Agency Credit Card Debt Debt Couns…" at bounding box center [522, 150] width 121 height 19
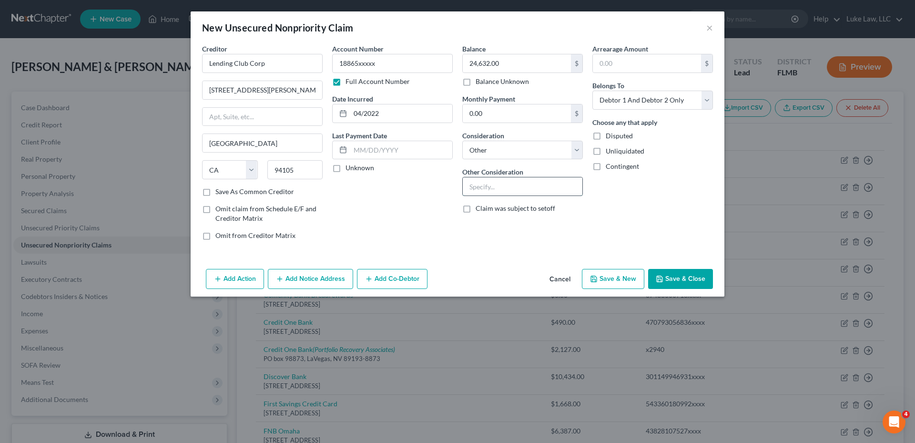
click at [490, 188] on input "text" at bounding box center [523, 186] width 120 height 18
type input "unsecured"
drag, startPoint x: 641, startPoint y: 98, endPoint x: 642, endPoint y: 108, distance: 10.5
click at [641, 98] on select "Select Debtor 1 Only Debtor 2 Only Debtor 1 And Debtor 2 Only At Least One Of T…" at bounding box center [652, 100] width 121 height 19
select select "0"
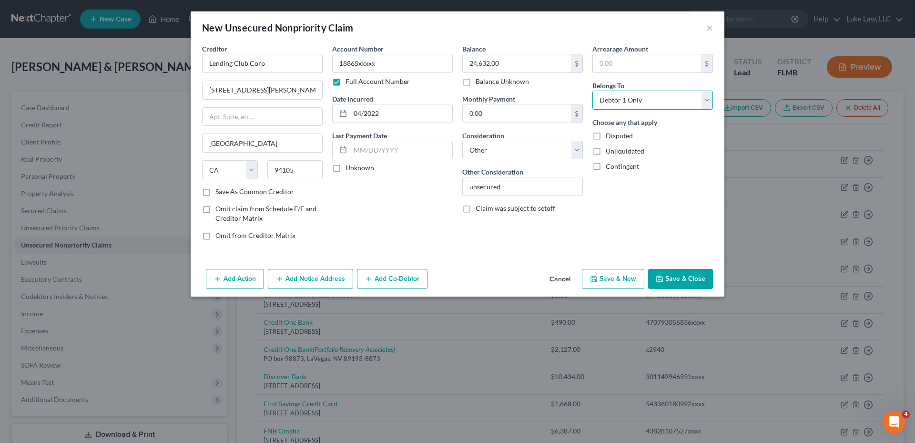
click at [592, 91] on select "Select Debtor 1 Only Debtor 2 Only Debtor 1 And Debtor 2 Only At Least One Of T…" at bounding box center [652, 100] width 121 height 19
click at [700, 278] on button "Save & Close" at bounding box center [680, 279] width 65 height 20
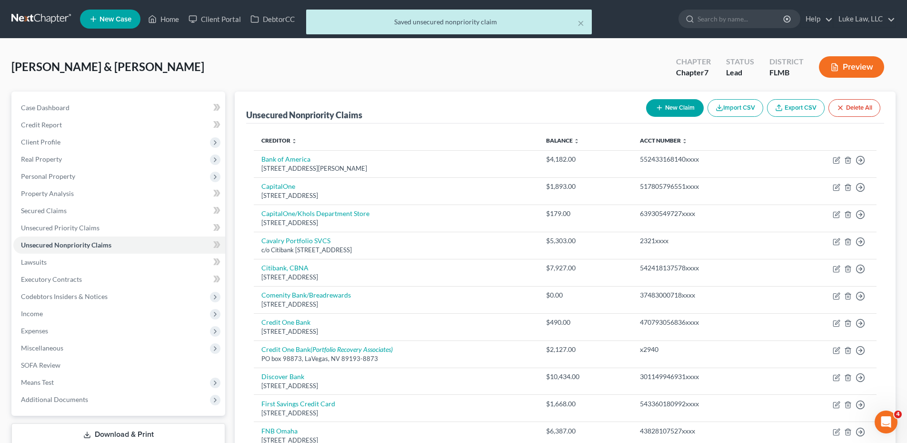
click at [656, 106] on icon "button" at bounding box center [660, 108] width 8 height 8
select select "2"
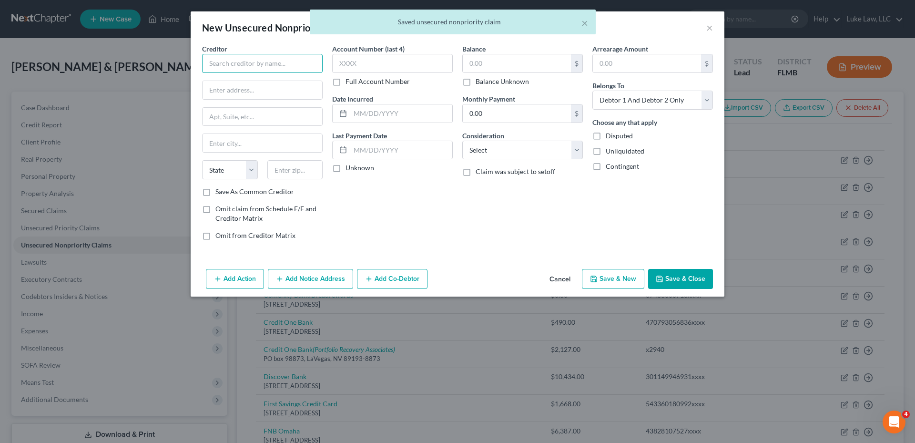
click at [255, 60] on input "text" at bounding box center [262, 63] width 121 height 19
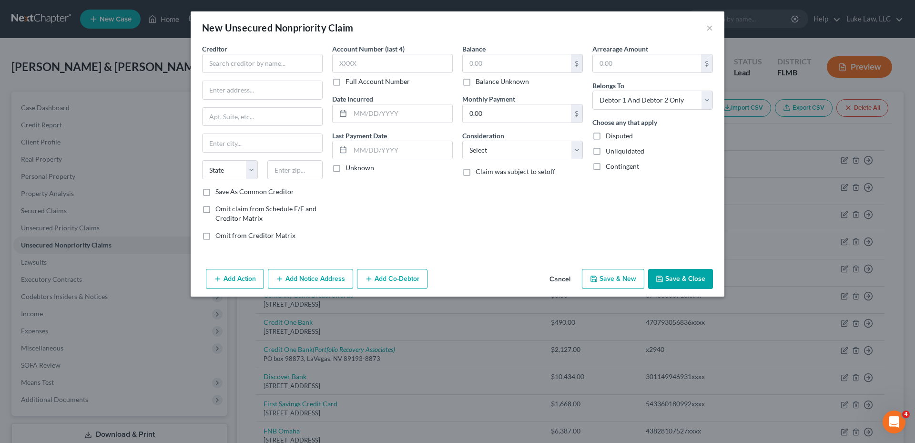
click at [673, 277] on button "Save & Close" at bounding box center [680, 279] width 65 height 20
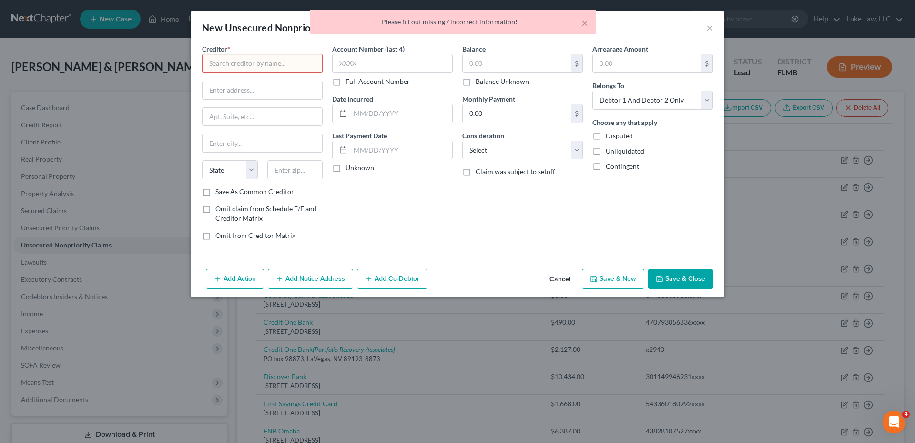
click at [555, 279] on button "Cancel" at bounding box center [560, 279] width 36 height 19
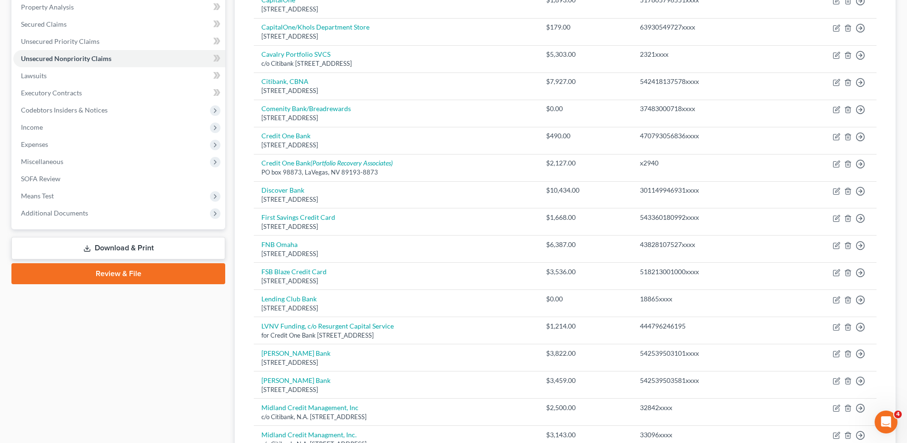
scroll to position [48, 0]
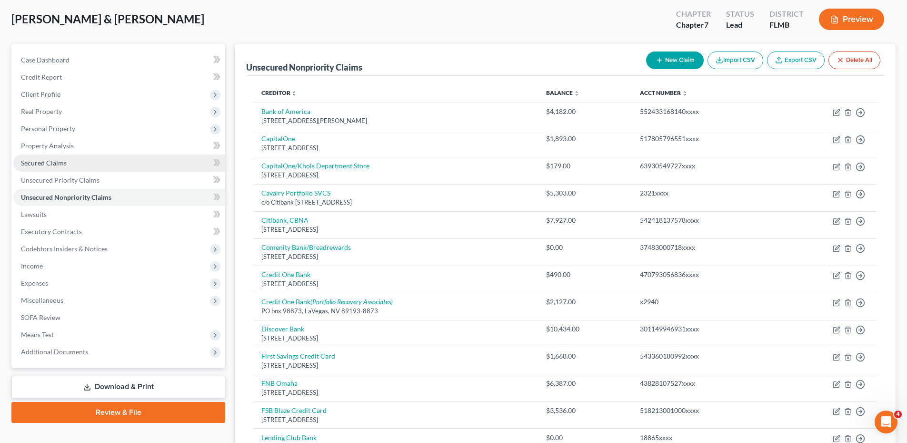
click at [67, 162] on link "Secured Claims" at bounding box center [119, 162] width 212 height 17
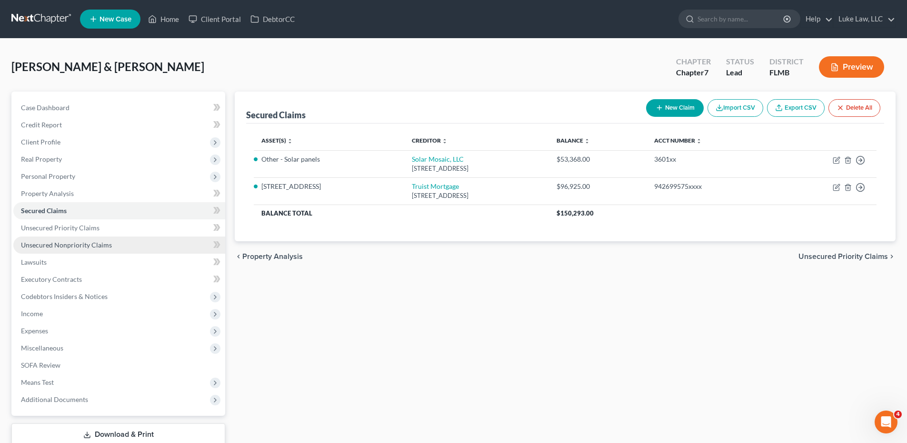
click at [80, 245] on span "Unsecured Nonpriority Claims" at bounding box center [66, 245] width 91 height 8
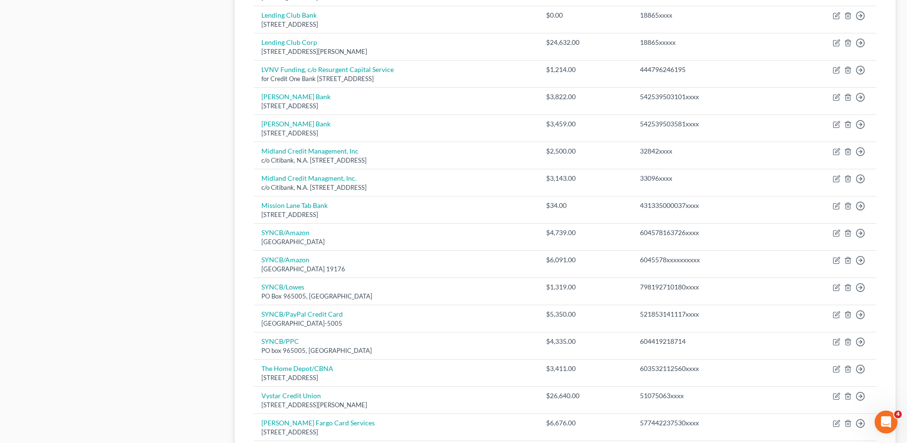
scroll to position [572, 0]
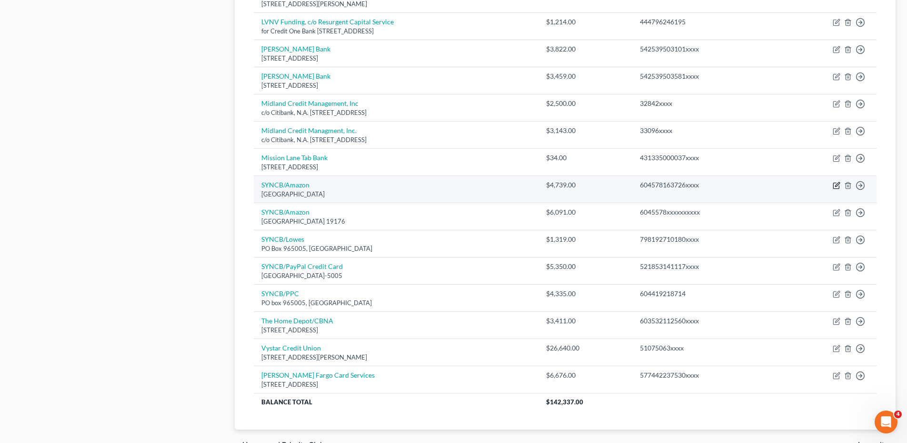
click at [838, 184] on icon "button" at bounding box center [837, 185] width 8 height 8
select select "39"
select select "2"
select select "0"
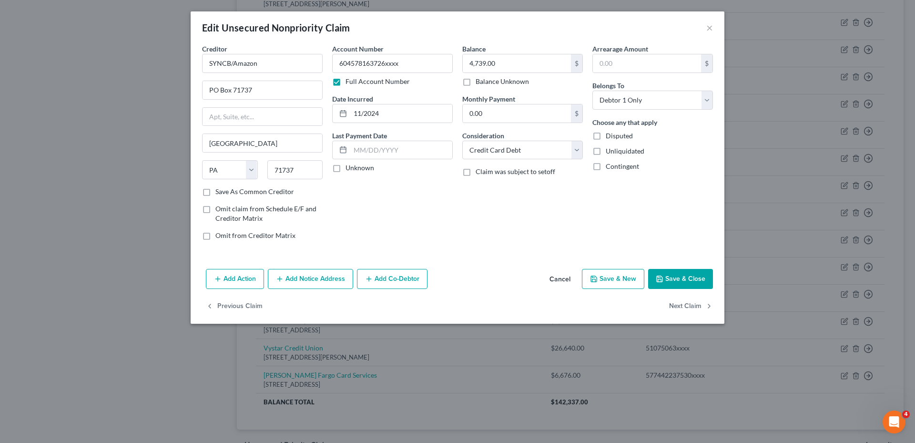
click at [681, 276] on button "Save & Close" at bounding box center [680, 279] width 65 height 20
type input "0"
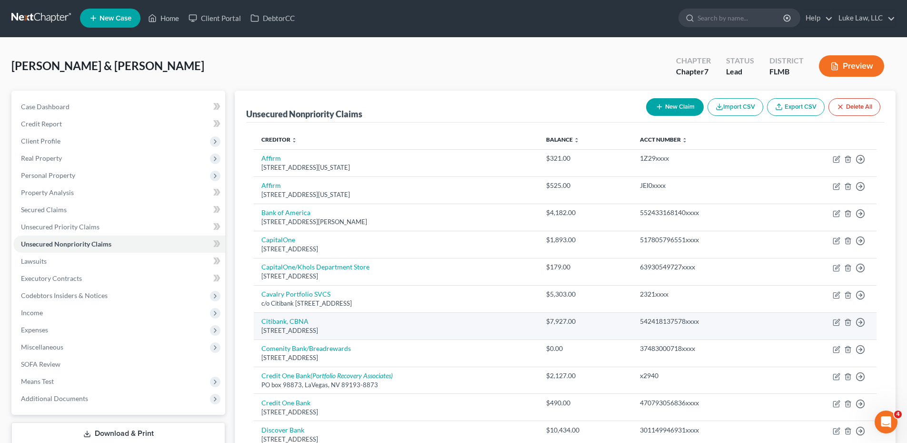
scroll to position [0, 0]
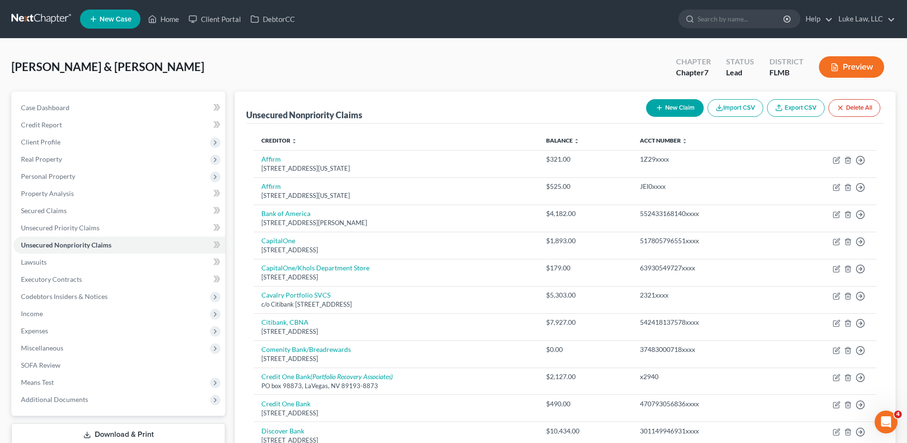
click at [672, 111] on button "New Claim" at bounding box center [675, 108] width 58 height 18
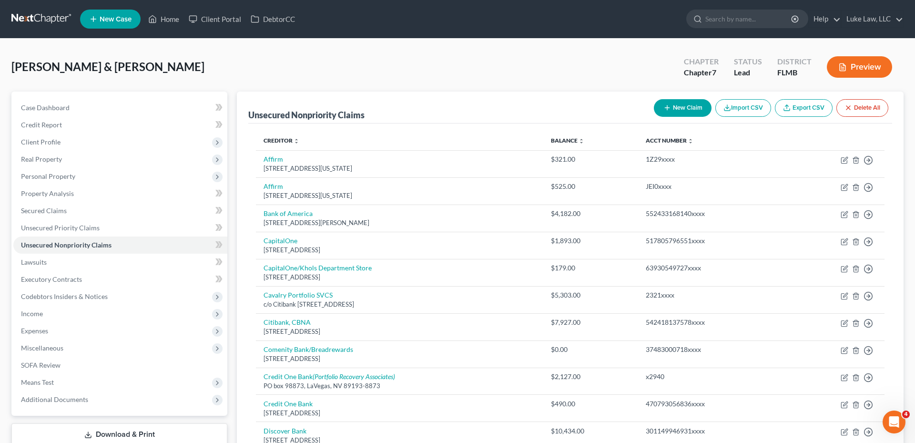
select select "2"
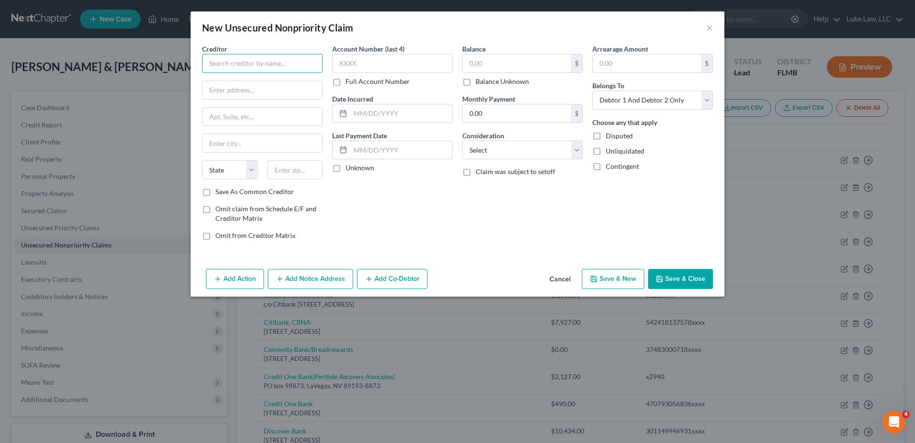
click at [285, 67] on input "text" at bounding box center [262, 63] width 121 height 19
type input "Comenity Bank"
type input "[STREET_ADDRESS]"
type input "Columbus"
select select "36"
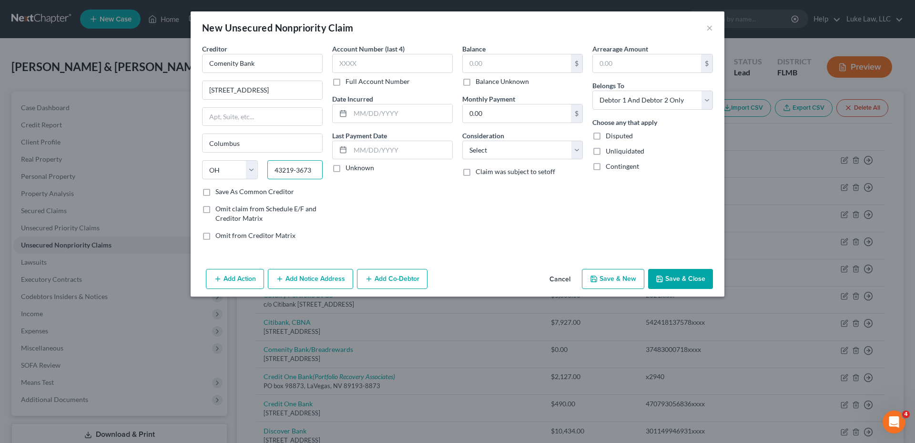
type input "43219-3673"
click at [345, 83] on label "Full Account Number" at bounding box center [377, 82] width 64 height 10
click at [349, 83] on input "Full Account Number" at bounding box center [352, 80] width 6 height 6
click at [354, 57] on input "text" at bounding box center [392, 63] width 121 height 19
type input "x3823"
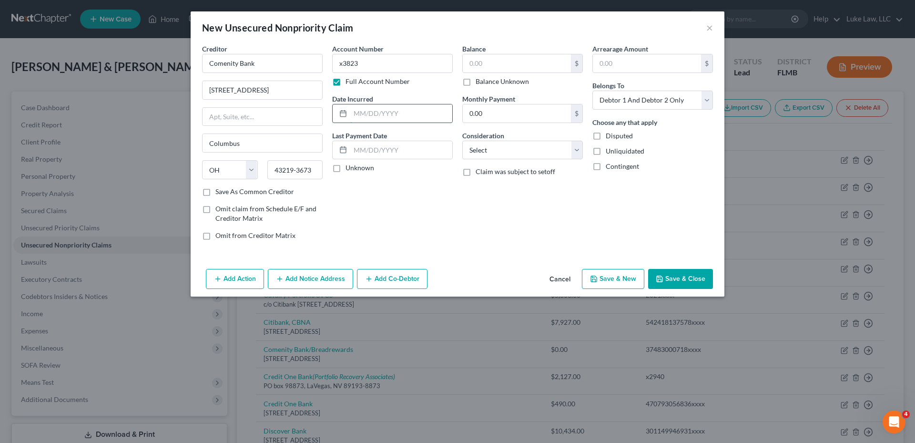
click at [387, 111] on input "text" at bounding box center [401, 113] width 102 height 18
type input "01/2019"
click at [483, 57] on input "text" at bounding box center [517, 63] width 108 height 18
type input "12,630.00"
click at [575, 150] on select "Select Cable / Satellite Services Collection Agency Credit Card Debt Debt Couns…" at bounding box center [522, 150] width 121 height 19
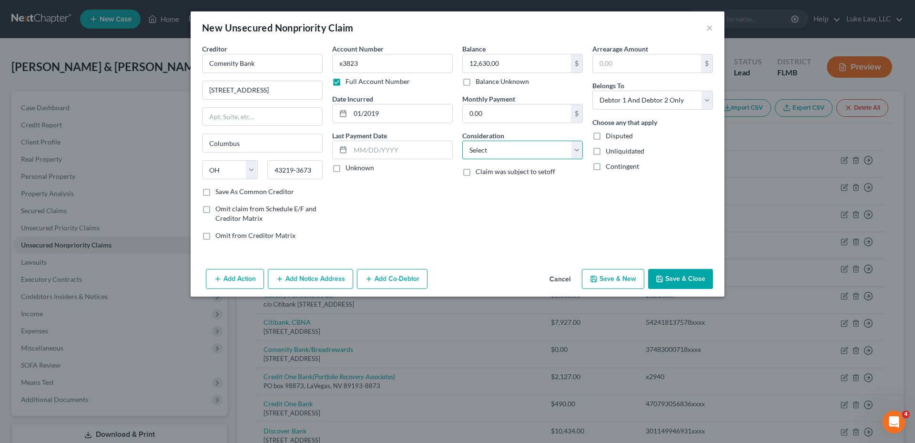
select select "2"
click at [462, 141] on select "Select Cable / Satellite Services Collection Agency Credit Card Debt Debt Couns…" at bounding box center [522, 150] width 121 height 19
click at [657, 96] on select "Select Debtor 1 Only Debtor 2 Only Debtor 1 And Debtor 2 Only At Least One Of T…" at bounding box center [652, 100] width 121 height 19
select select "0"
click at [592, 91] on select "Select Debtor 1 Only Debtor 2 Only Debtor 1 And Debtor 2 Only At Least One Of T…" at bounding box center [652, 100] width 121 height 19
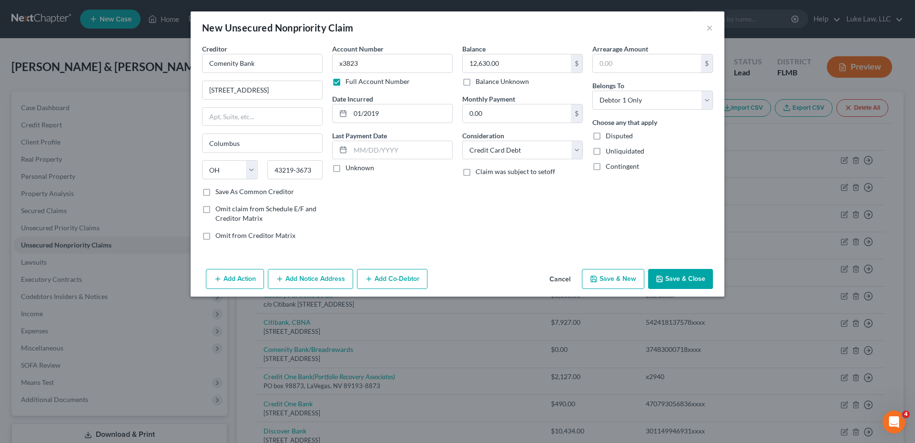
click at [681, 274] on button "Save & Close" at bounding box center [680, 279] width 65 height 20
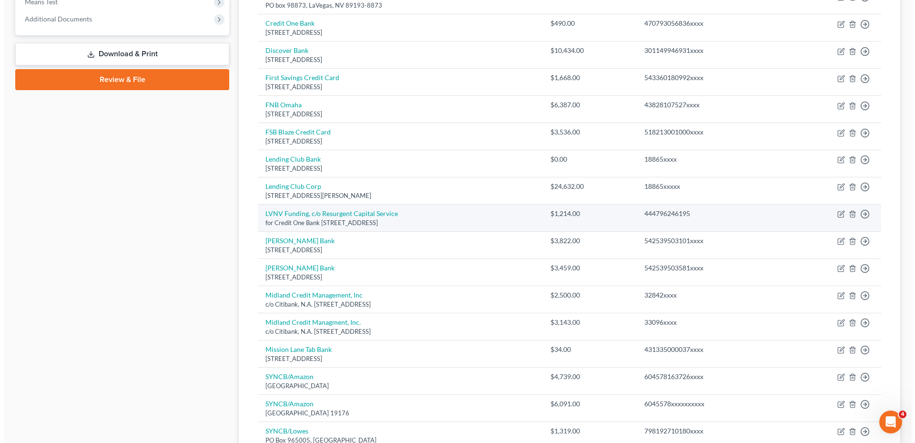
scroll to position [333, 0]
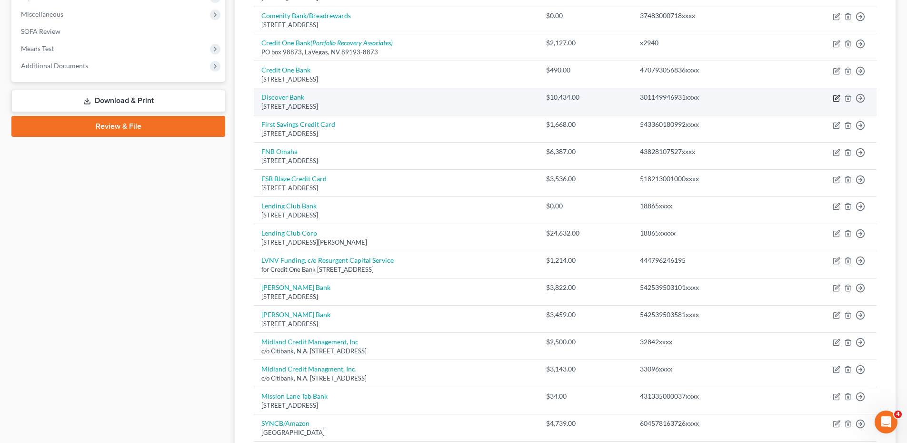
click at [837, 99] on icon "button" at bounding box center [837, 97] width 4 height 4
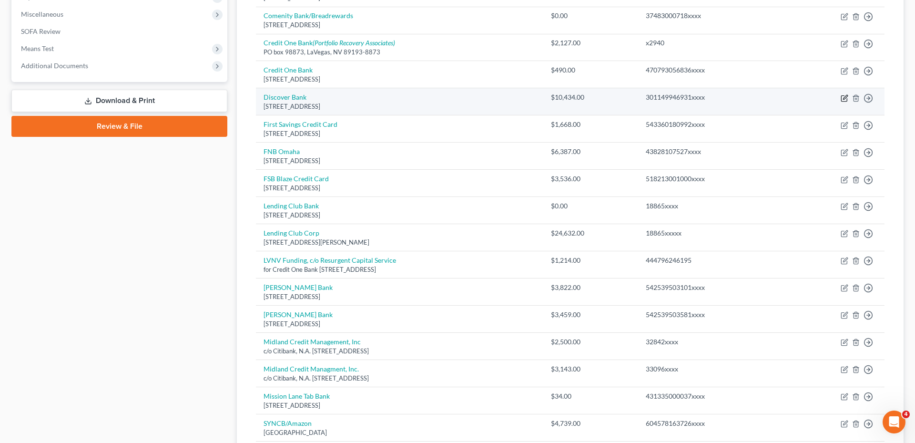
select select "46"
select select "2"
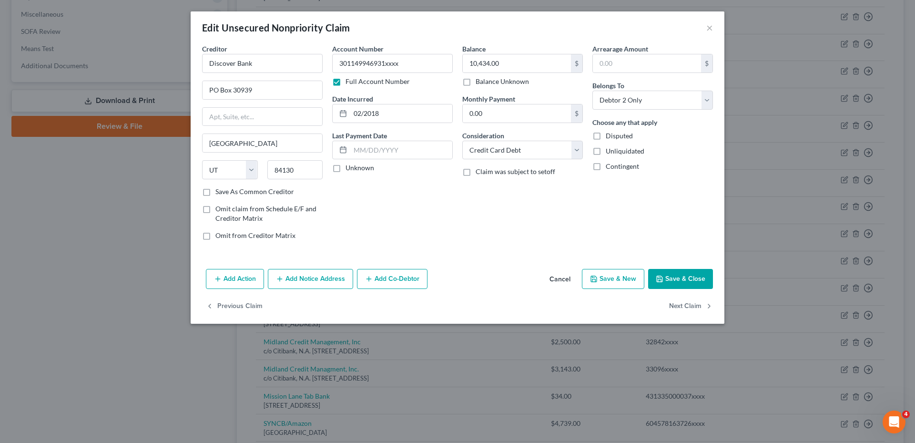
click at [320, 281] on button "Add Notice Address" at bounding box center [310, 279] width 85 height 20
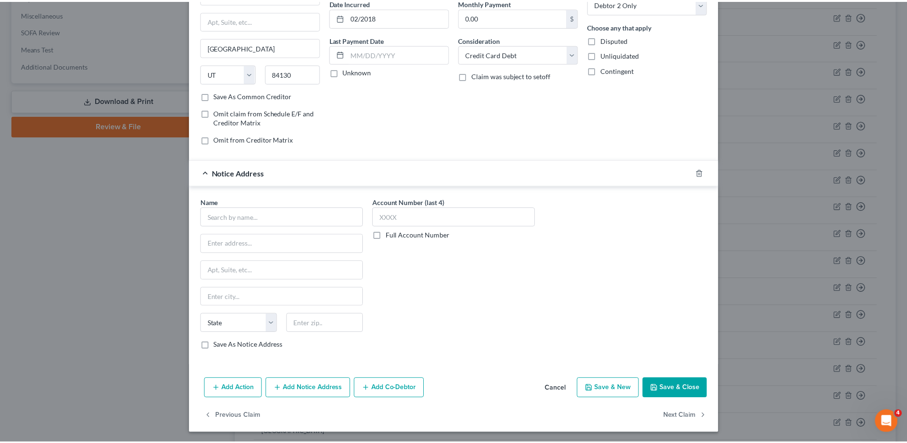
scroll to position [98, 0]
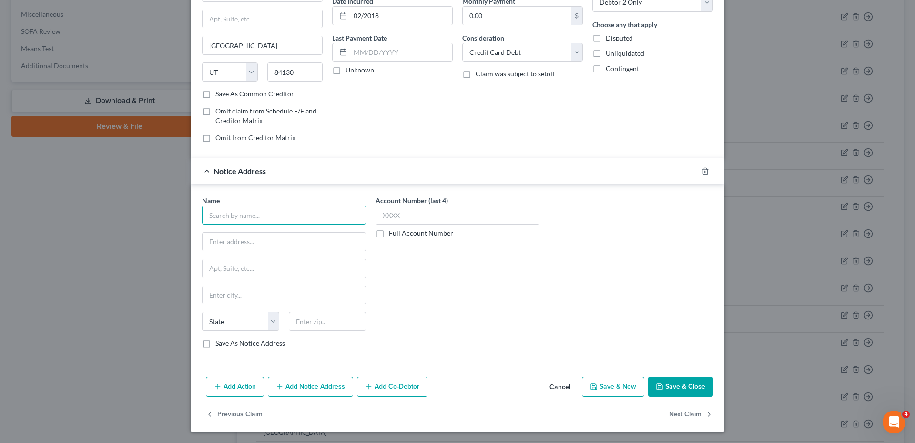
click at [283, 219] on input "text" at bounding box center [284, 214] width 164 height 19
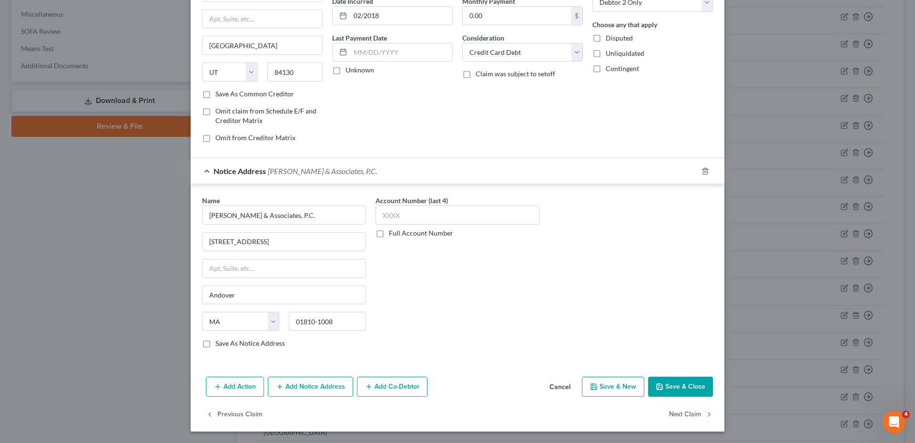
click at [389, 232] on label "Full Account Number" at bounding box center [421, 233] width 64 height 10
click at [392, 232] on input "Full Account Number" at bounding box center [395, 231] width 6 height 6
click at [386, 217] on input "text" at bounding box center [457, 214] width 164 height 19
click at [677, 386] on button "Save & Close" at bounding box center [680, 386] width 65 height 20
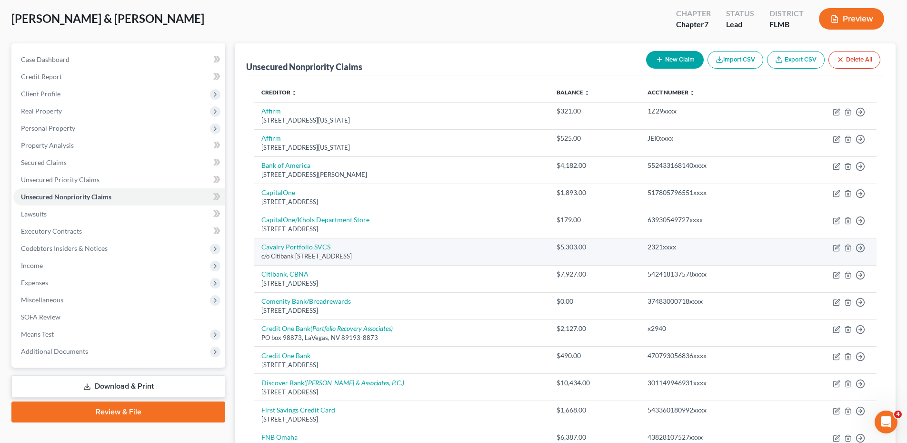
scroll to position [48, 0]
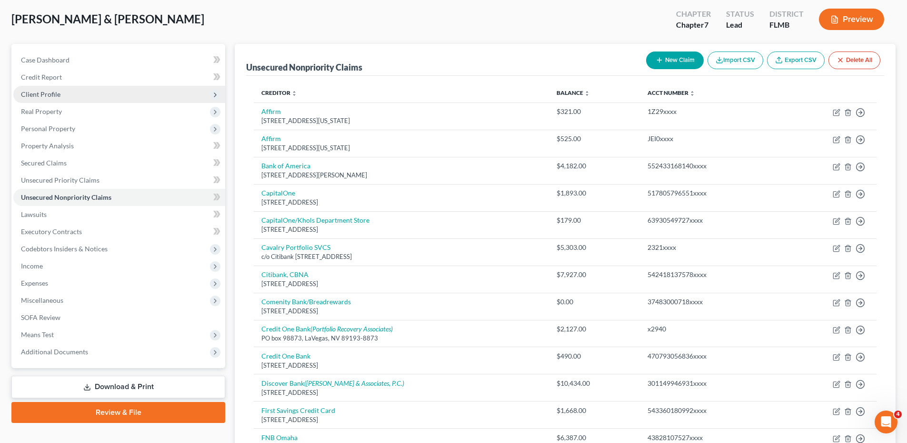
click at [40, 93] on span "Client Profile" at bounding box center [41, 94] width 40 height 8
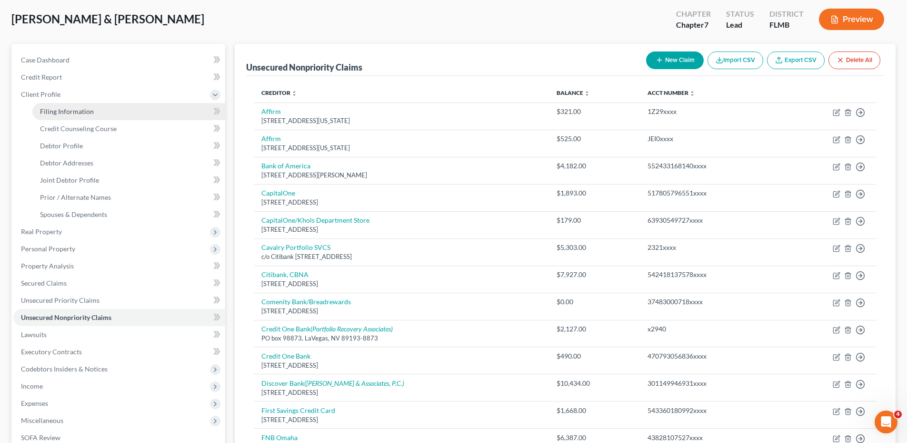
click at [52, 109] on span "Filing Information" at bounding box center [67, 111] width 54 height 8
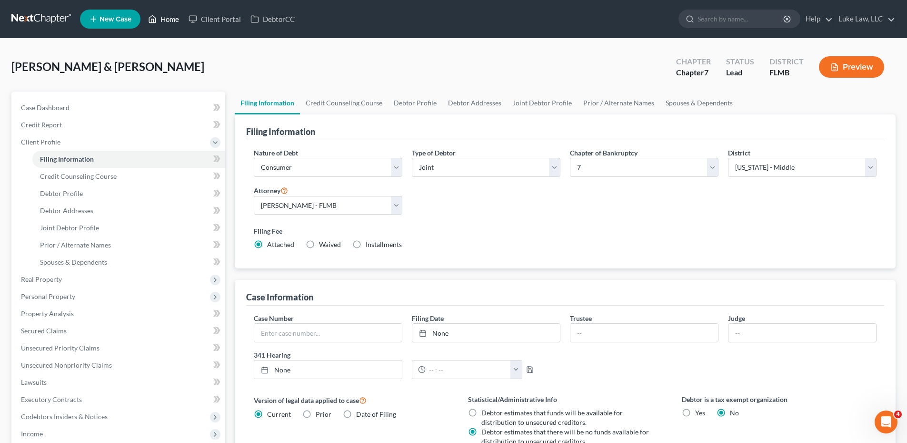
click at [171, 17] on link "Home" at bounding box center [163, 18] width 40 height 17
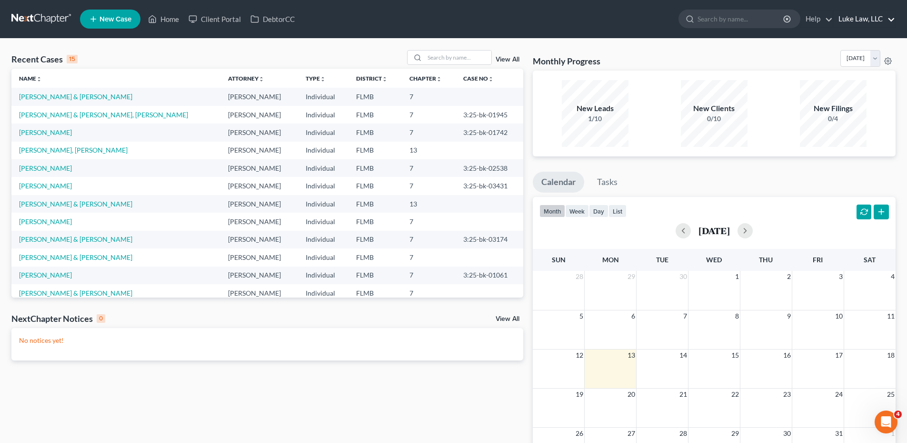
click at [854, 19] on link "Luke Law, LLC" at bounding box center [864, 18] width 61 height 17
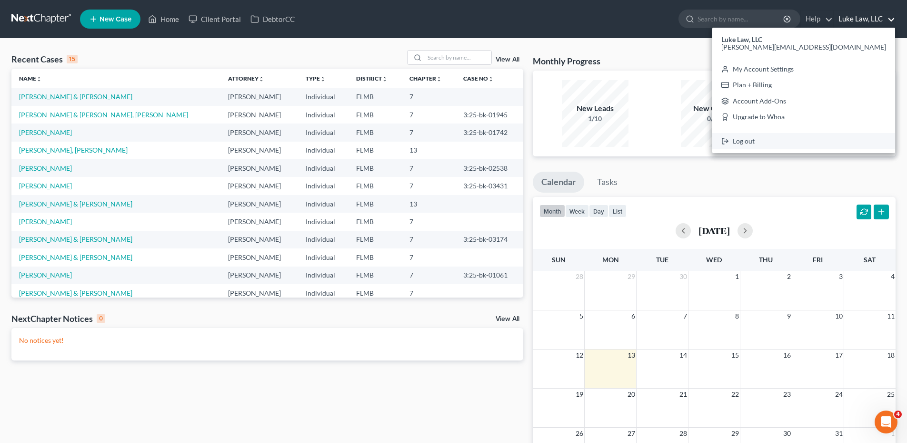
click at [833, 143] on link "Log out" at bounding box center [804, 141] width 183 height 16
